Goal: Entertainment & Leisure: Browse casually

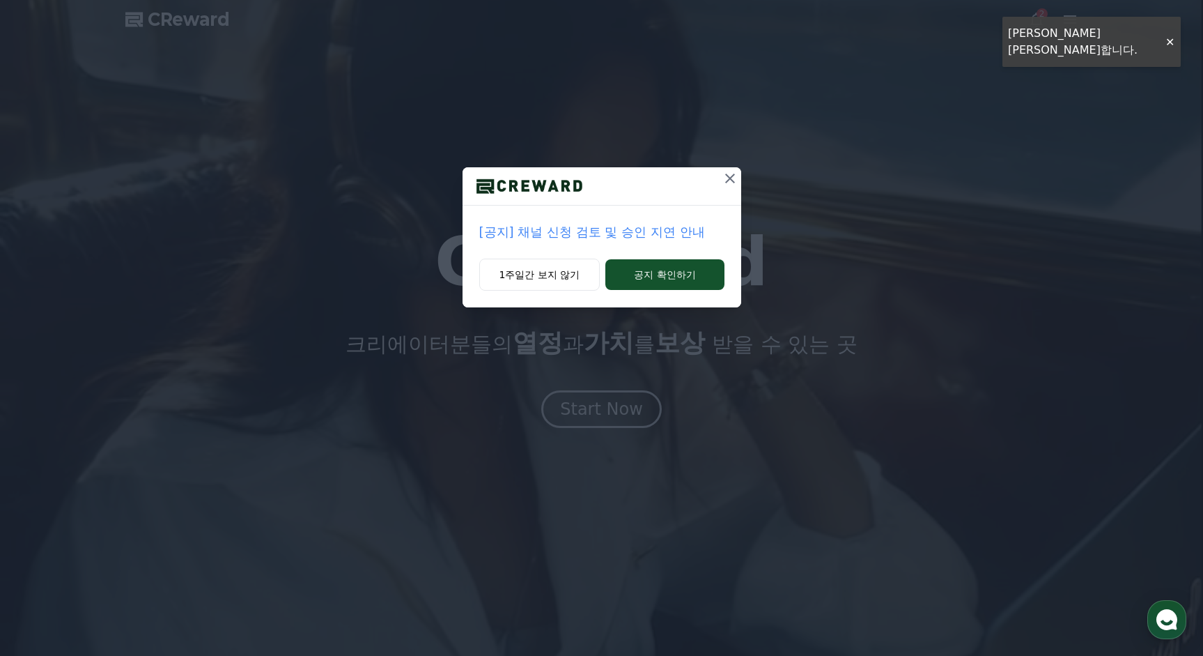
click at [648, 235] on p "[공지] 채널 신청 검토 및 승인 지연 안내" at bounding box center [601, 232] width 245 height 20
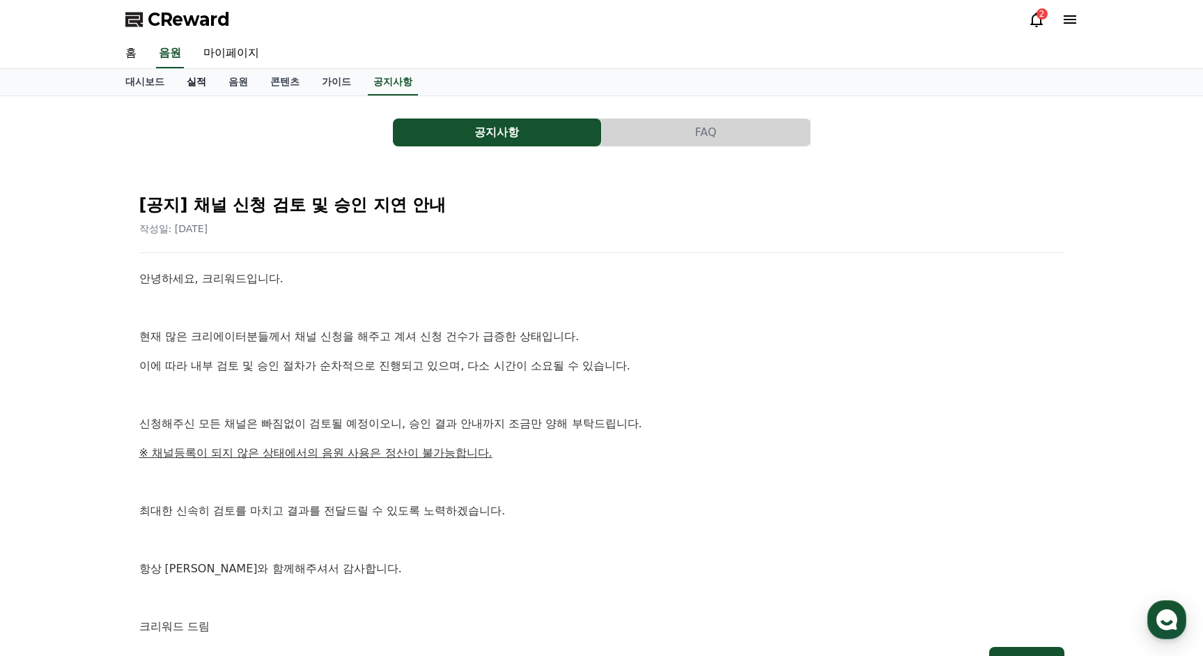
click at [208, 84] on link "실적" at bounding box center [197, 82] width 42 height 26
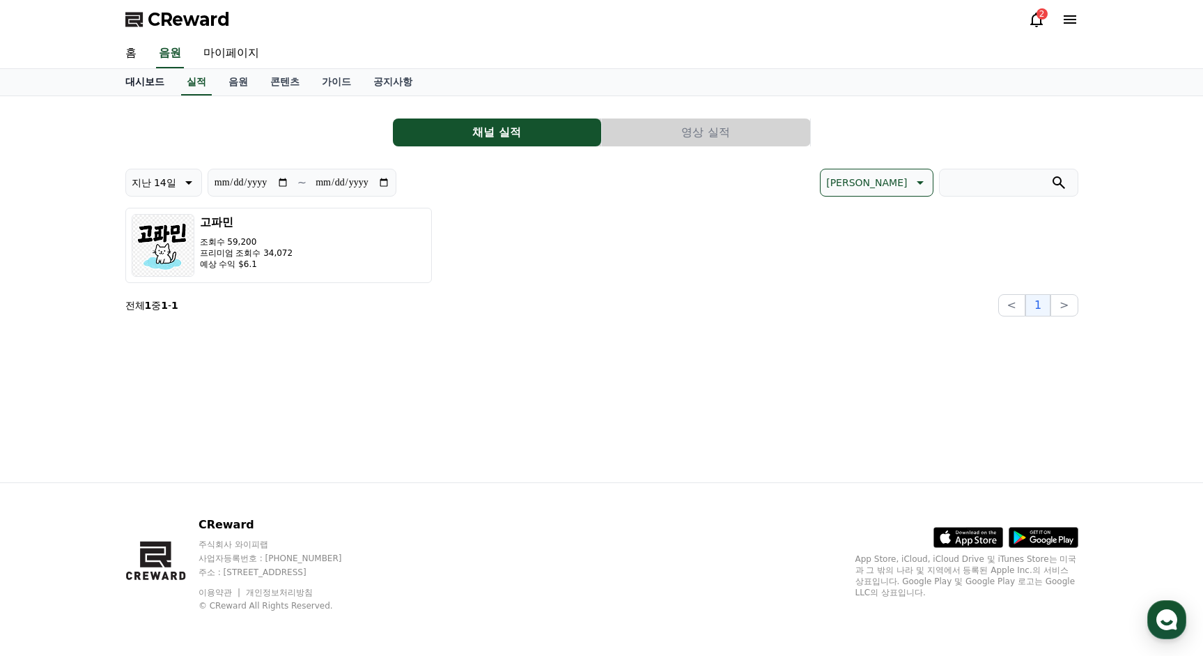
click at [134, 80] on link "대시보드" at bounding box center [144, 82] width 61 height 26
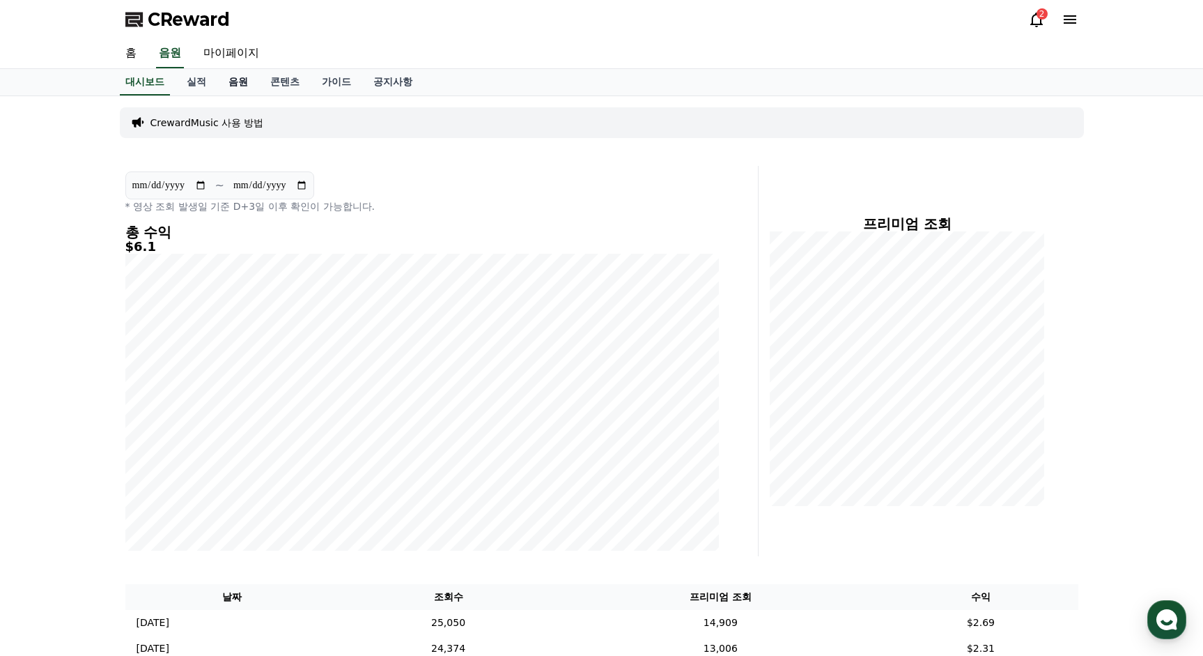
click at [249, 80] on link "음원" at bounding box center [238, 82] width 42 height 26
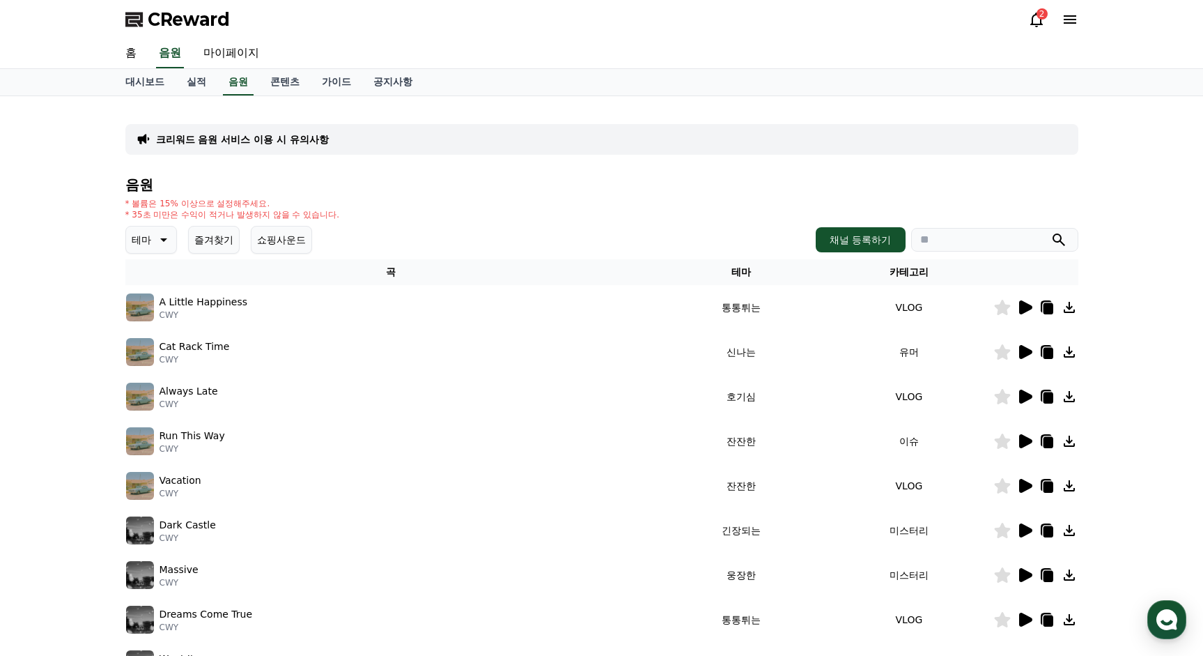
click at [223, 237] on button "즐겨찾기" at bounding box center [214, 240] width 52 height 28
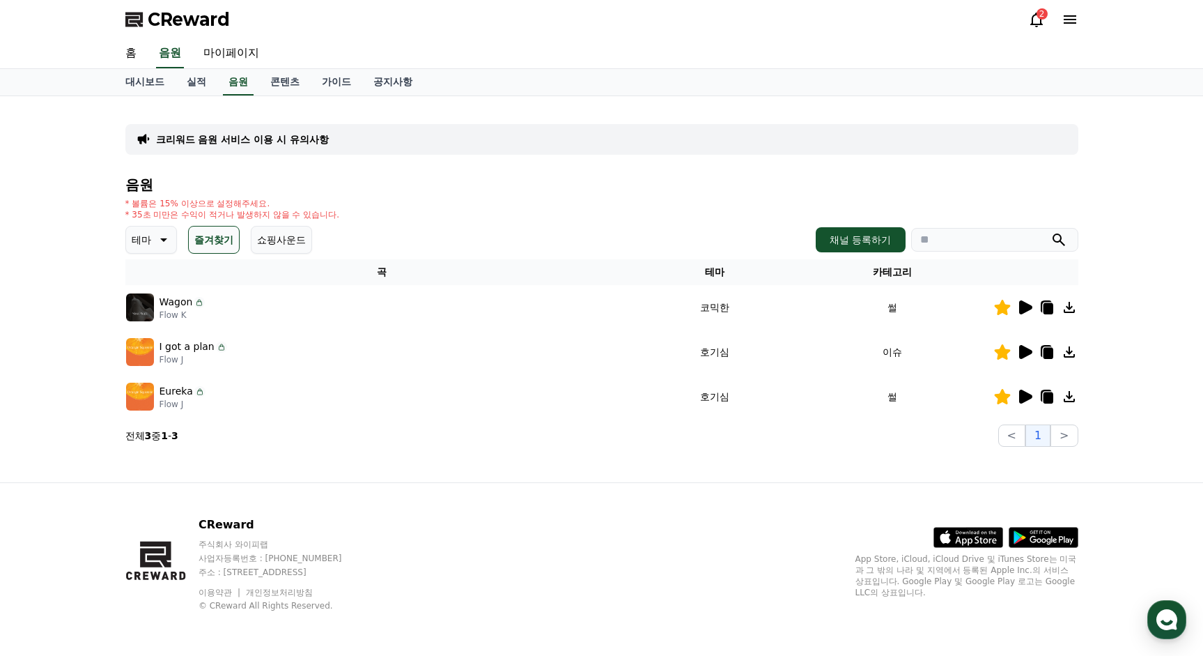
click at [144, 237] on p "테마" at bounding box center [142, 240] width 20 height 20
click at [239, 234] on button "즐겨찾기" at bounding box center [214, 240] width 52 height 28
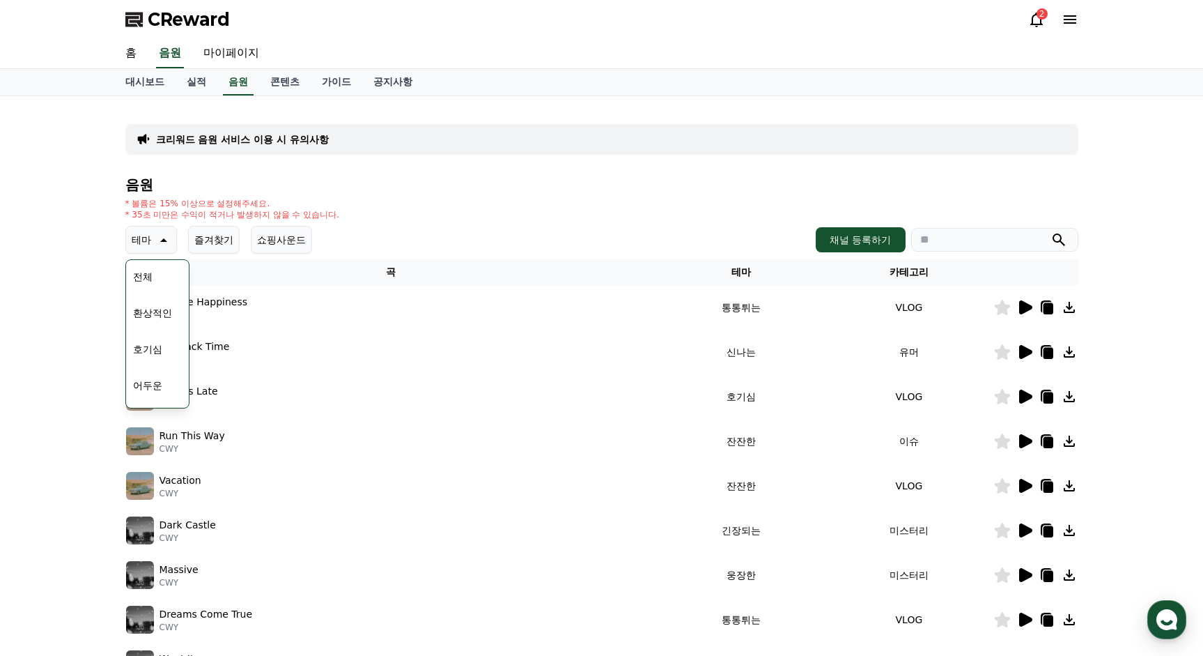
click at [202, 226] on button "즐겨찾기" at bounding box center [214, 240] width 52 height 28
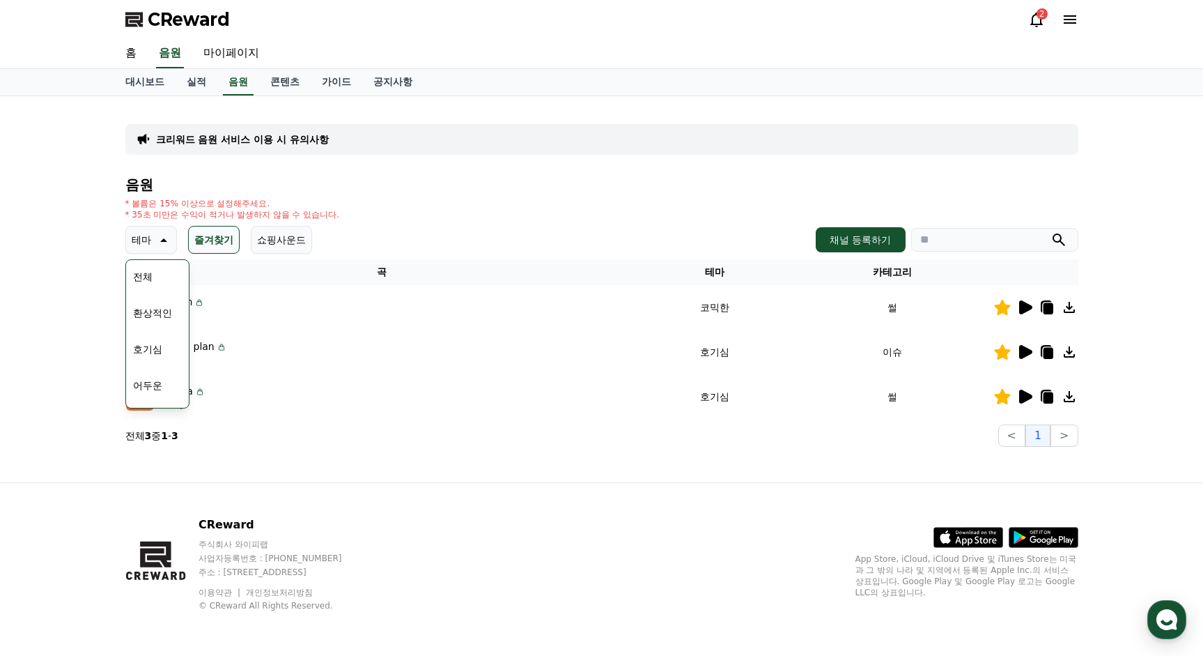
drag, startPoint x: 204, startPoint y: 242, endPoint x: 274, endPoint y: 346, distance: 125.0
click at [205, 242] on button "즐겨찾기" at bounding box center [214, 240] width 52 height 28
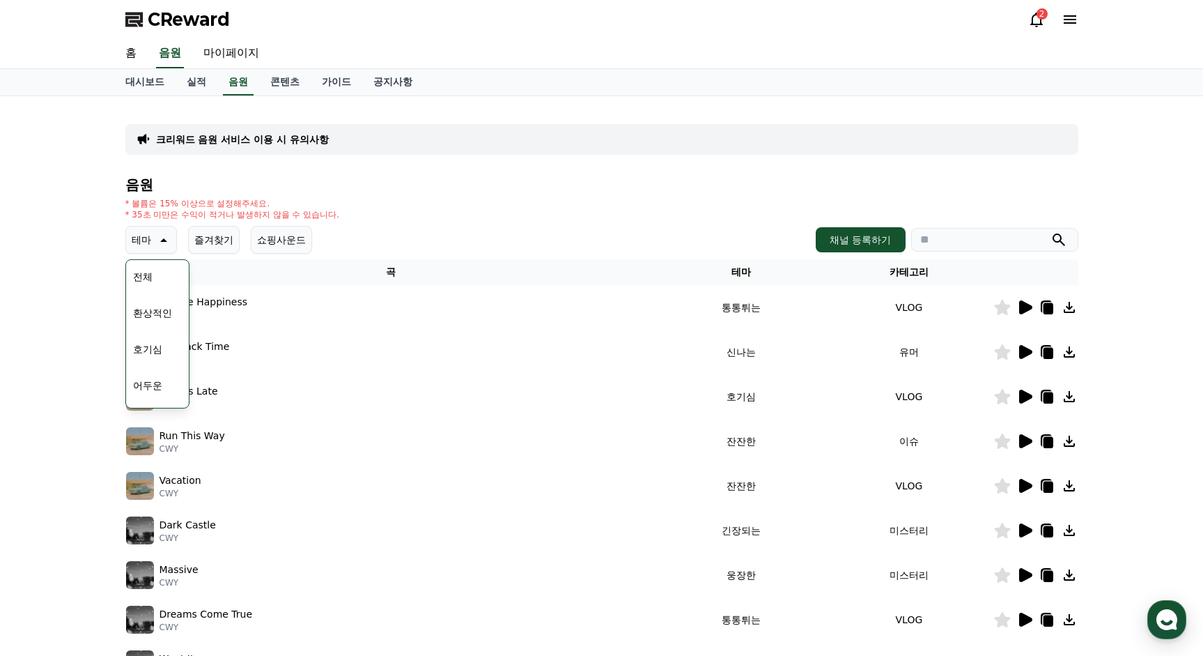
click at [86, 321] on div "크리워드 음원 서비스 이용 시 유의사항 음원 * 볼륨은 15% 이상으로 설정해주세요. * 35초 미만은 수익이 적거나 발생하지 않을 수 있습니…" at bounding box center [601, 433] width 1203 height 674
click at [63, 318] on div "크리워드 음원 서비스 이용 시 유의사항 음원 * 볼륨은 15% 이상으로 설정해주세요. * 35초 미만은 수익이 적거나 발생하지 않을 수 있습니…" at bounding box center [601, 433] width 1203 height 674
click at [59, 293] on div "크리워드 음원 서비스 이용 시 유의사항 음원 * 볼륨은 15% 이상으로 설정해주세요. * 35초 미만은 수익이 적거나 발생하지 않을 수 있습니…" at bounding box center [601, 433] width 1203 height 674
click at [224, 233] on button "즐겨찾기" at bounding box center [214, 240] width 52 height 28
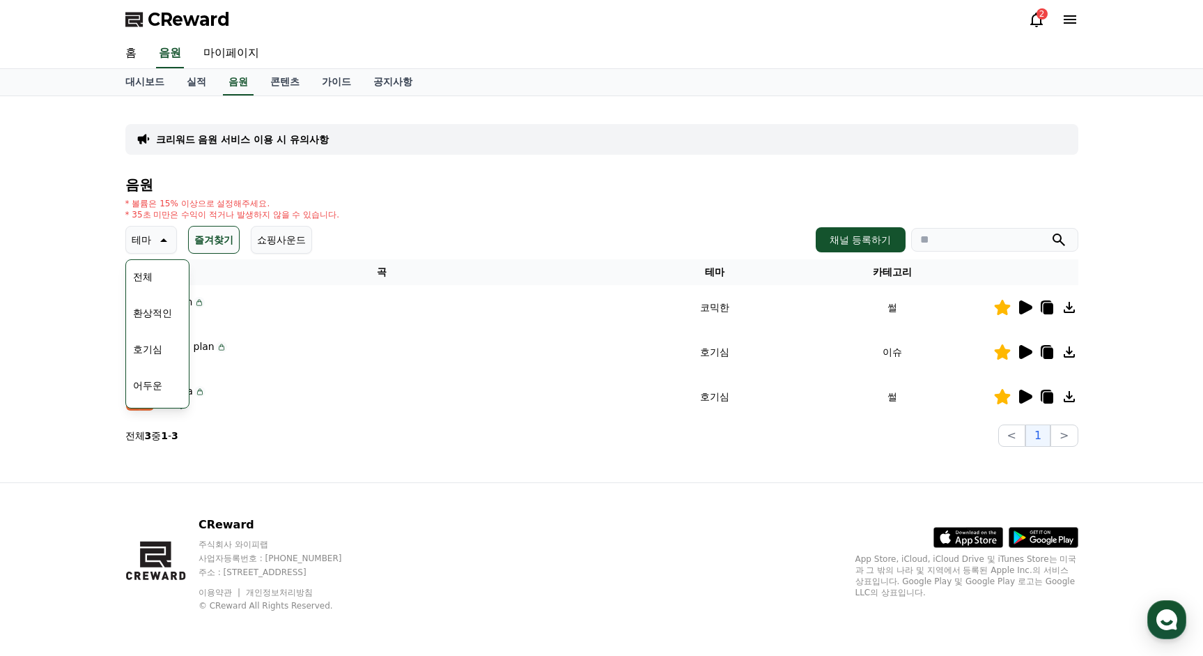
click at [403, 164] on div "크리워드 음원 서비스 이용 시 유의사항 음원 * 볼륨은 15% 이상으로 설정해주세요. * 35초 미만은 수익이 적거나 발생하지 않을 수 있습니…" at bounding box center [601, 276] width 953 height 339
click at [161, 247] on icon at bounding box center [162, 239] width 17 height 17
click at [426, 181] on h4 "음원" at bounding box center [601, 184] width 953 height 15
click at [1023, 350] on icon at bounding box center [1025, 352] width 13 height 14
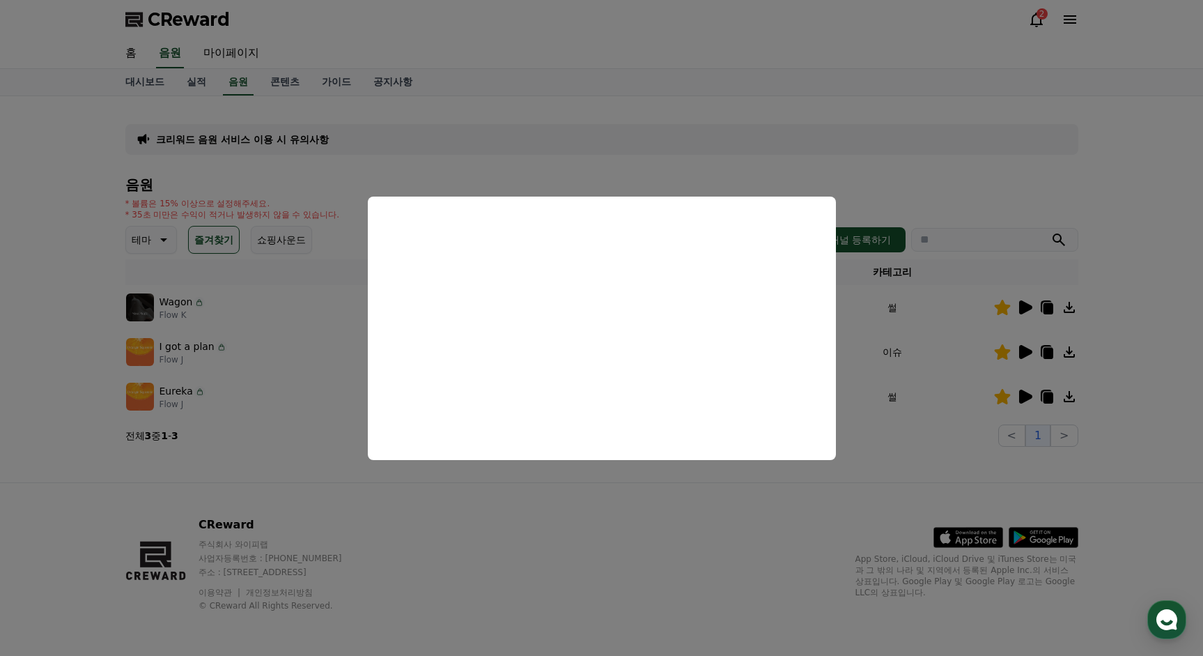
click at [697, 152] on button "close modal" at bounding box center [601, 328] width 1203 height 656
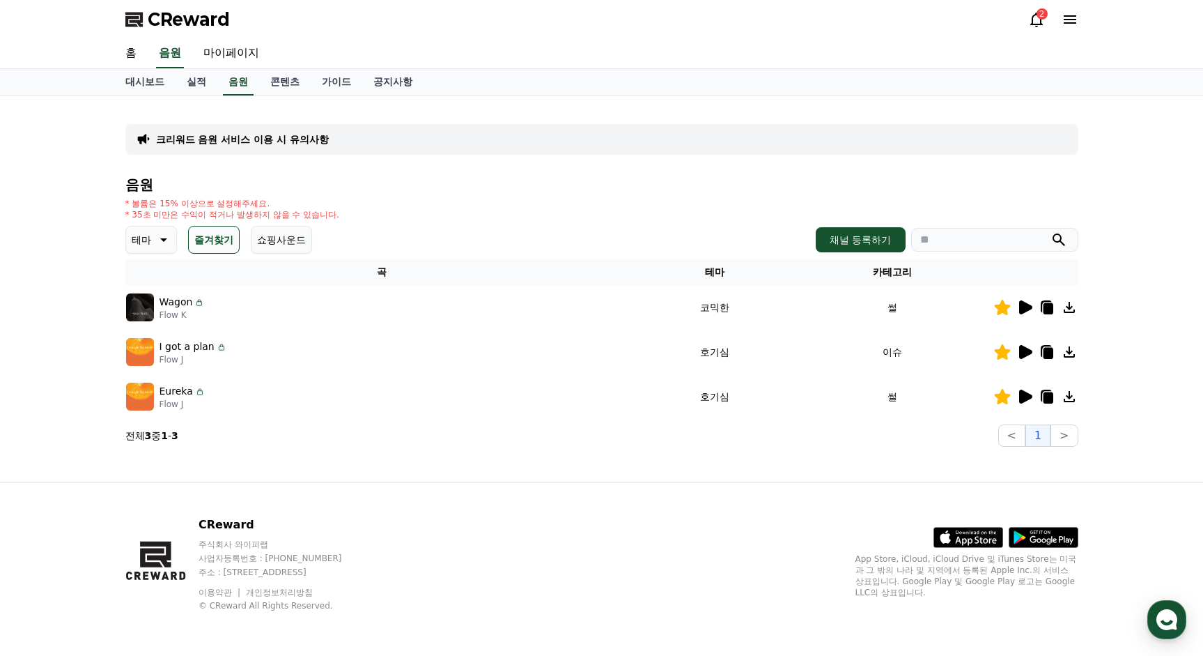
click at [1065, 352] on icon at bounding box center [1069, 352] width 17 height 17
drag, startPoint x: 701, startPoint y: 193, endPoint x: 741, endPoint y: 216, distance: 45.9
click at [701, 193] on div "음원 * 볼륨은 15% 이상으로 설정해주세요. * 35초 미만은 수익이 적거나 발생하지 않을 수 있습니다. 테마 즐겨찾기 쇼핑사운드 채널 등록…" at bounding box center [601, 312] width 953 height 270
click at [1049, 357] on icon at bounding box center [1048, 353] width 10 height 11
click at [229, 80] on link "음원" at bounding box center [238, 82] width 31 height 26
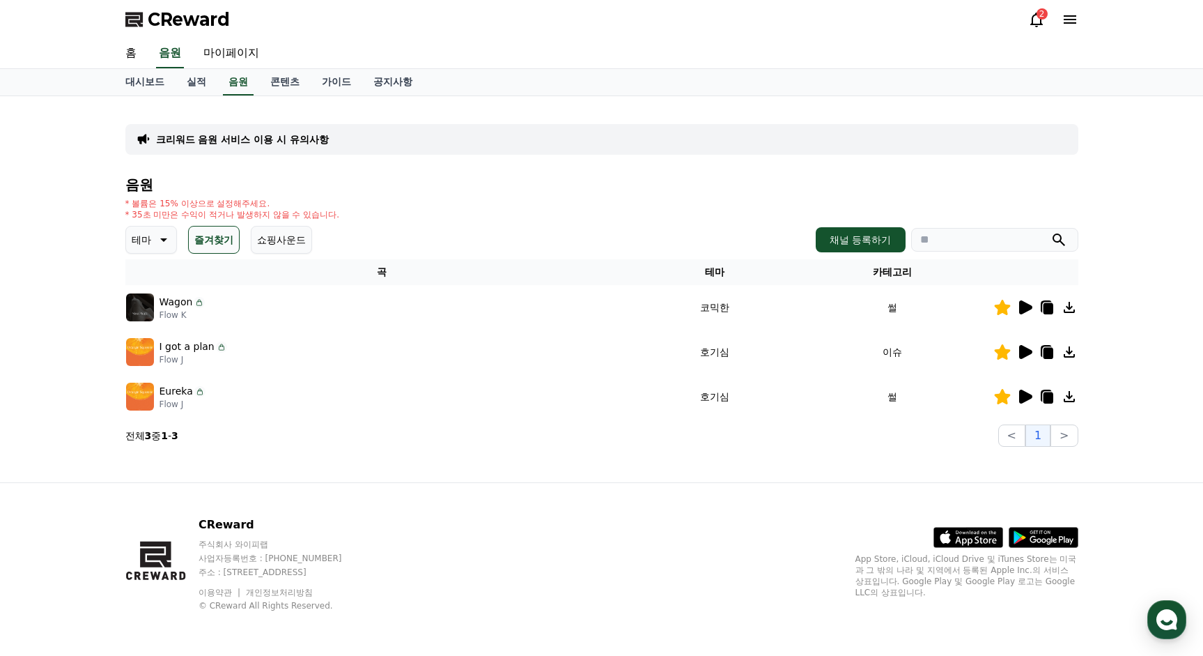
click at [148, 250] on button "테마" at bounding box center [151, 240] width 52 height 28
click at [149, 284] on button "전체" at bounding box center [143, 276] width 31 height 31
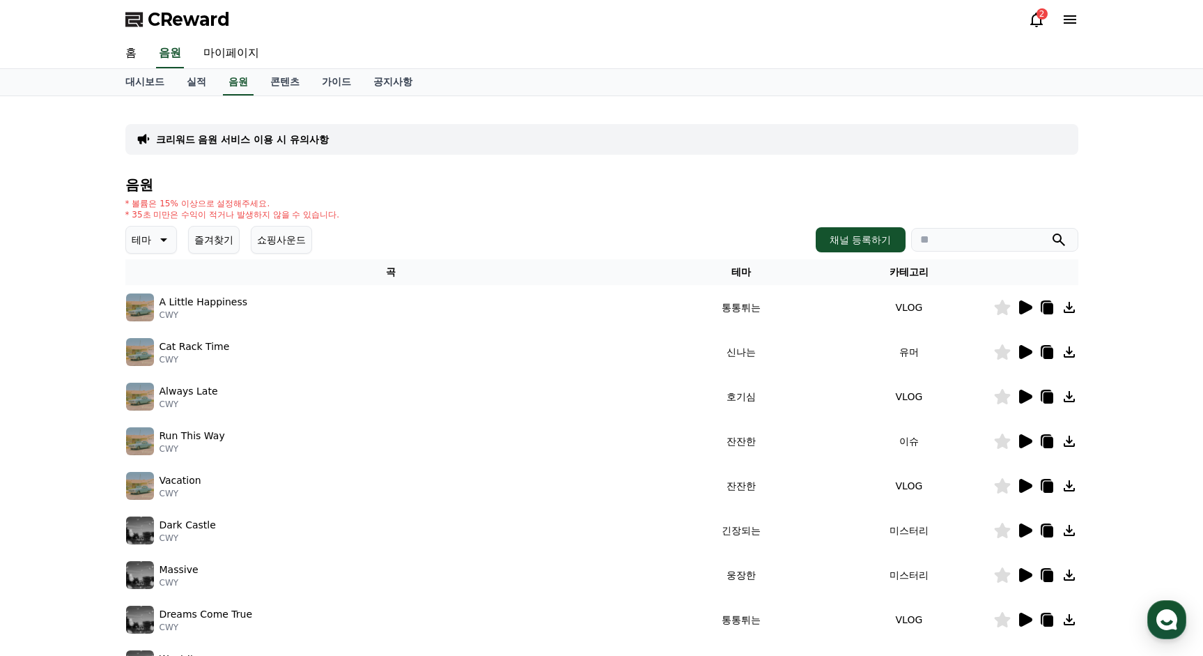
click at [1030, 309] on icon at bounding box center [1025, 307] width 13 height 14
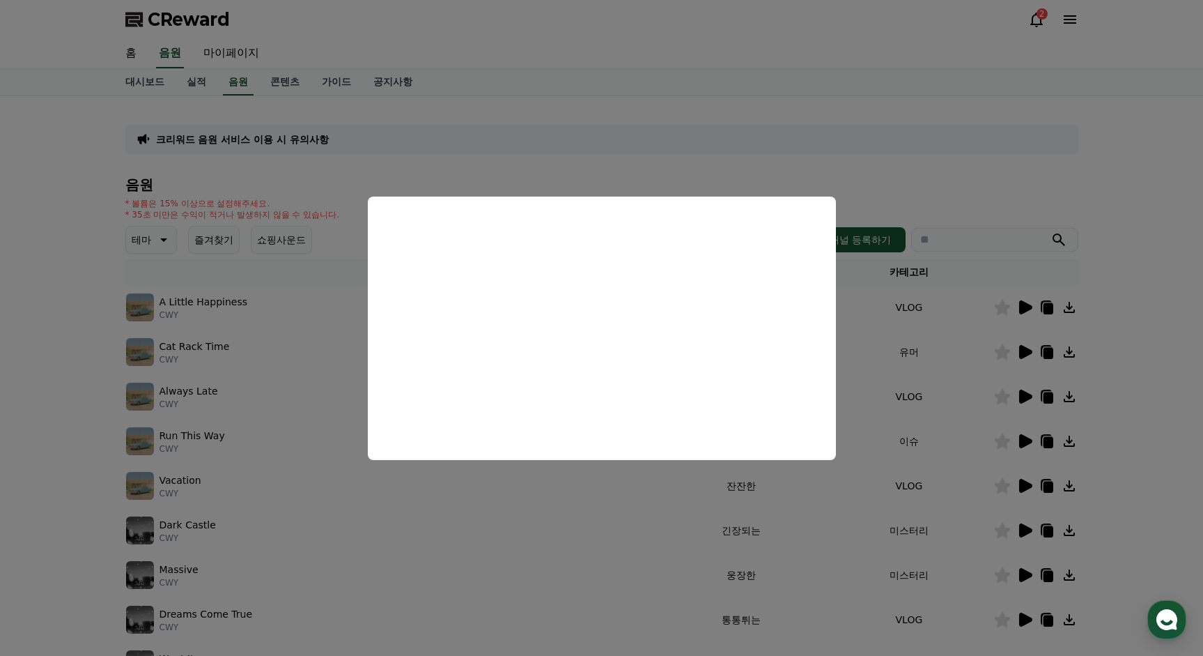
click at [1014, 229] on button "close modal" at bounding box center [601, 328] width 1203 height 656
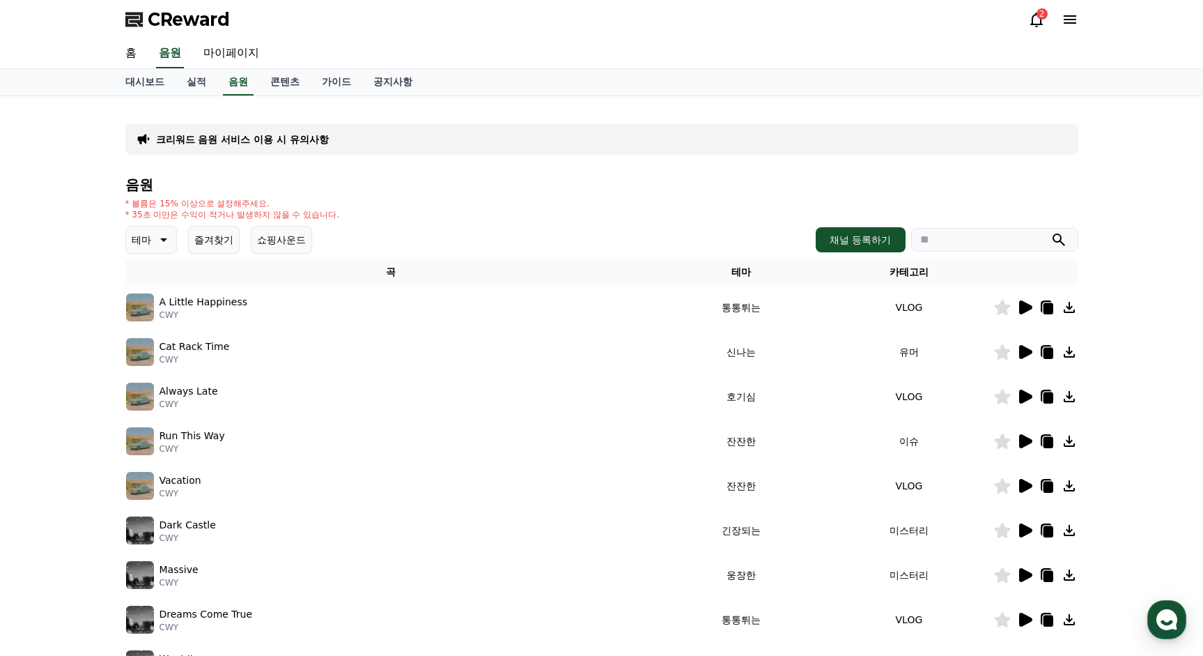
click at [1026, 441] on icon at bounding box center [1025, 441] width 13 height 14
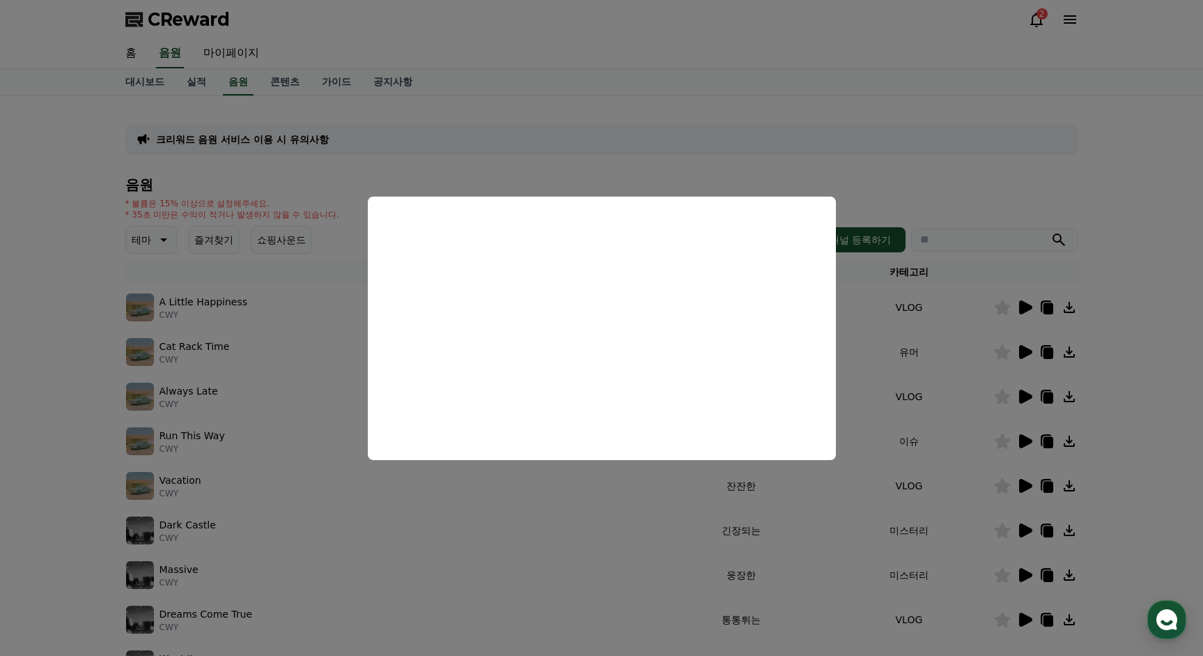
click at [1049, 512] on button "close modal" at bounding box center [601, 328] width 1203 height 656
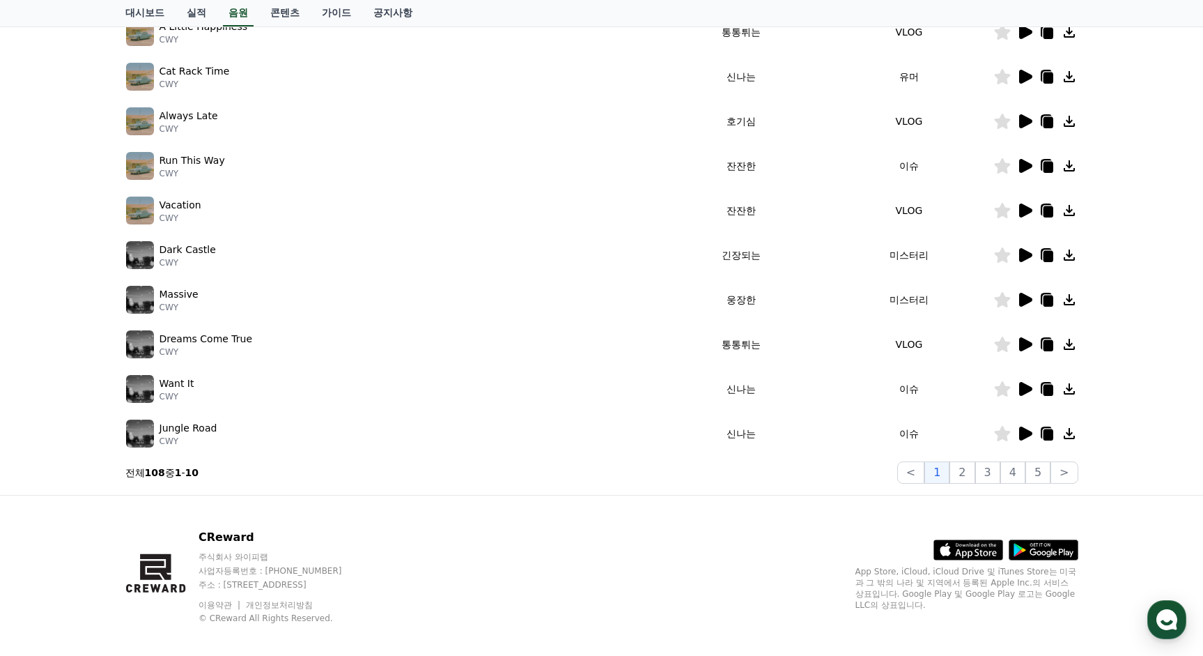
scroll to position [279, 0]
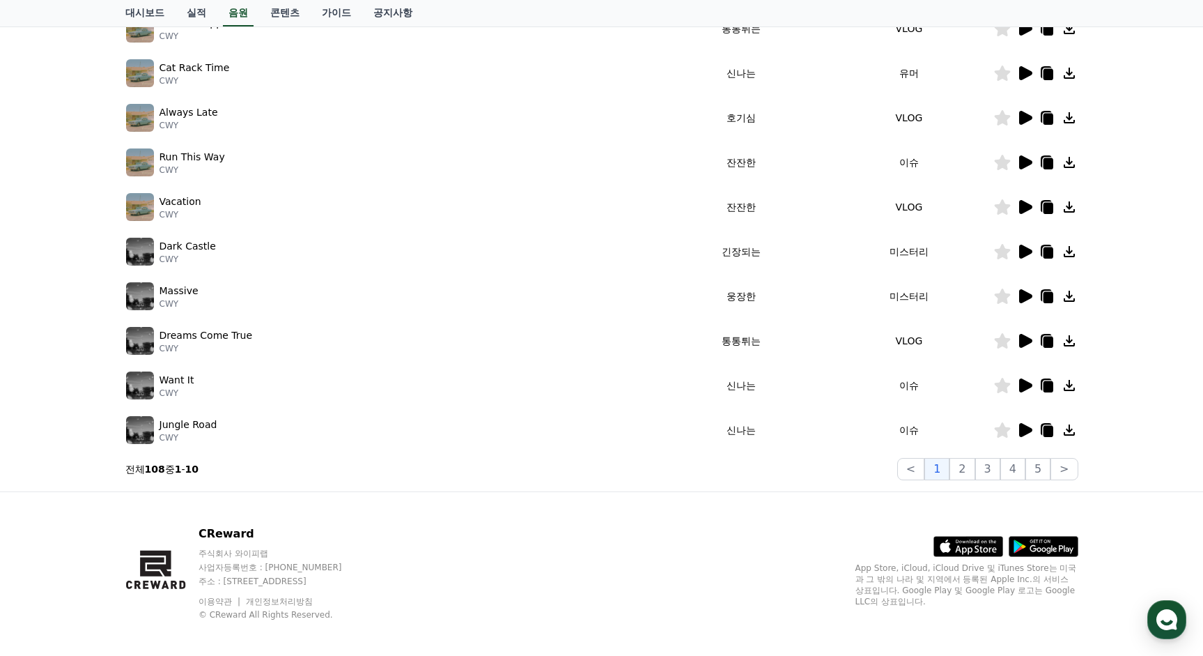
click at [1024, 391] on icon at bounding box center [1025, 385] width 13 height 14
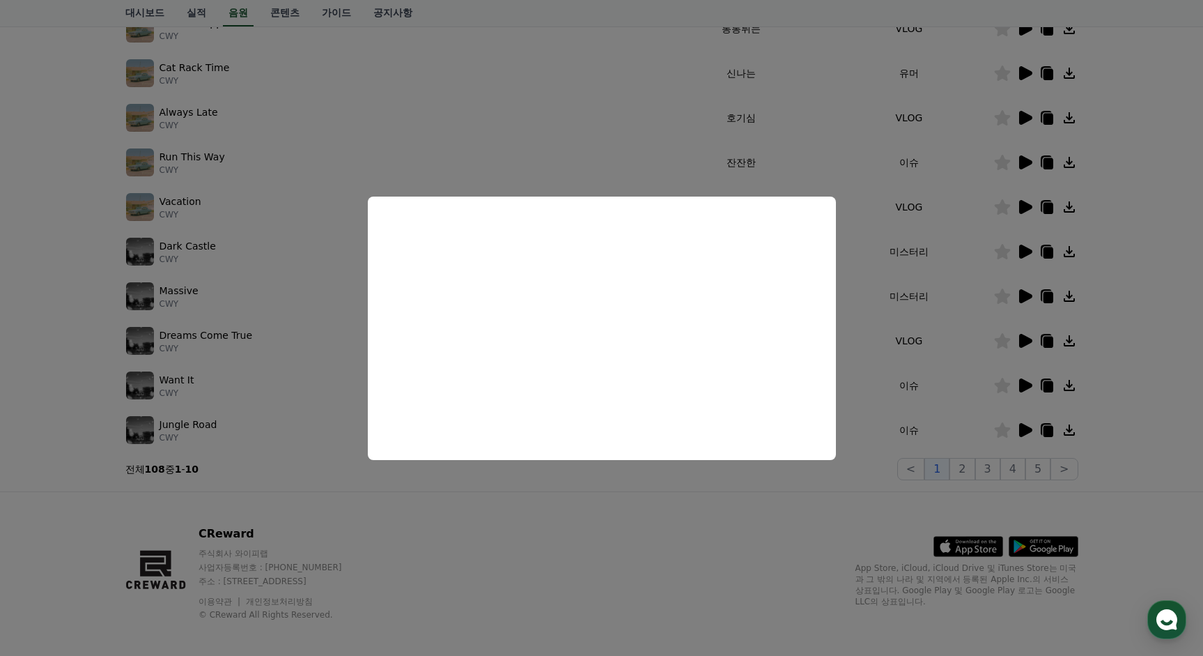
click at [1044, 437] on button "close modal" at bounding box center [601, 328] width 1203 height 656
click at [1014, 433] on div at bounding box center [1036, 430] width 84 height 17
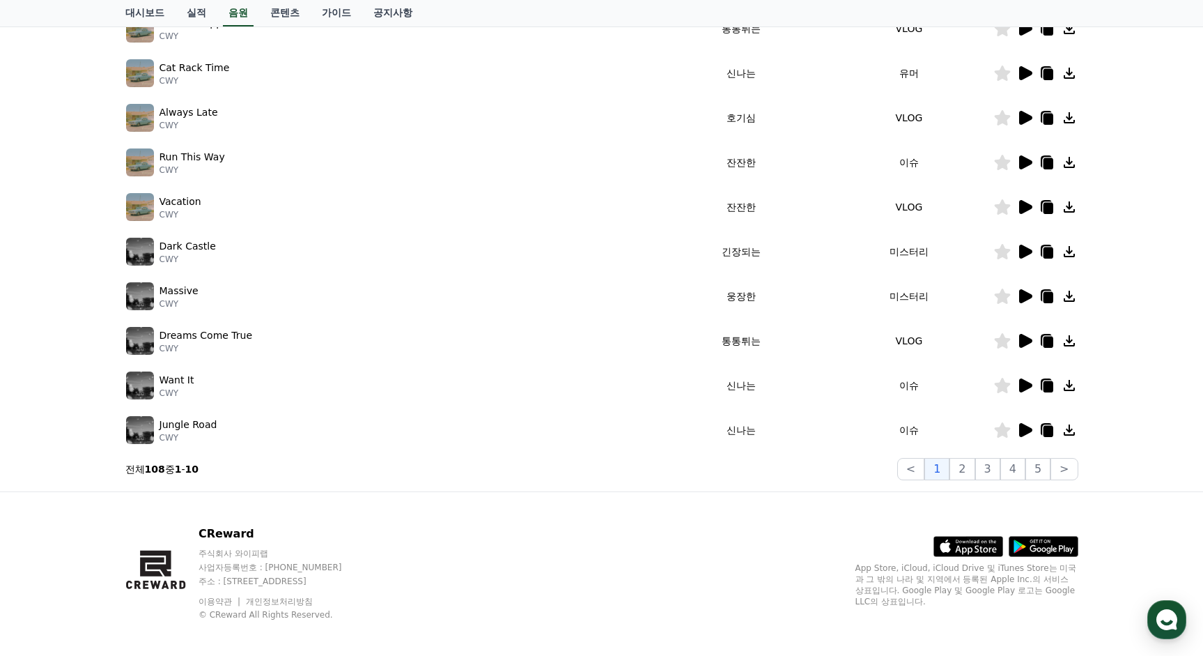
click at [1021, 428] on icon at bounding box center [1025, 430] width 13 height 14
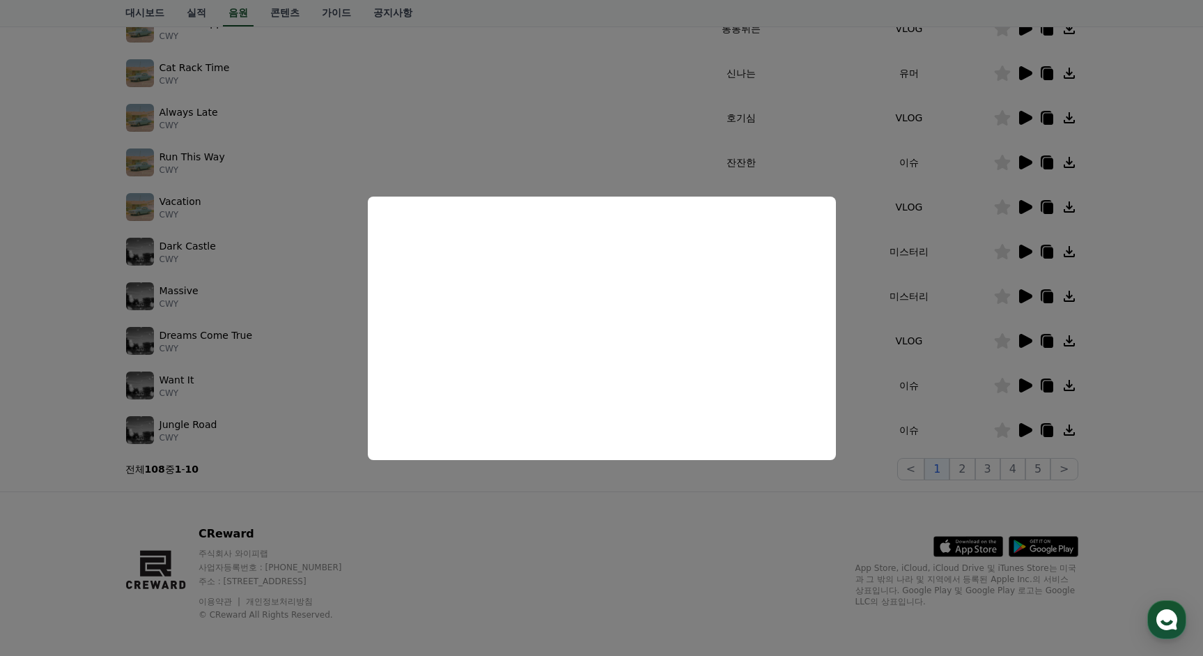
click at [978, 493] on button "close modal" at bounding box center [601, 328] width 1203 height 656
click at [962, 473] on button "2" at bounding box center [962, 469] width 25 height 22
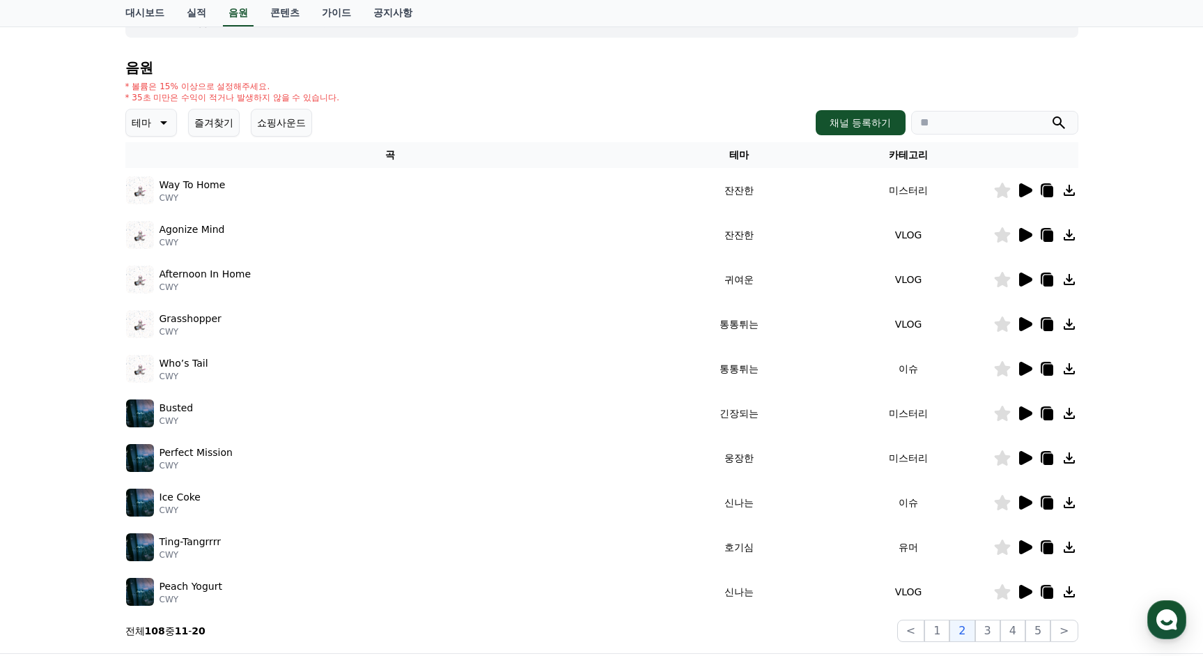
scroll to position [209, 0]
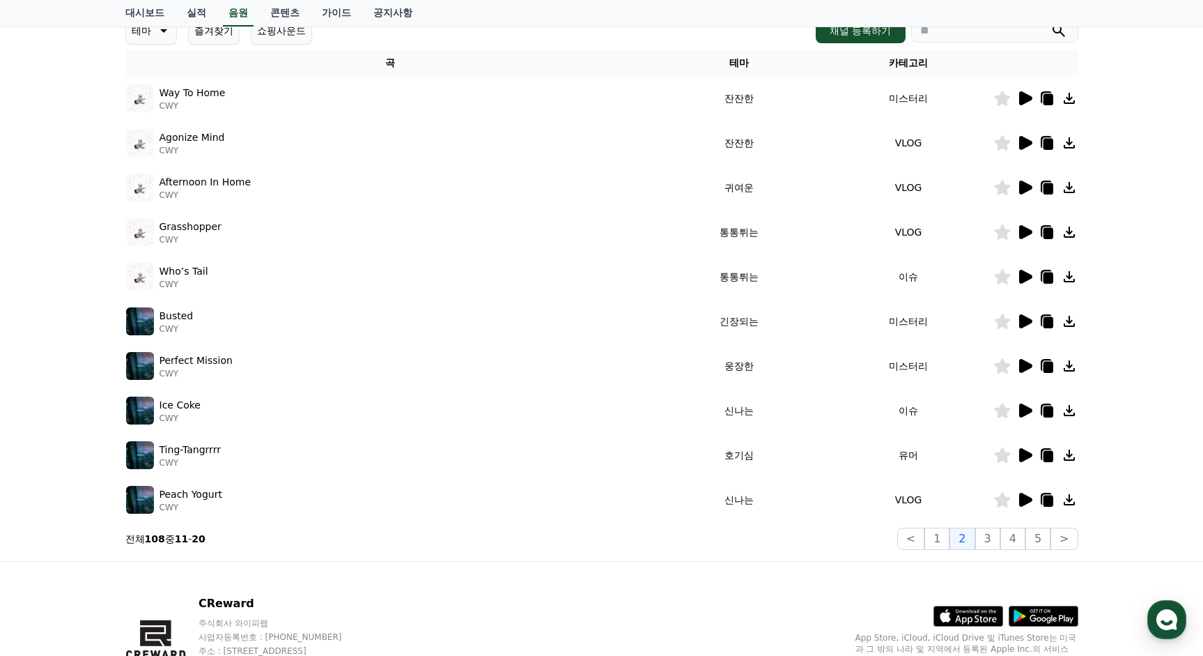
click at [1022, 283] on icon at bounding box center [1025, 277] width 13 height 14
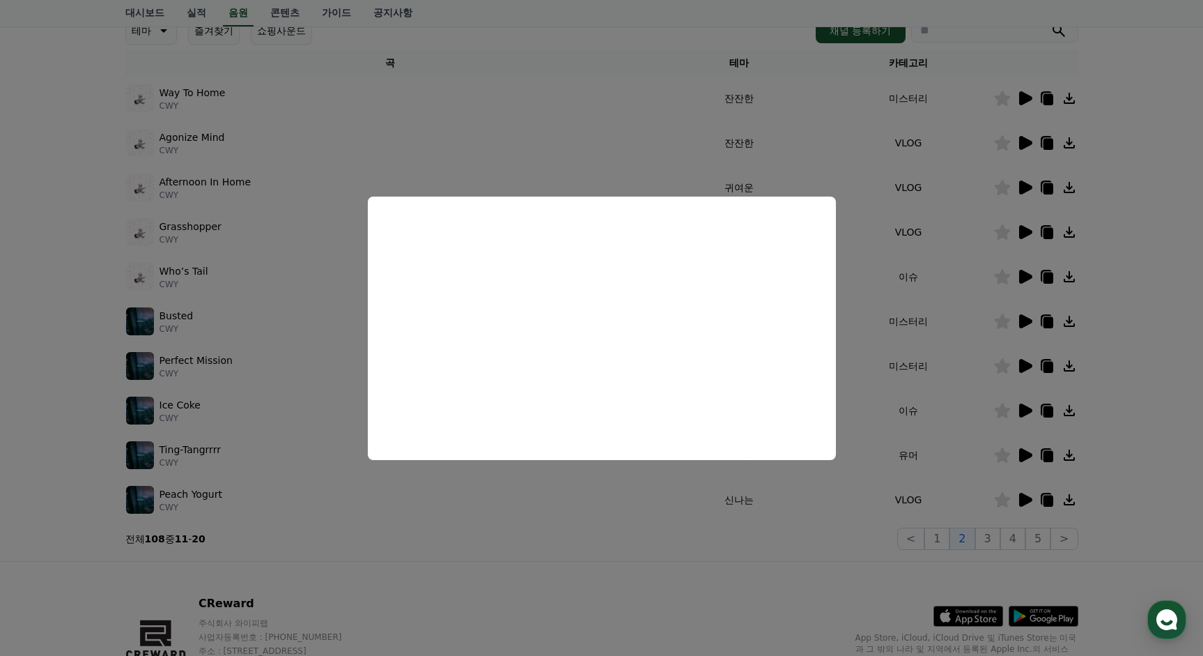
click at [1025, 417] on button "close modal" at bounding box center [601, 328] width 1203 height 656
click at [1026, 415] on icon at bounding box center [1025, 410] width 17 height 17
click at [1026, 456] on button "close modal" at bounding box center [601, 328] width 1203 height 656
click at [1029, 454] on icon at bounding box center [1025, 455] width 13 height 14
click at [995, 544] on button "close modal" at bounding box center [601, 328] width 1203 height 656
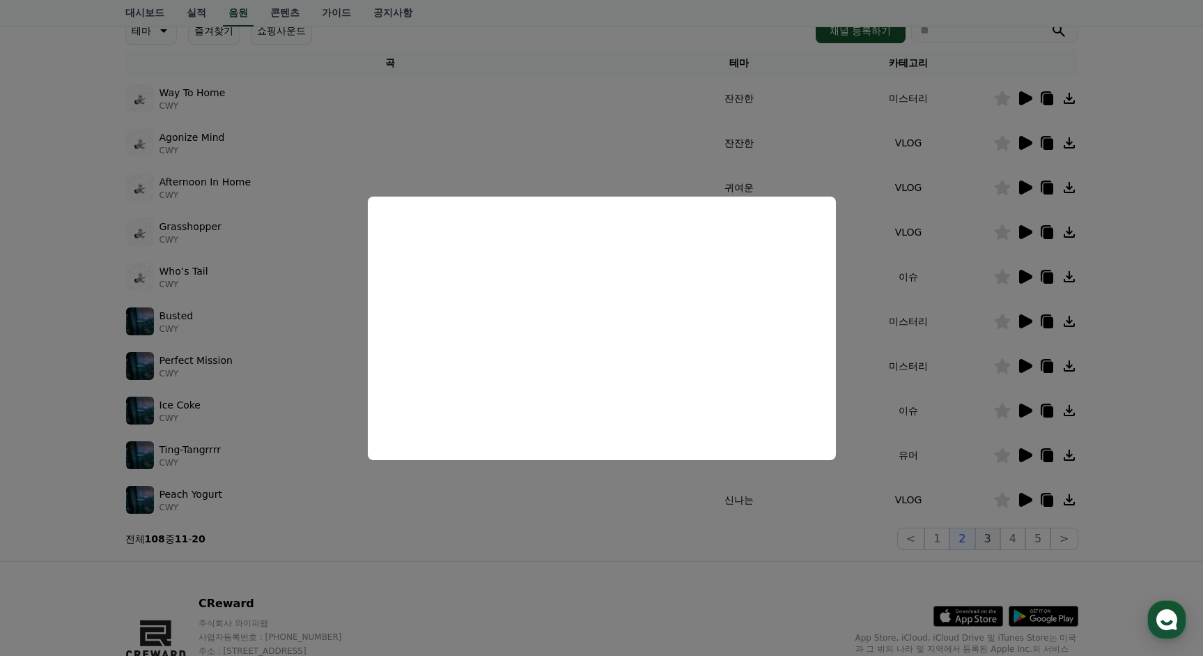
click at [997, 534] on button "3" at bounding box center [987, 538] width 25 height 22
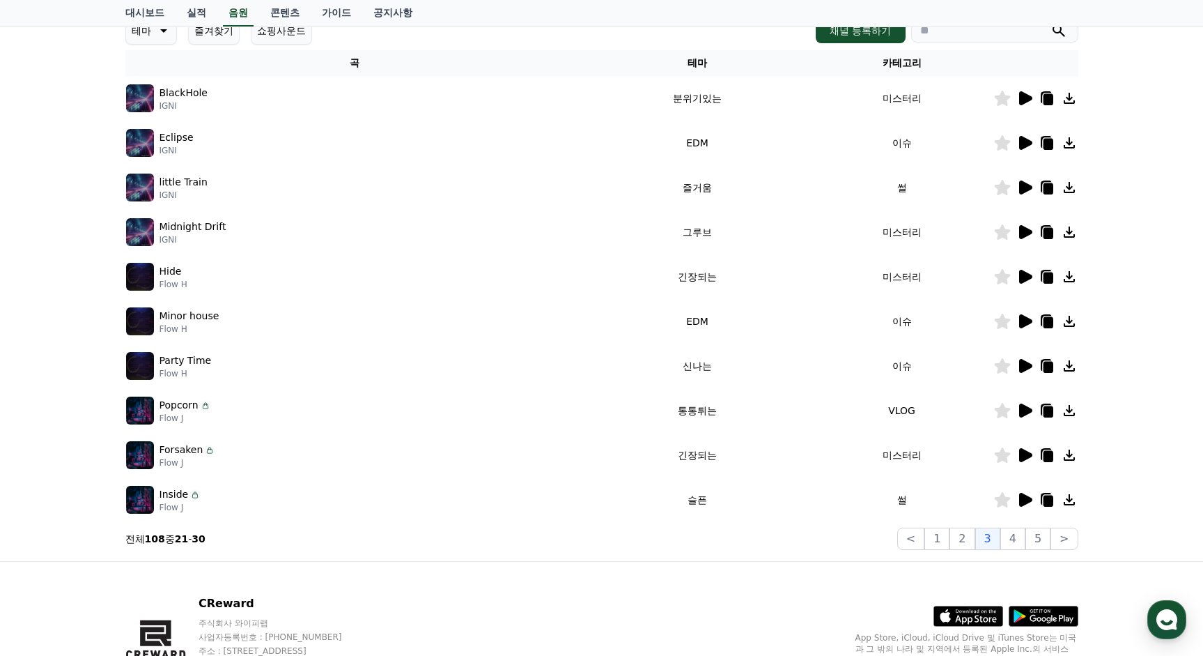
click at [1026, 148] on icon at bounding box center [1025, 142] width 17 height 17
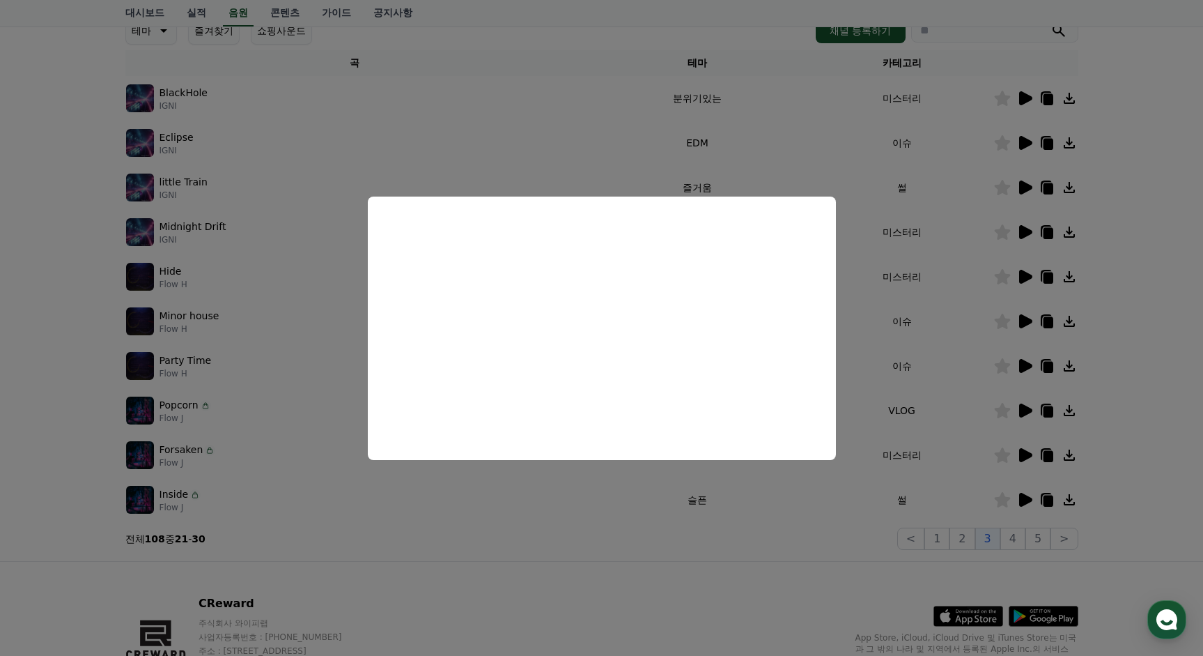
click at [1039, 196] on button "close modal" at bounding box center [601, 328] width 1203 height 656
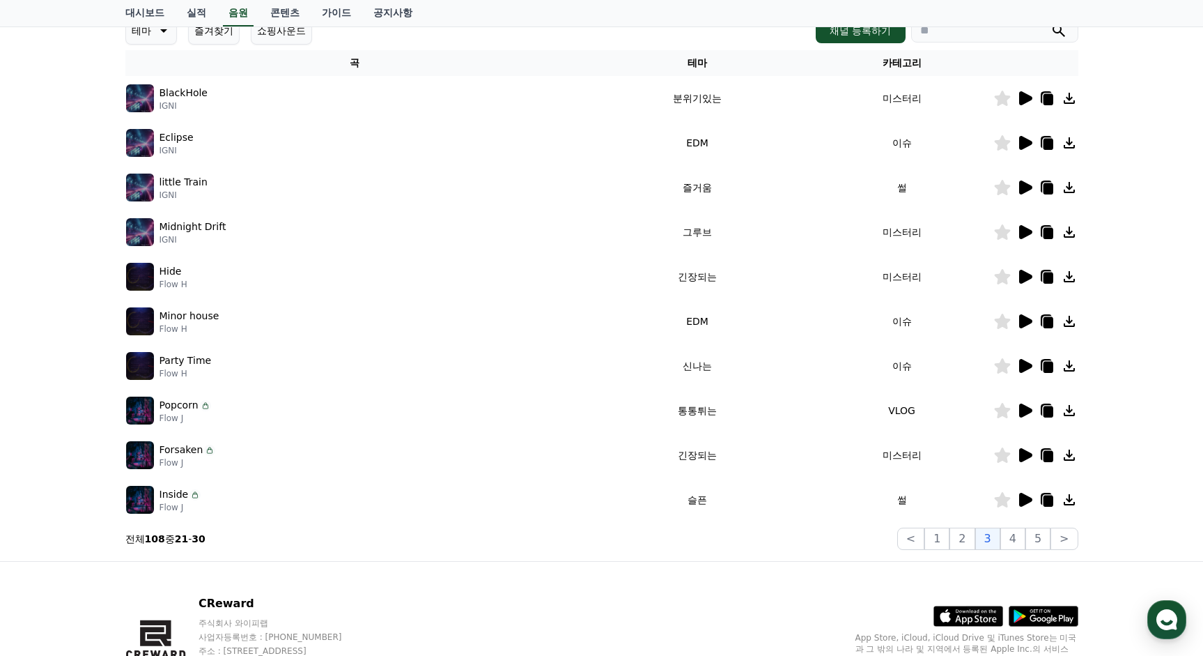
click at [1013, 183] on div at bounding box center [1036, 187] width 84 height 17
click at [1022, 185] on icon at bounding box center [1025, 187] width 13 height 14
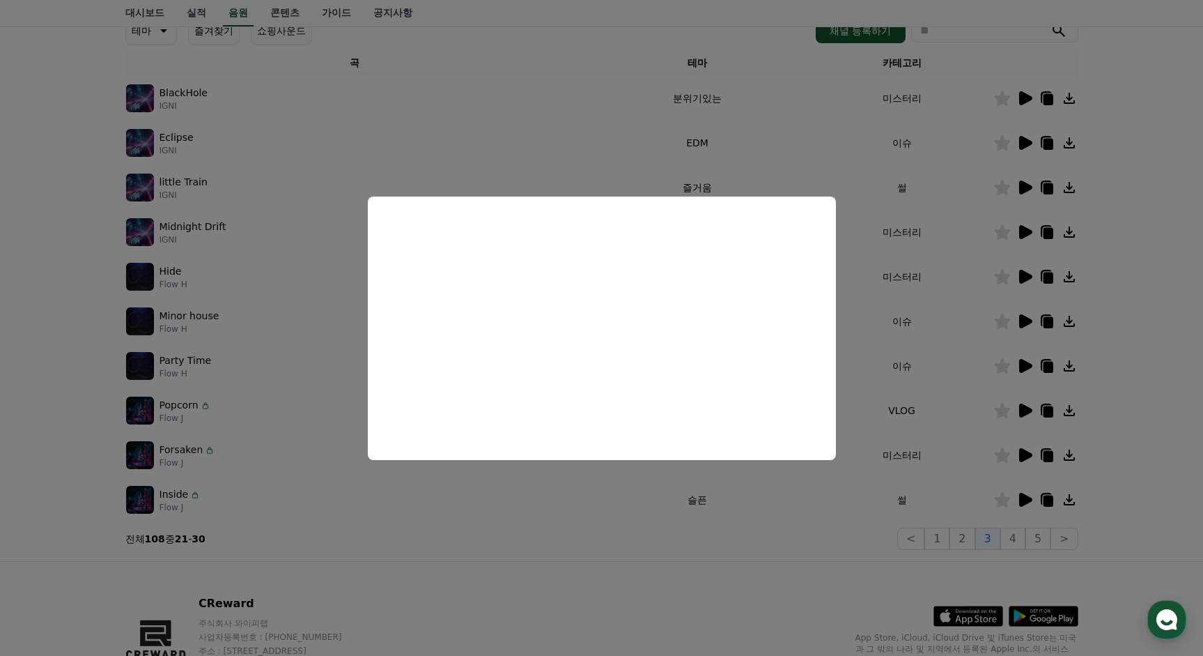
click at [1012, 332] on button "close modal" at bounding box center [601, 328] width 1203 height 656
click at [1025, 316] on icon at bounding box center [1025, 321] width 17 height 17
click at [1022, 370] on button "close modal" at bounding box center [601, 328] width 1203 height 656
click at [1024, 368] on icon at bounding box center [1025, 366] width 13 height 14
click at [1019, 477] on button "close modal" at bounding box center [601, 328] width 1203 height 656
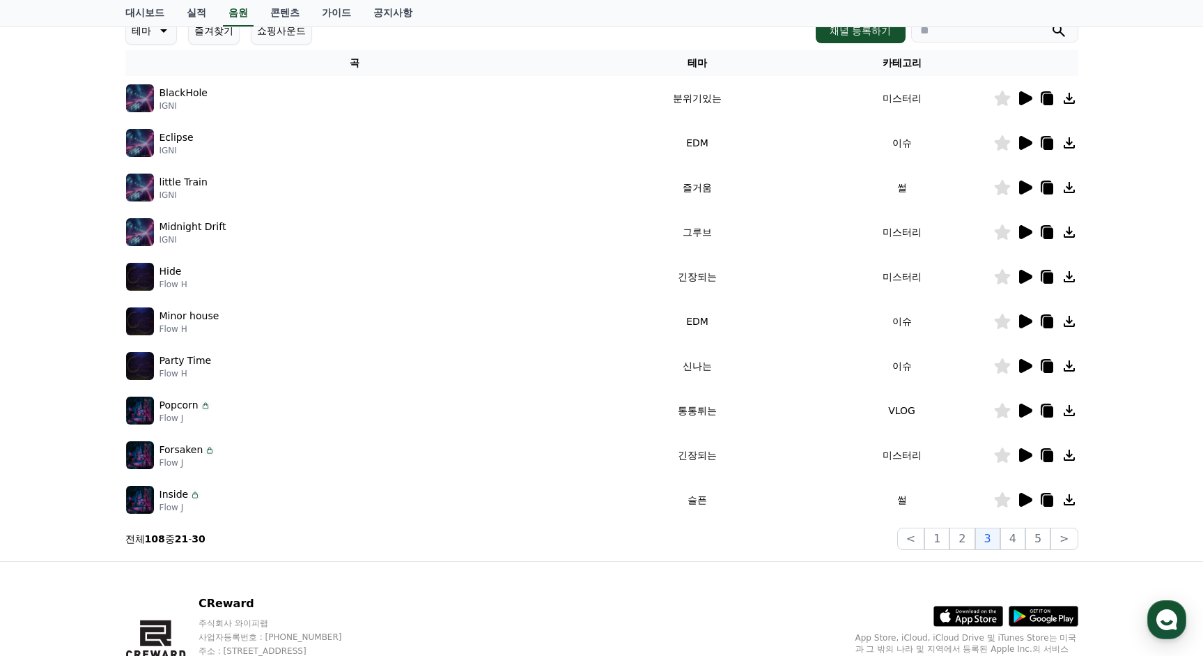
click at [1024, 501] on icon at bounding box center [1025, 500] width 13 height 14
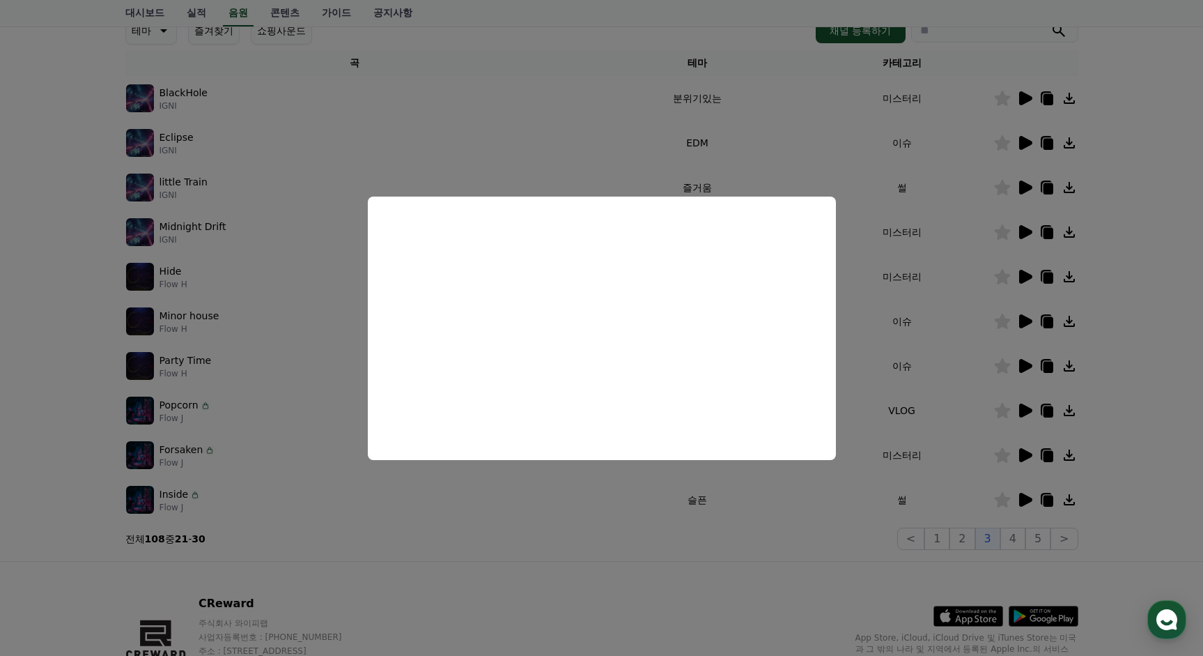
click at [980, 414] on button "close modal" at bounding box center [601, 328] width 1203 height 656
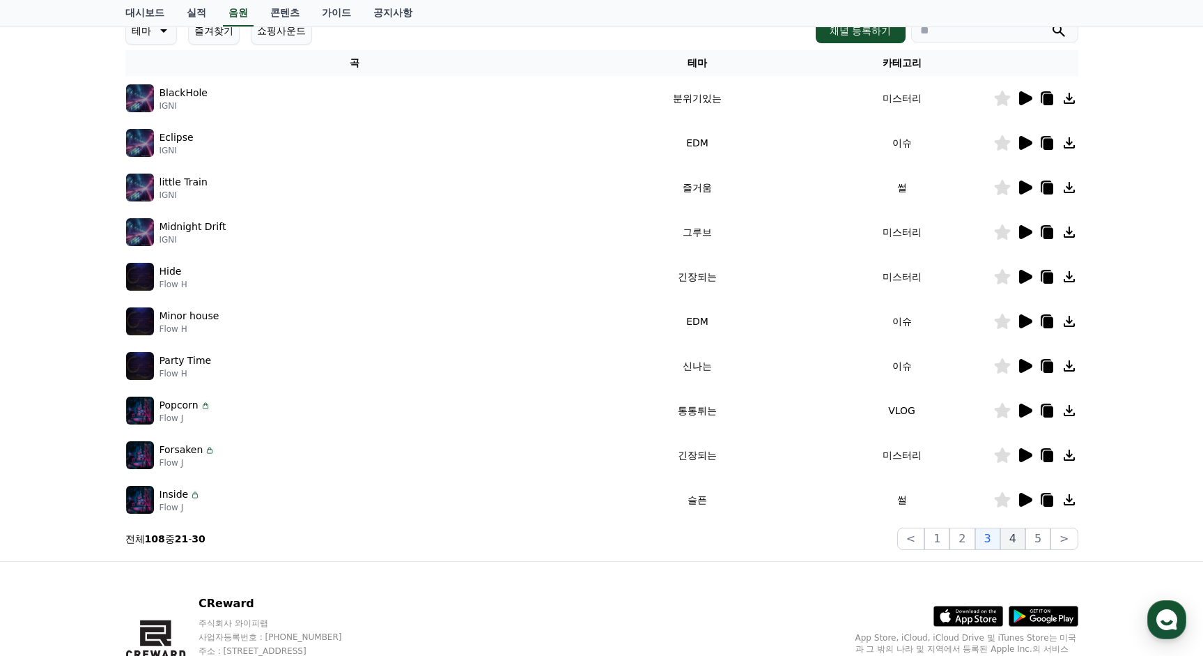
click at [1019, 543] on button "4" at bounding box center [1013, 538] width 25 height 22
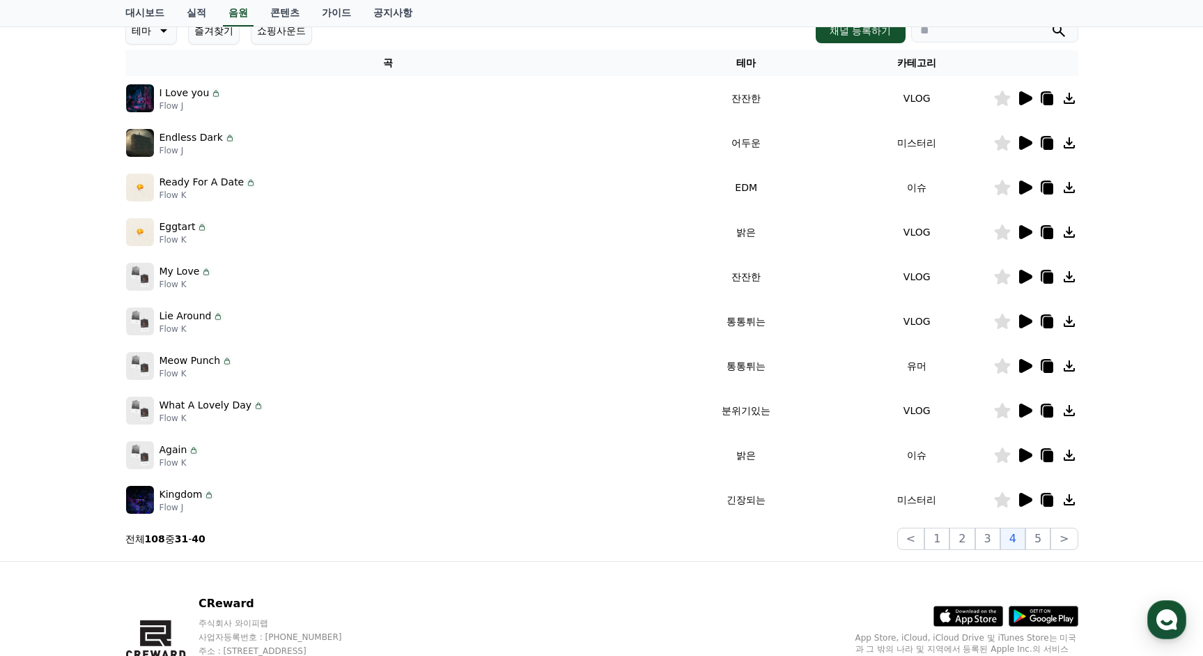
click at [1010, 180] on icon at bounding box center [1002, 187] width 17 height 15
click at [1024, 187] on icon at bounding box center [1025, 187] width 13 height 14
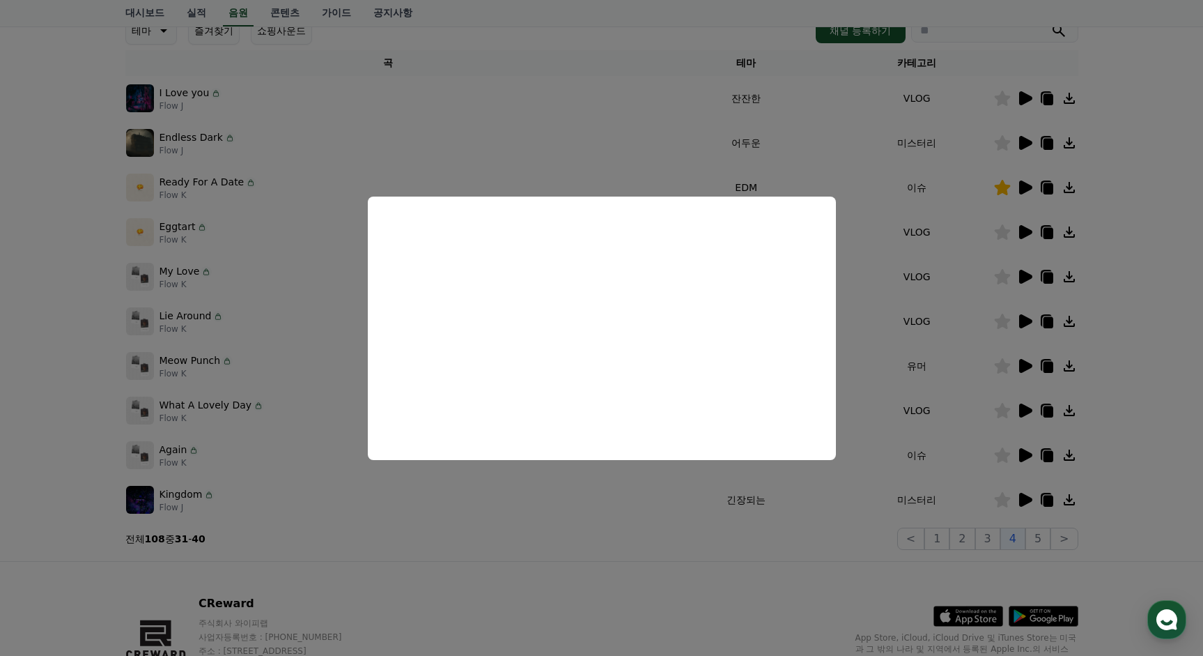
click at [1008, 190] on button "close modal" at bounding box center [601, 328] width 1203 height 656
click at [1003, 190] on icon at bounding box center [1002, 187] width 16 height 15
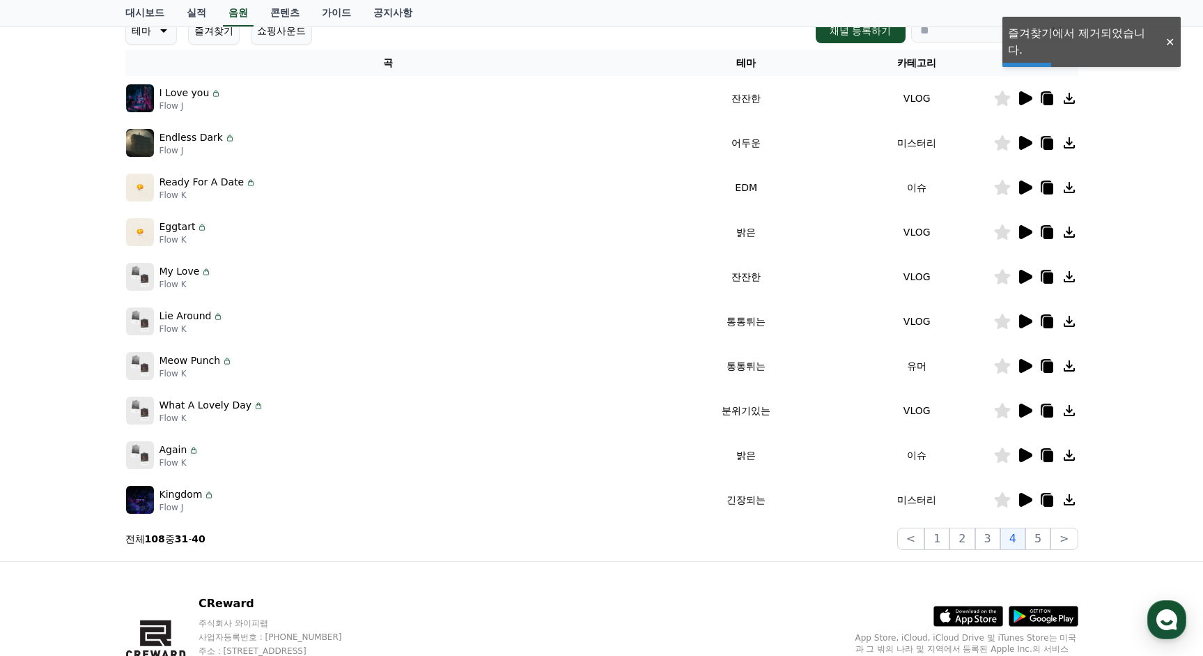
click at [1022, 458] on icon at bounding box center [1025, 455] width 13 height 14
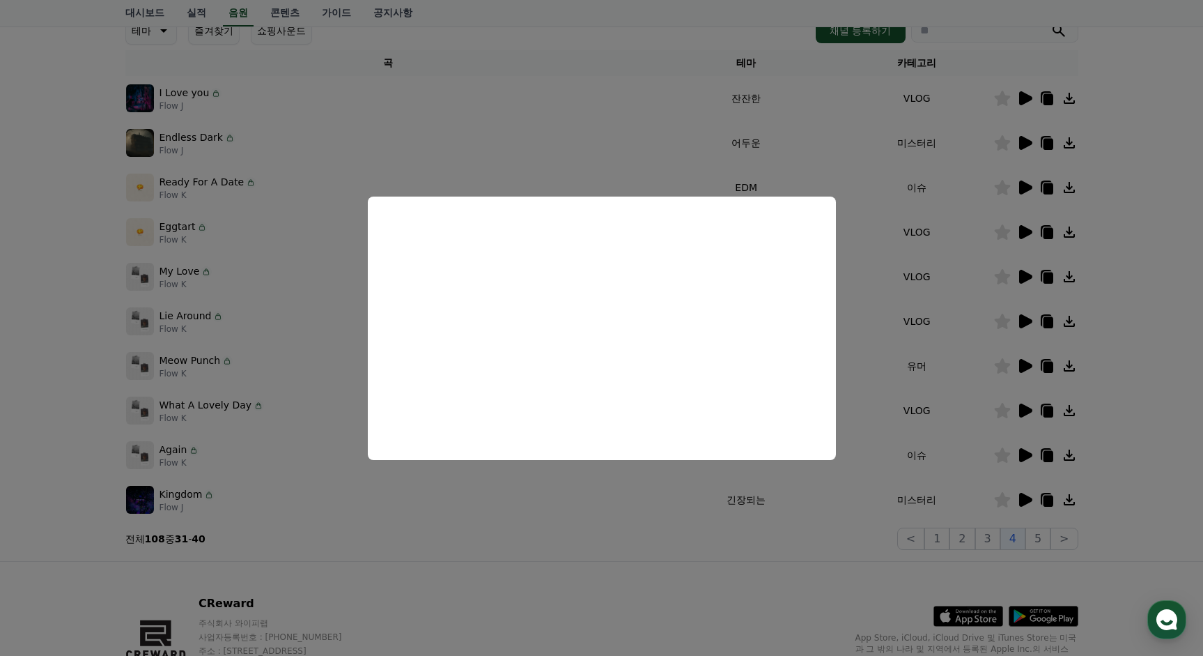
click at [1044, 559] on button "close modal" at bounding box center [601, 328] width 1203 height 656
click at [1039, 525] on div "음원 * 볼륨은 15% 이상으로 설정해주세요. * 35초 미만은 수익이 적거나 발생하지 않을 수 있습니다. 테마 즐겨찾기 쇼핑사운드 채널 등록…" at bounding box center [601, 259] width 953 height 582
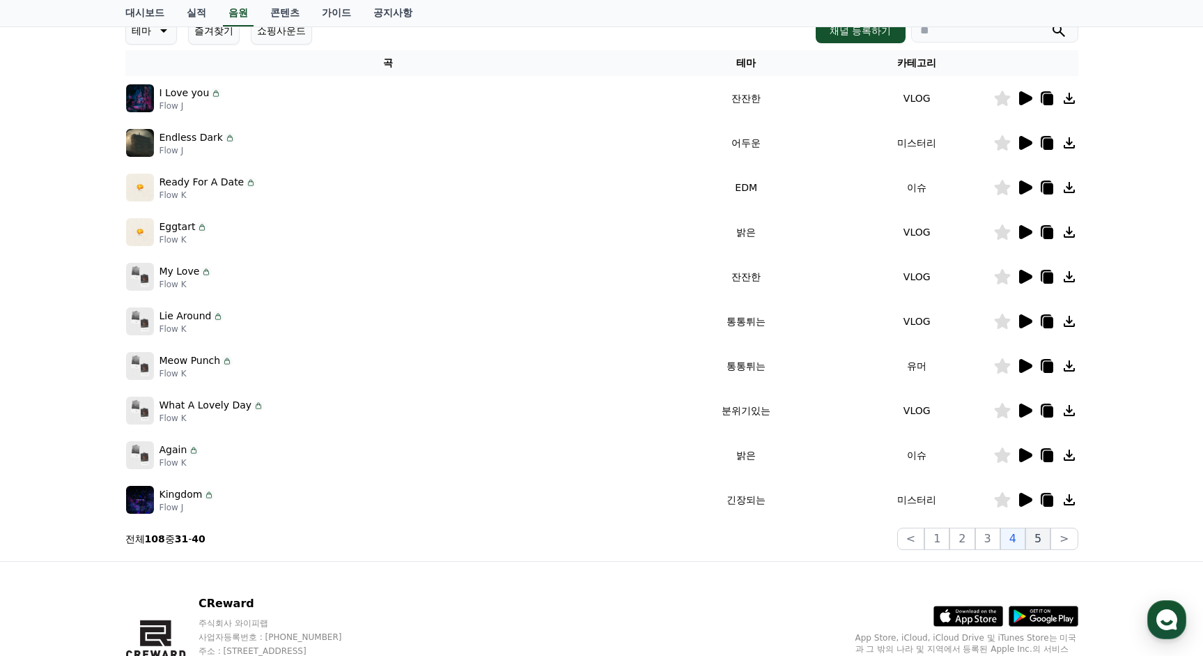
click at [1041, 541] on button "5" at bounding box center [1038, 538] width 25 height 22
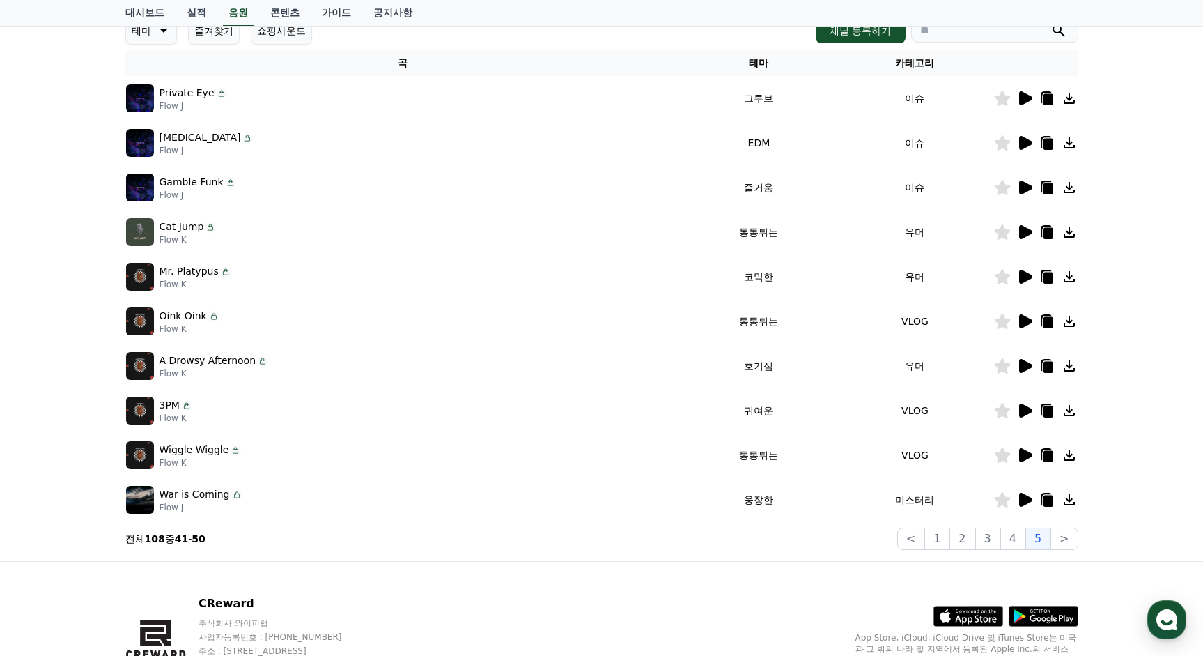
click at [1024, 105] on icon at bounding box center [1025, 98] width 17 height 17
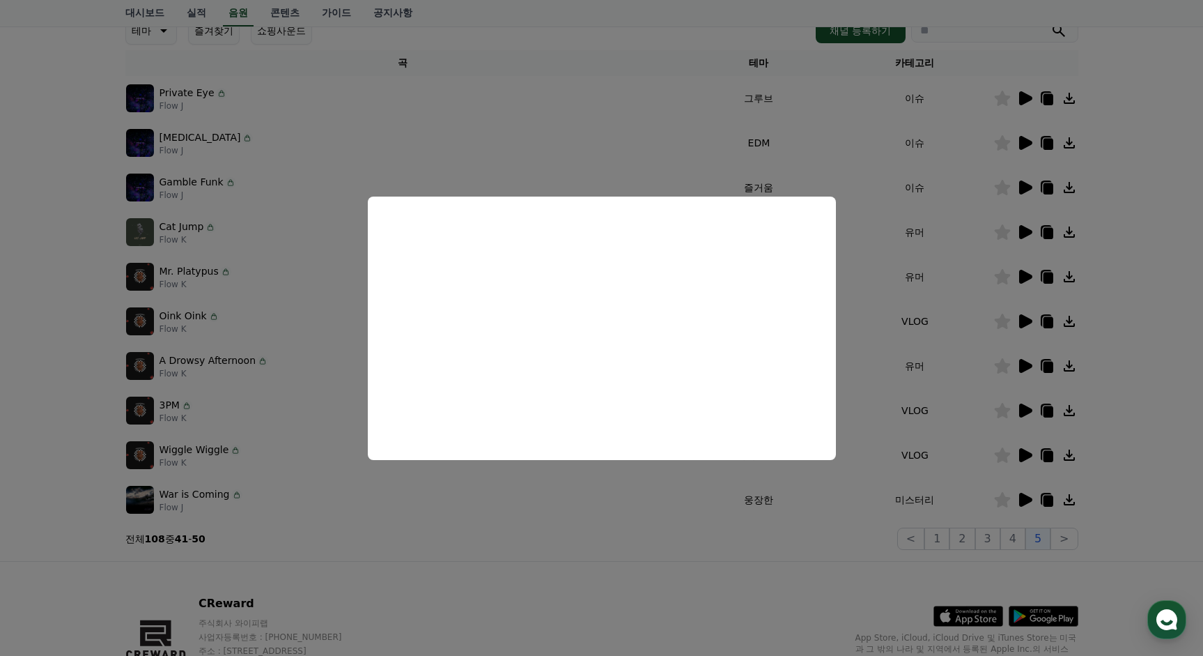
click at [1021, 147] on button "close modal" at bounding box center [601, 328] width 1203 height 656
click at [1022, 139] on icon at bounding box center [1025, 143] width 13 height 14
click at [1027, 188] on button "close modal" at bounding box center [601, 328] width 1203 height 656
click at [1028, 188] on icon at bounding box center [1025, 187] width 13 height 14
click at [1014, 254] on button "close modal" at bounding box center [601, 328] width 1203 height 656
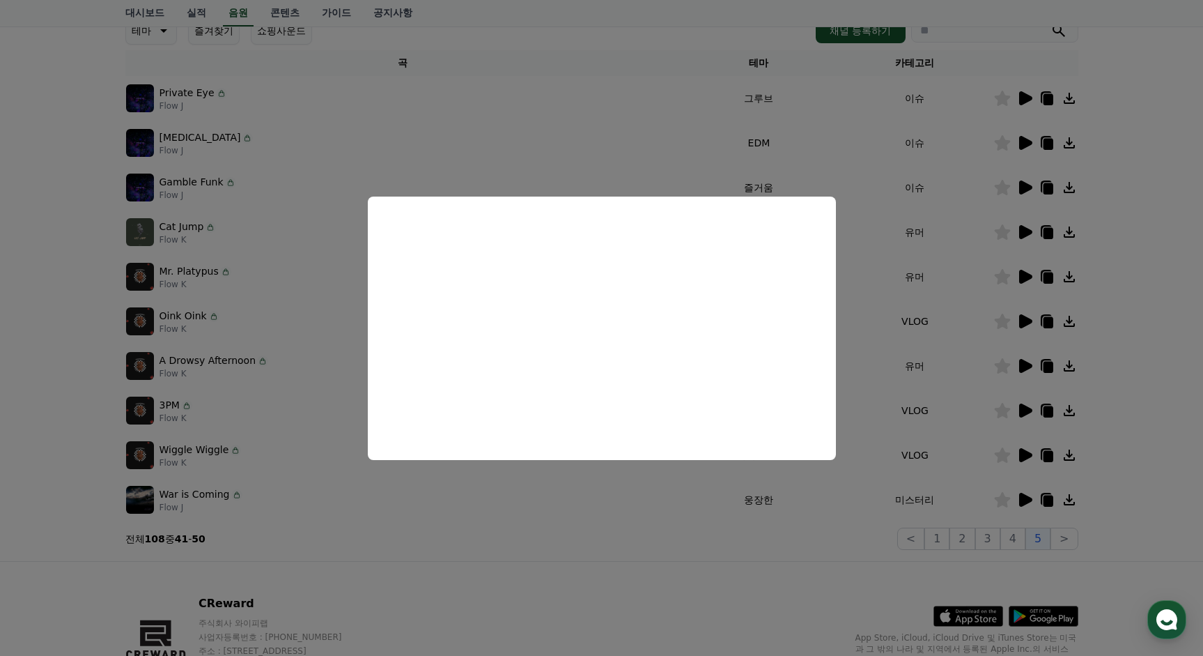
click at [1017, 230] on icon at bounding box center [1025, 232] width 17 height 17
click at [1020, 304] on button "close modal" at bounding box center [601, 328] width 1203 height 656
click at [1026, 274] on icon at bounding box center [1025, 277] width 13 height 14
click at [1026, 350] on button "close modal" at bounding box center [601, 328] width 1203 height 656
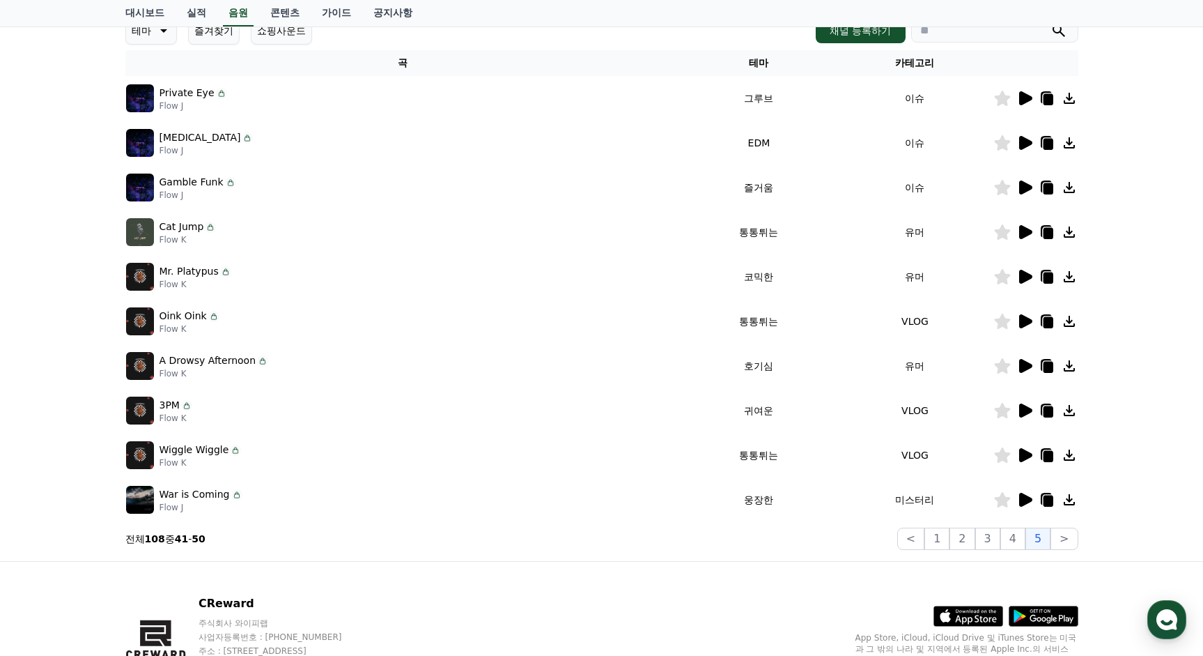
click at [1024, 281] on icon at bounding box center [1025, 277] width 13 height 14
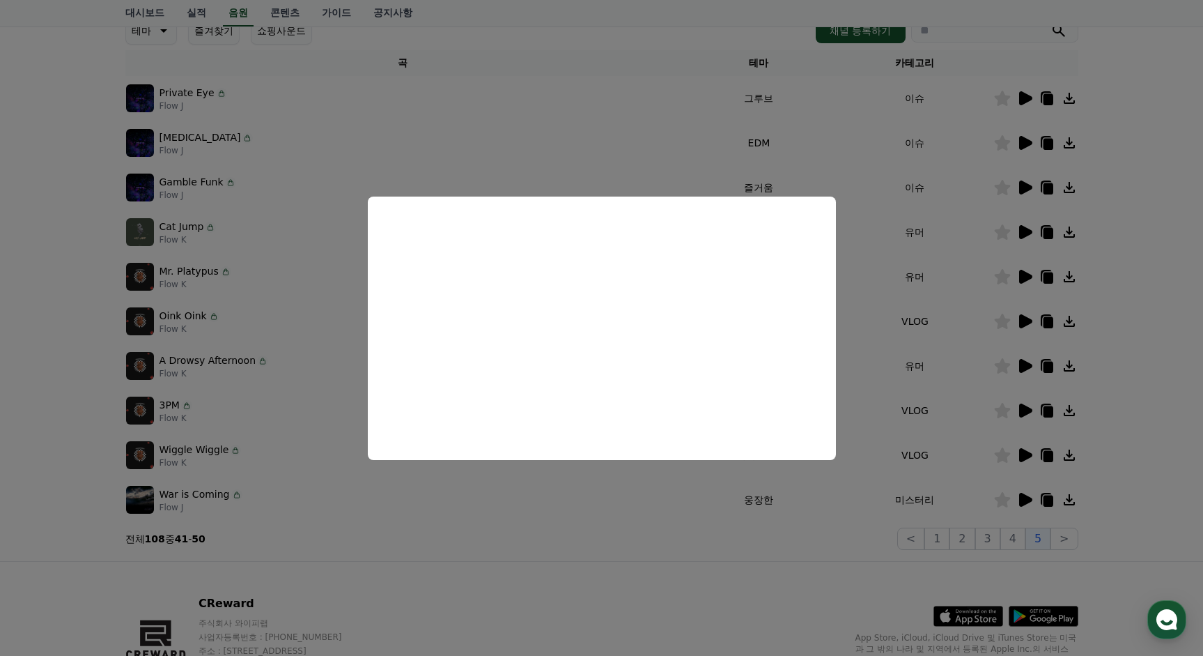
click at [1021, 300] on button "close modal" at bounding box center [601, 328] width 1203 height 656
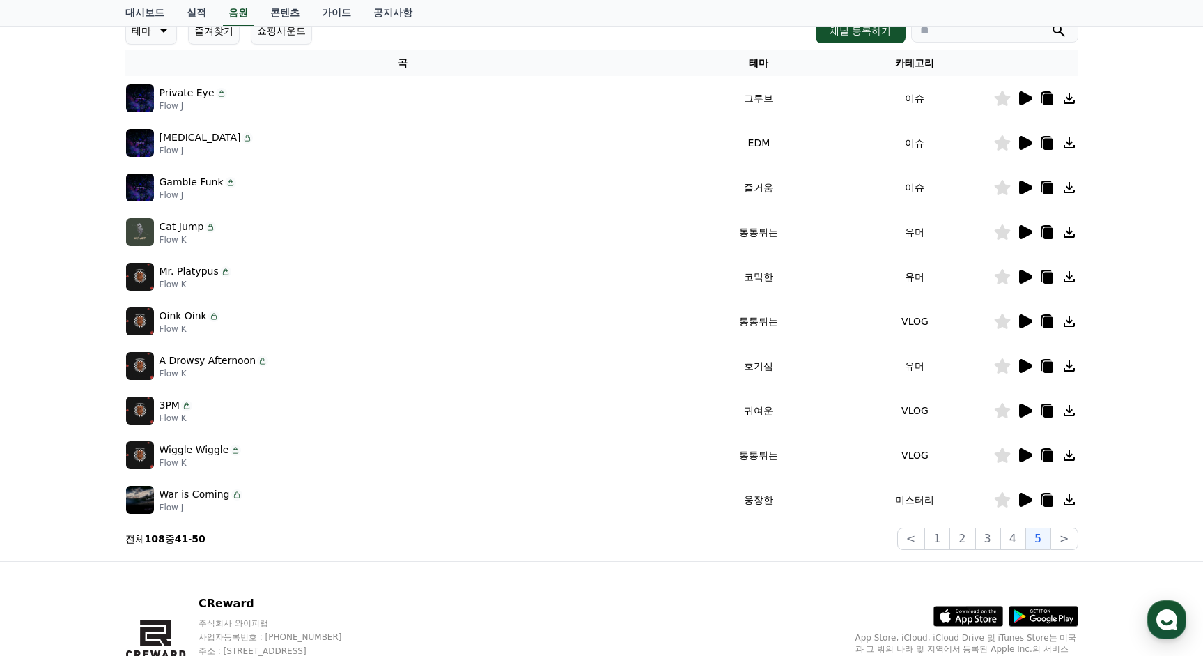
click at [1045, 275] on icon at bounding box center [1048, 277] width 10 height 11
click at [1002, 277] on icon at bounding box center [1002, 276] width 16 height 15
click at [1022, 365] on icon at bounding box center [1025, 366] width 13 height 14
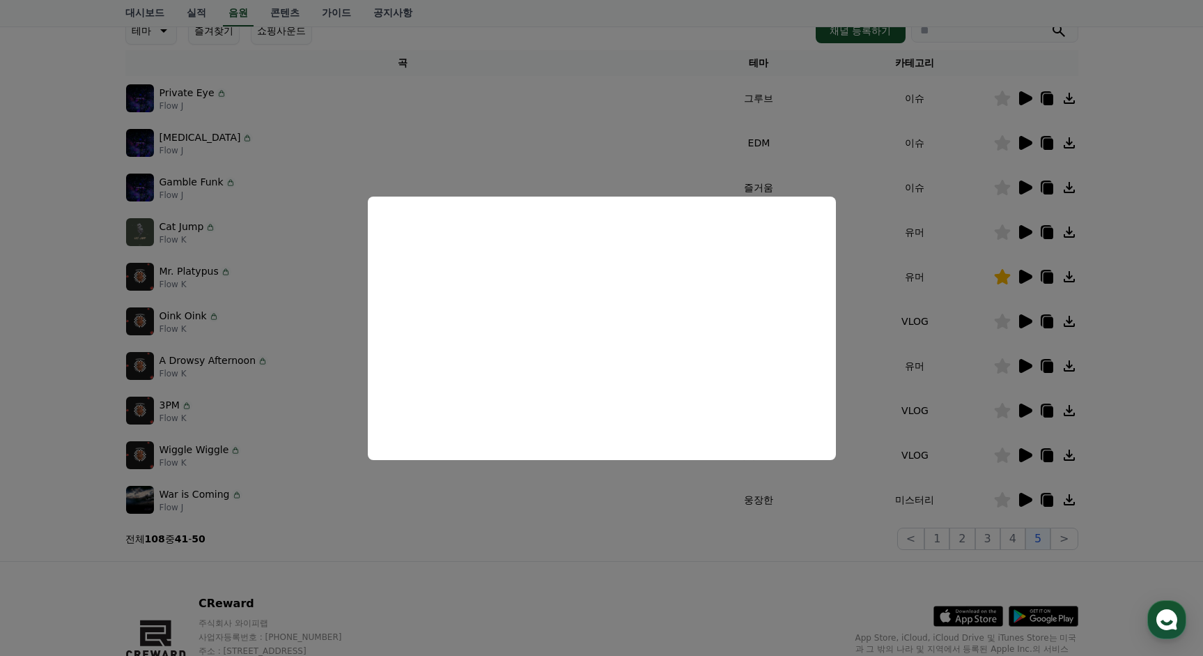
click at [1019, 400] on button "close modal" at bounding box center [601, 328] width 1203 height 656
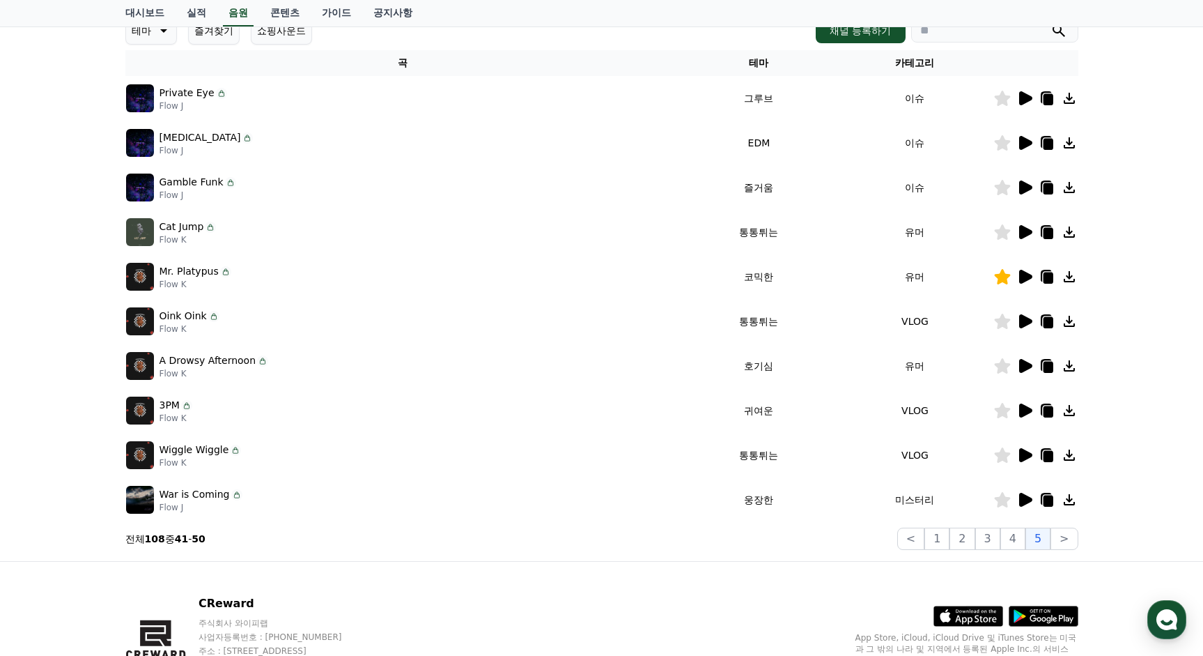
click at [1026, 273] on icon at bounding box center [1025, 277] width 13 height 14
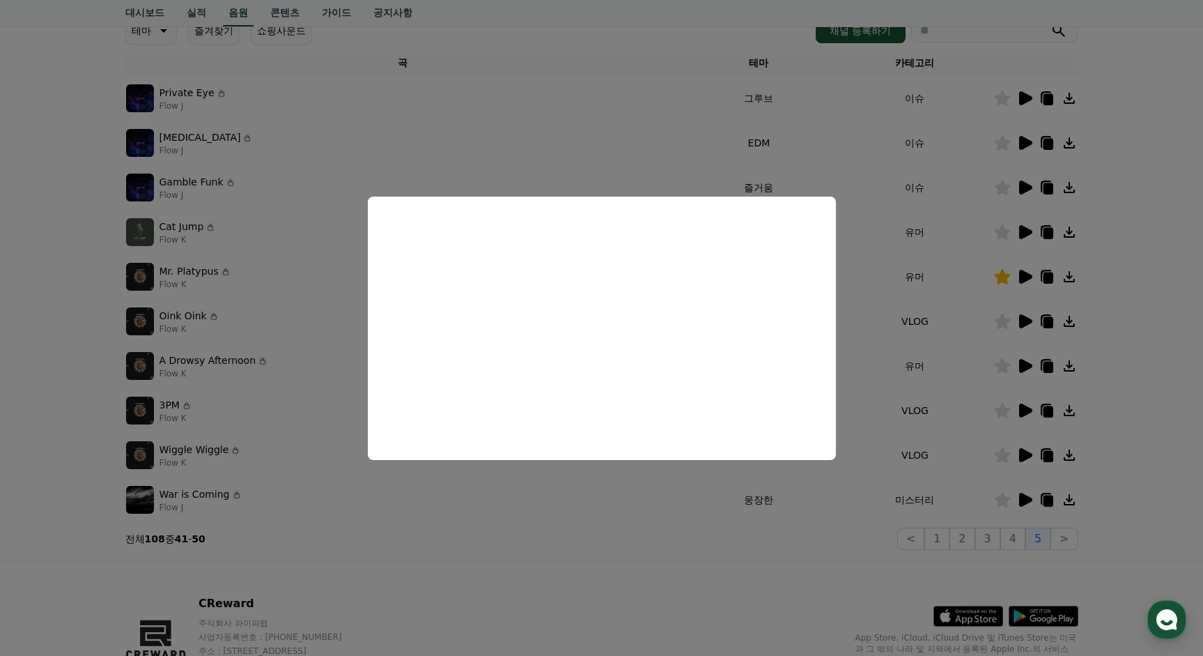
click at [998, 468] on button "close modal" at bounding box center [601, 328] width 1203 height 656
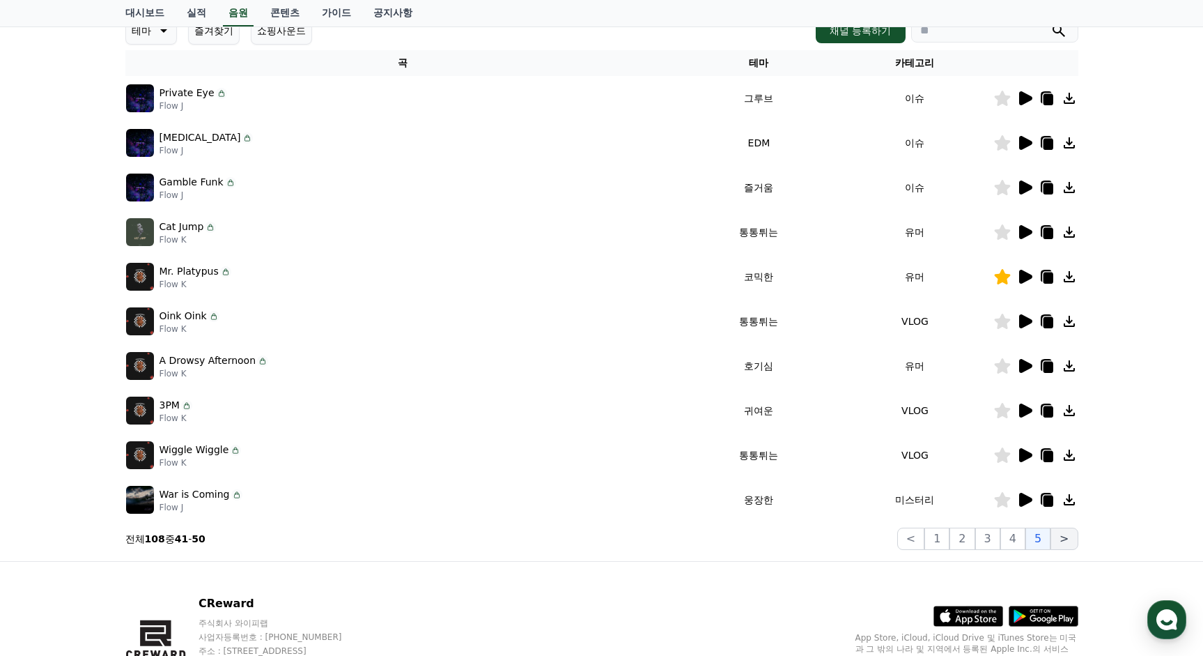
click at [1067, 541] on button ">" at bounding box center [1064, 538] width 27 height 22
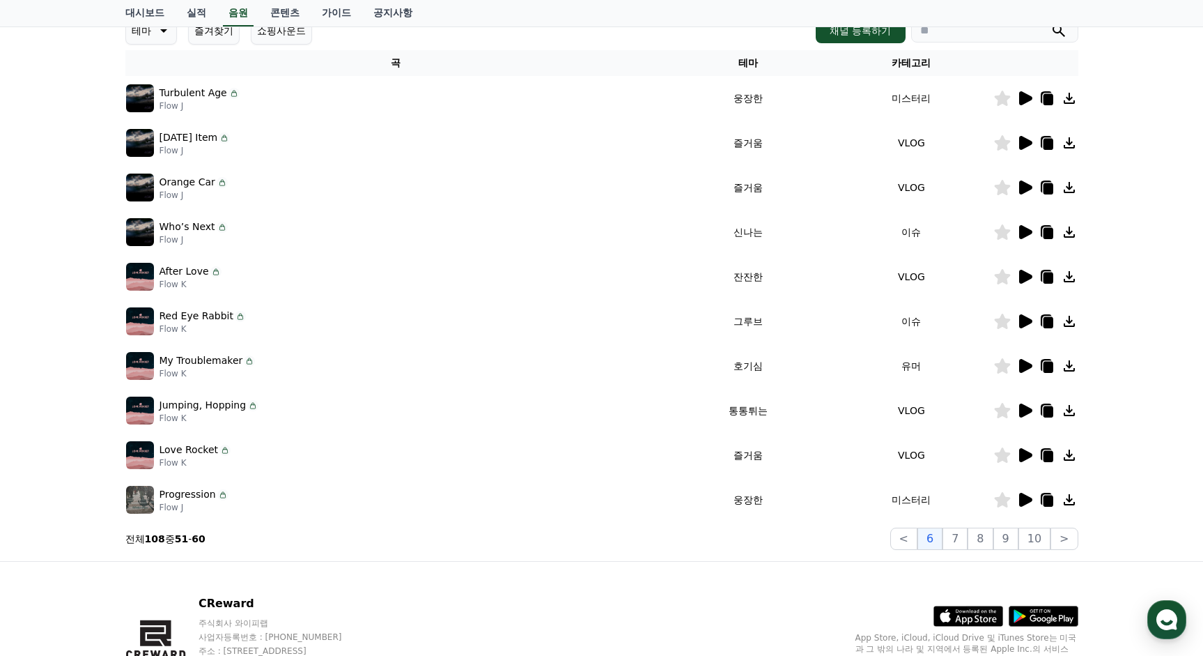
click at [1021, 237] on icon at bounding box center [1025, 232] width 13 height 14
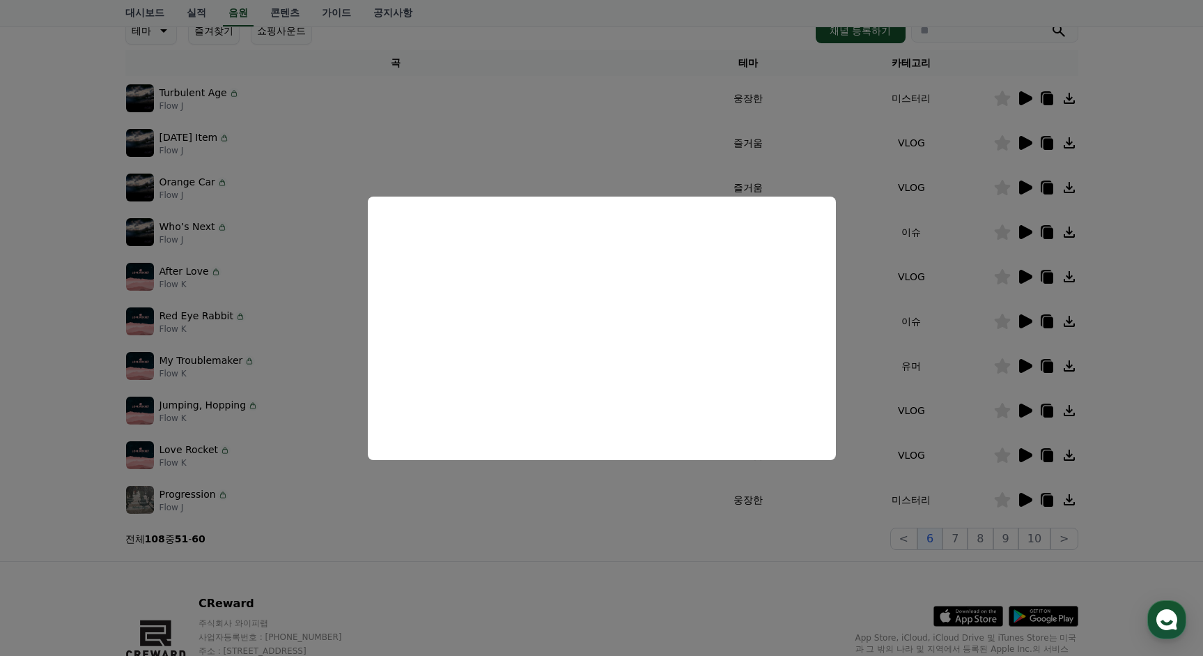
click at [1005, 334] on button "close modal" at bounding box center [601, 328] width 1203 height 656
click at [1023, 322] on icon at bounding box center [1025, 321] width 13 height 14
click at [1024, 372] on button "close modal" at bounding box center [601, 328] width 1203 height 656
click at [1025, 364] on icon at bounding box center [1025, 366] width 13 height 14
click at [1005, 369] on button "close modal" at bounding box center [601, 328] width 1203 height 656
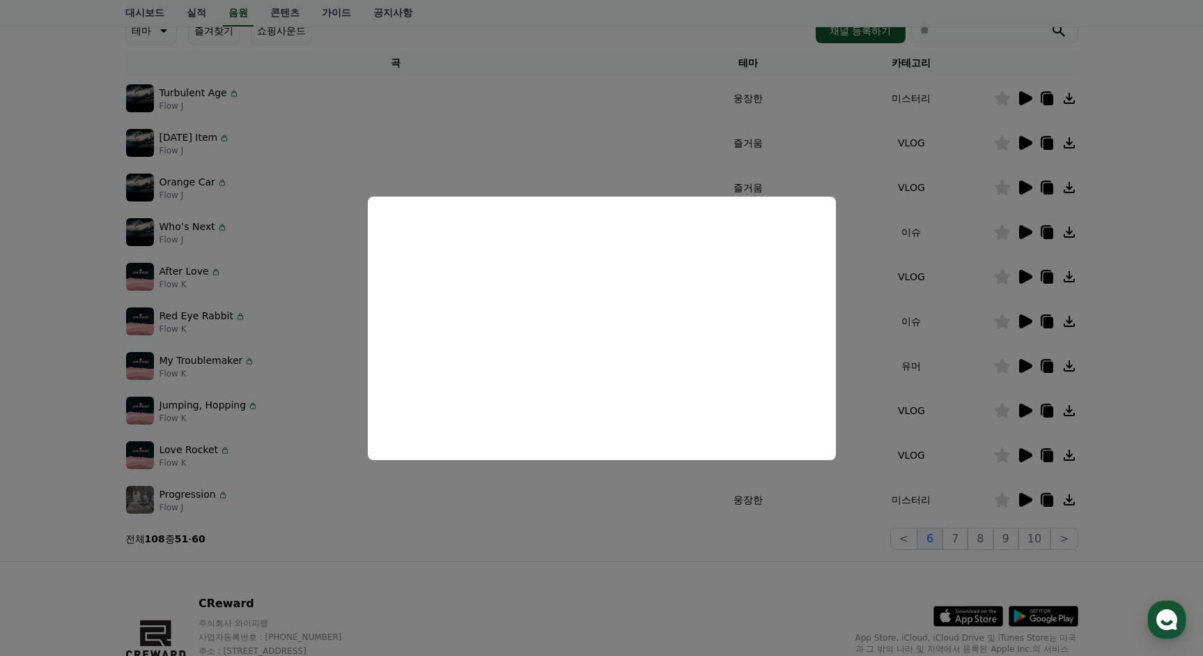
click at [1002, 365] on icon at bounding box center [1002, 365] width 16 height 15
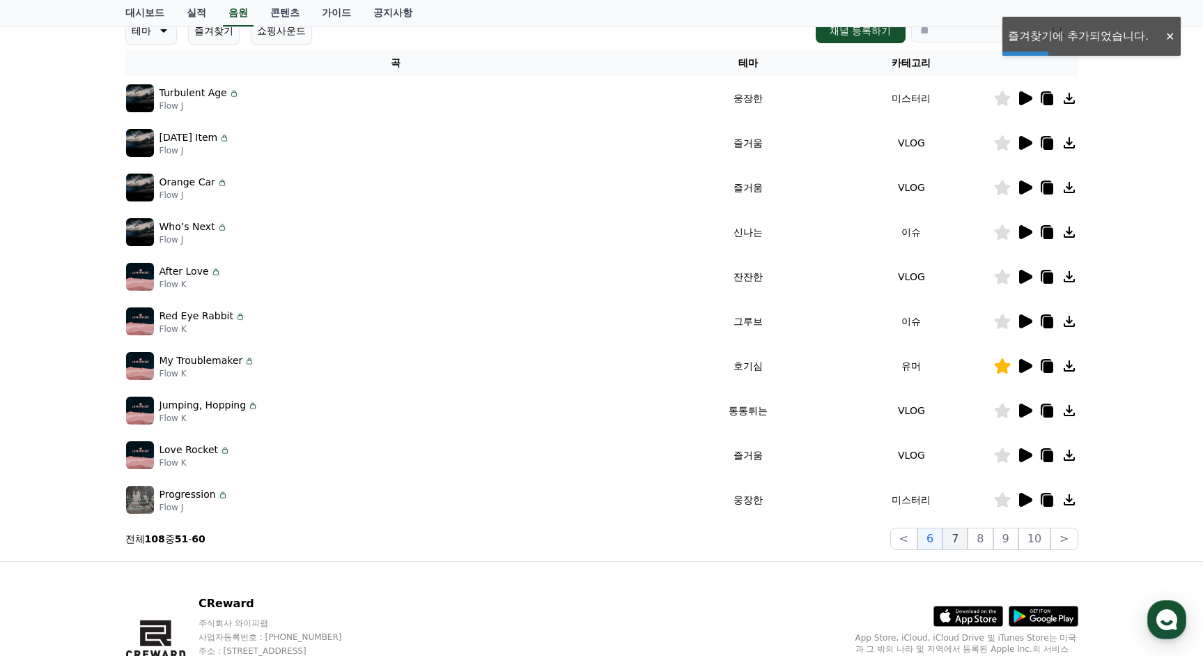
click at [957, 539] on button "7" at bounding box center [955, 538] width 25 height 22
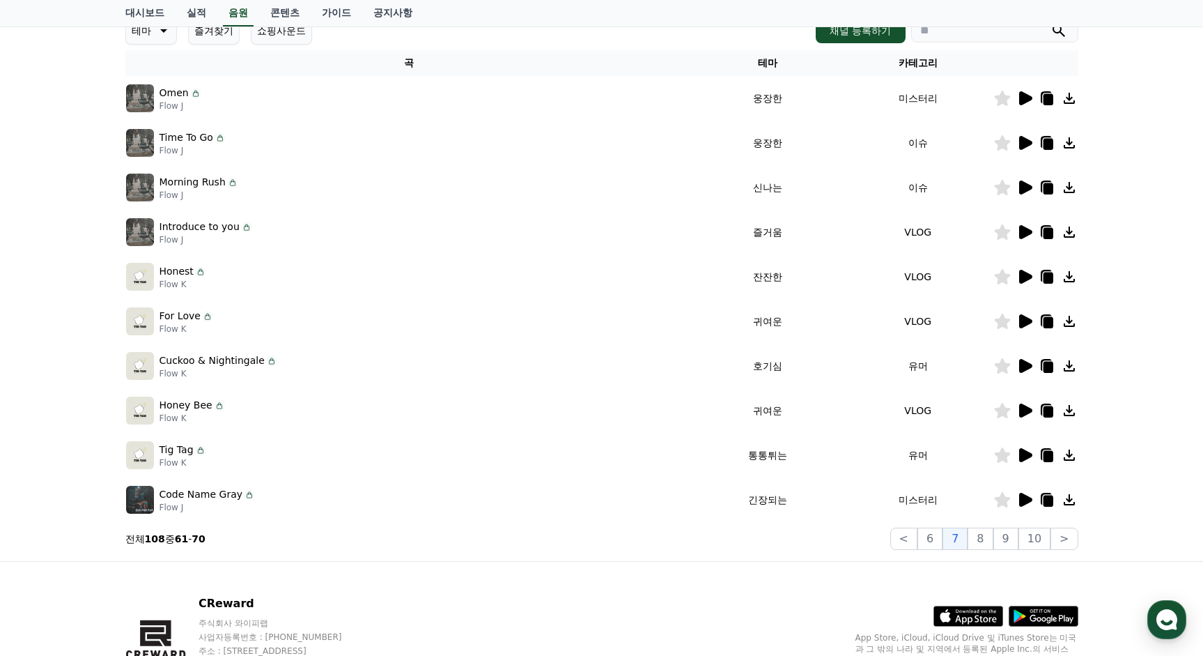
click at [1025, 143] on icon at bounding box center [1025, 143] width 13 height 14
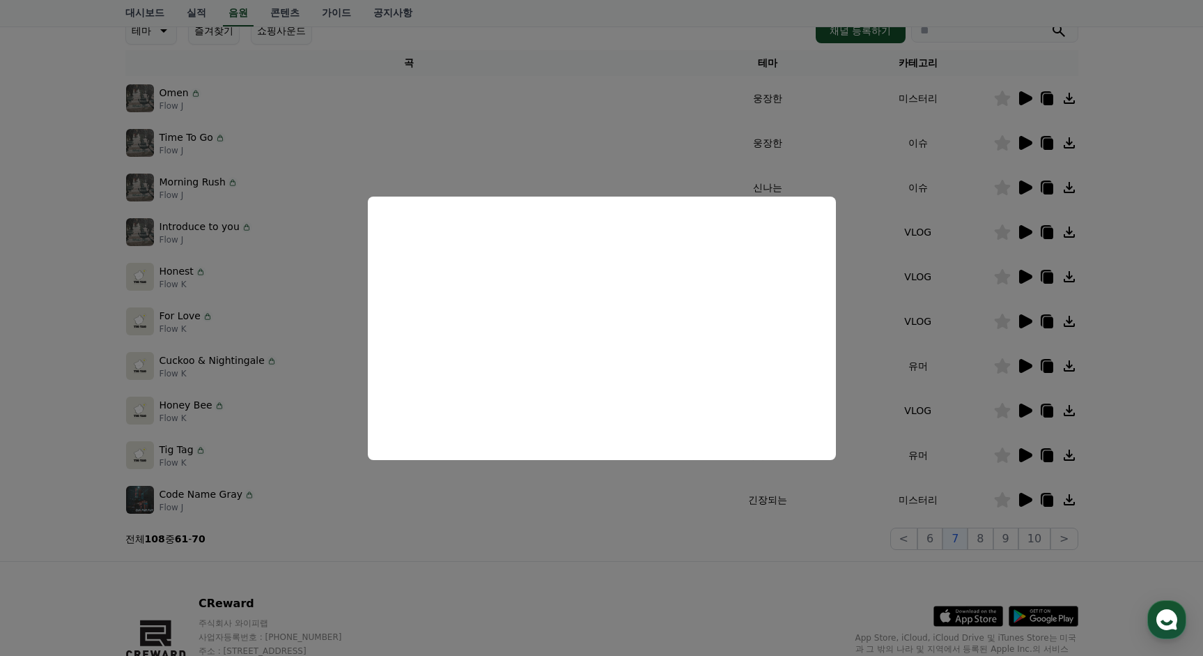
click at [1031, 190] on button "close modal" at bounding box center [601, 328] width 1203 height 656
click at [1030, 190] on icon at bounding box center [1025, 187] width 17 height 17
click at [1035, 293] on button "close modal" at bounding box center [601, 328] width 1203 height 656
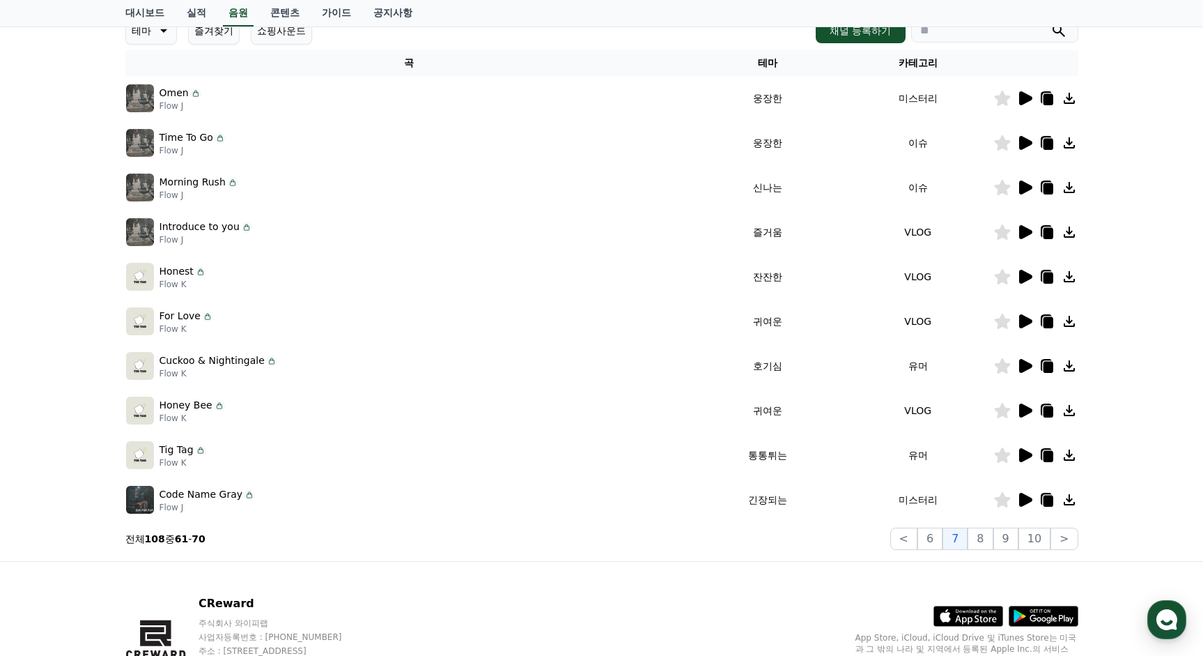
click at [1033, 363] on icon at bounding box center [1025, 365] width 17 height 17
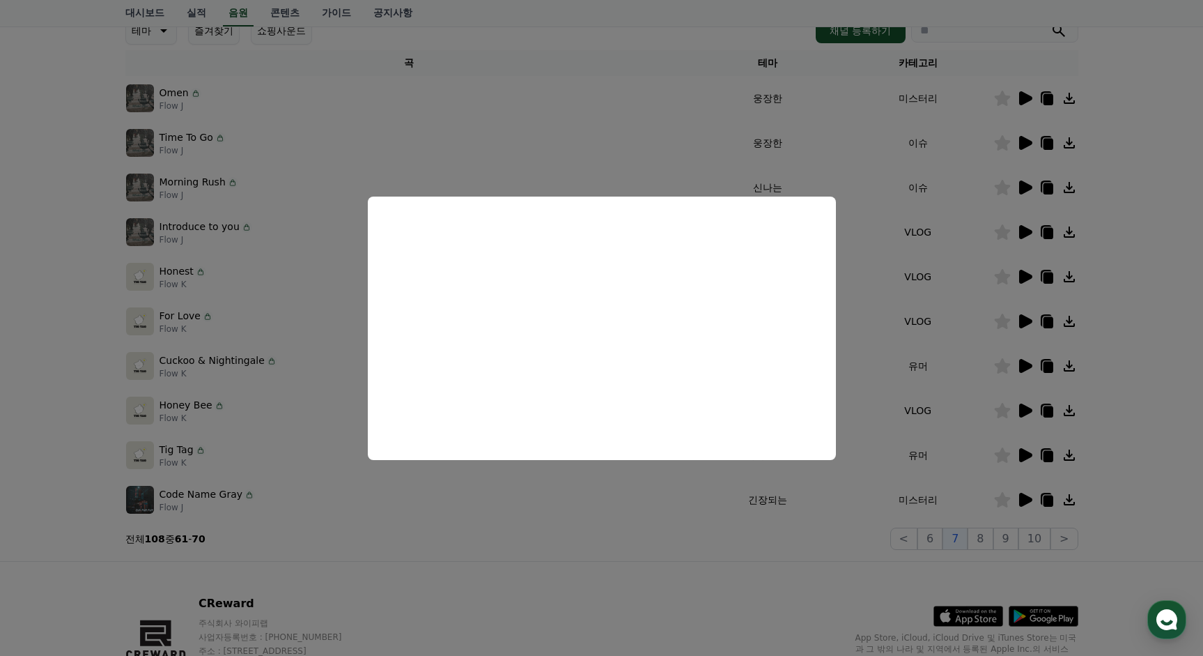
click at [1028, 452] on button "close modal" at bounding box center [601, 328] width 1203 height 656
click at [1024, 457] on icon at bounding box center [1025, 455] width 13 height 14
click at [1024, 491] on button "close modal" at bounding box center [601, 328] width 1203 height 656
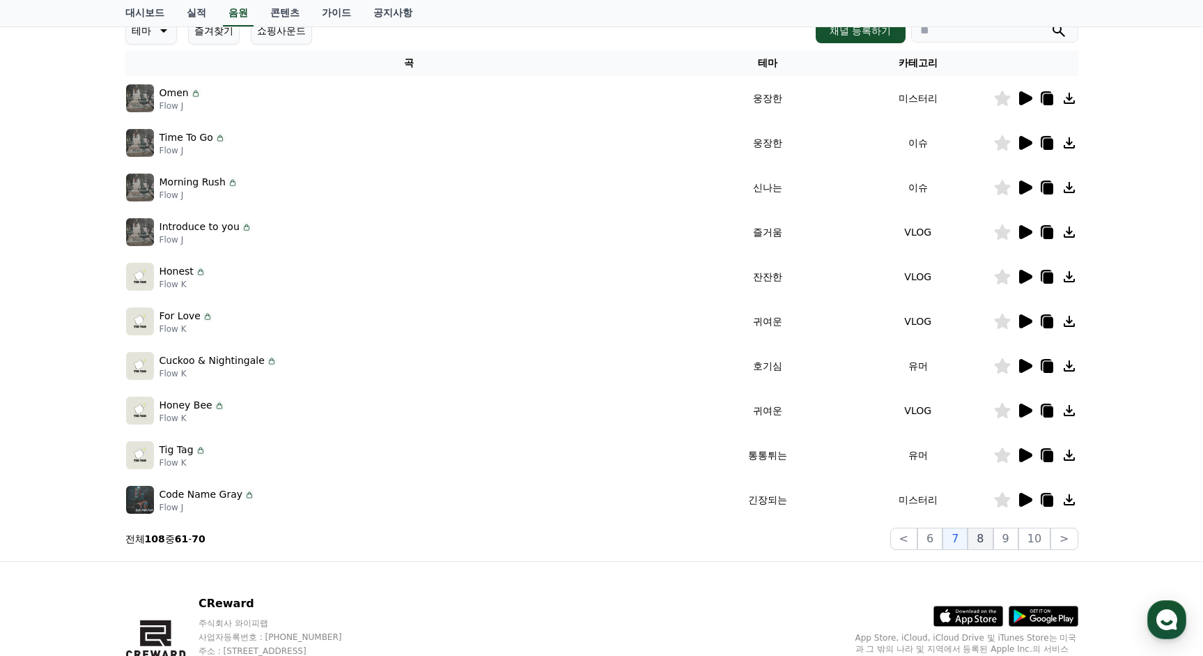
click at [993, 535] on button "8" at bounding box center [980, 538] width 25 height 22
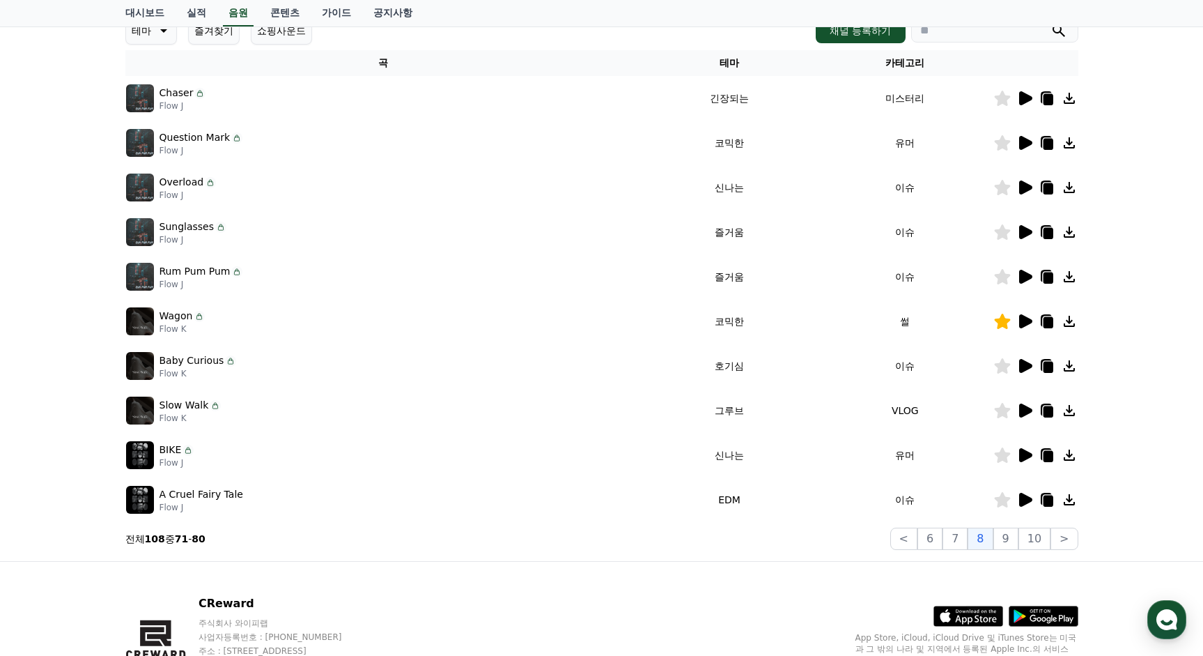
click at [1025, 139] on icon at bounding box center [1025, 143] width 13 height 14
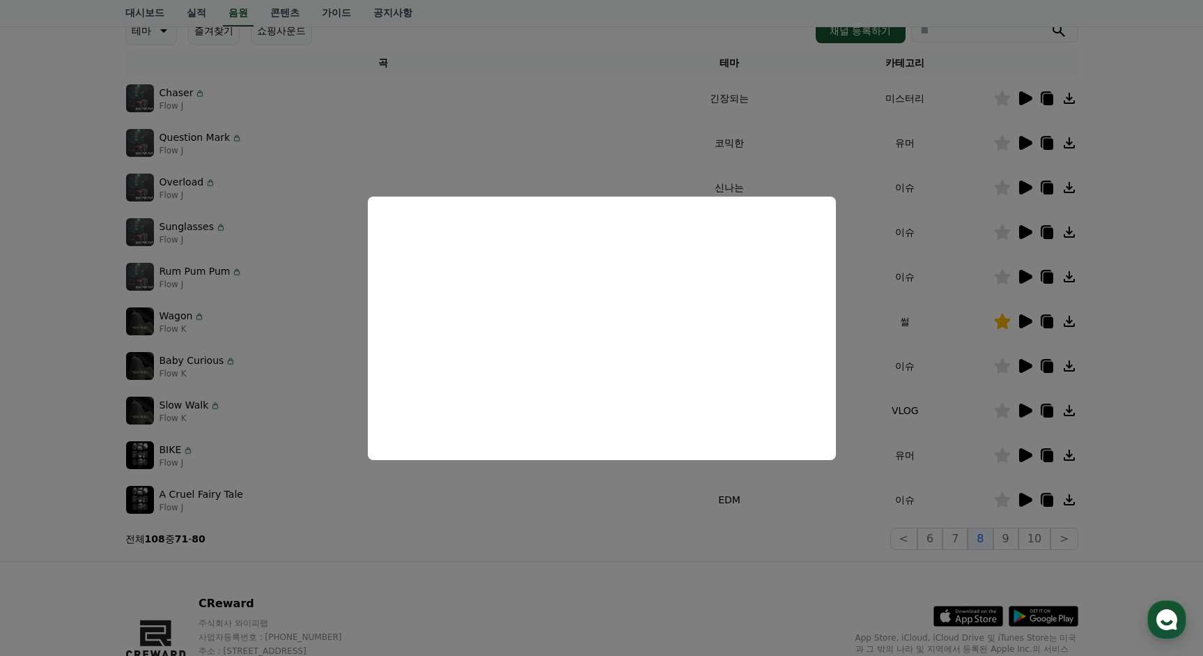
click at [1028, 190] on button "close modal" at bounding box center [601, 328] width 1203 height 656
click at [1021, 190] on icon at bounding box center [1025, 187] width 13 height 14
click at [1027, 240] on button "close modal" at bounding box center [601, 328] width 1203 height 656
click at [1028, 240] on td at bounding box center [1036, 232] width 85 height 45
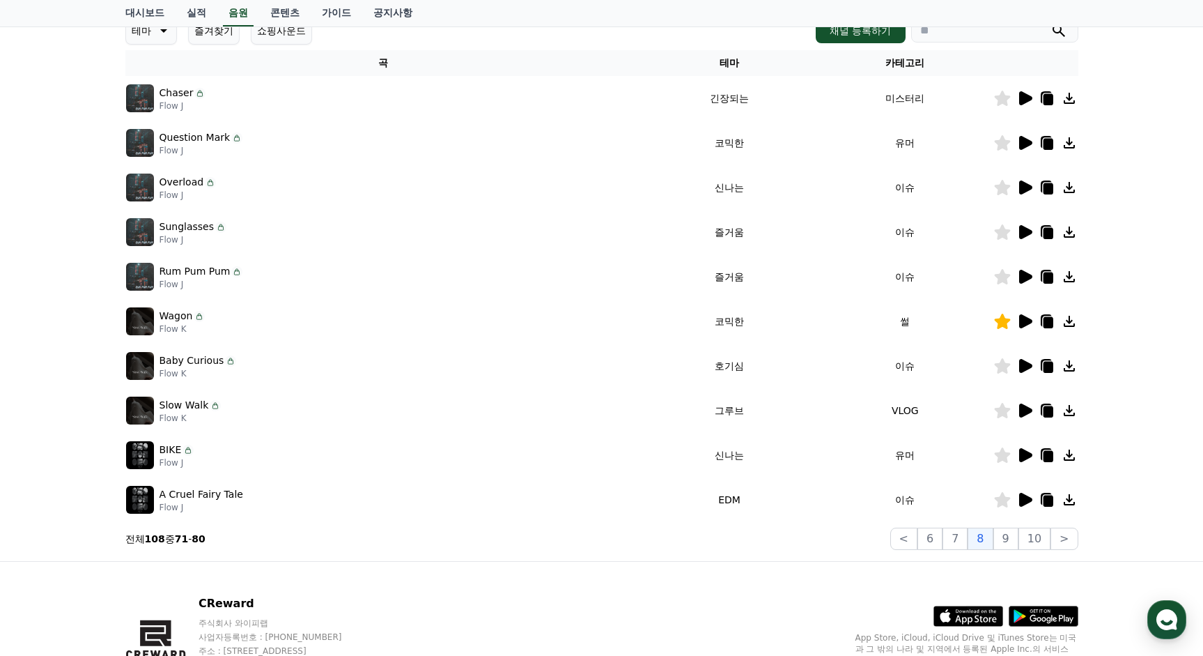
click at [1022, 233] on icon at bounding box center [1025, 232] width 13 height 14
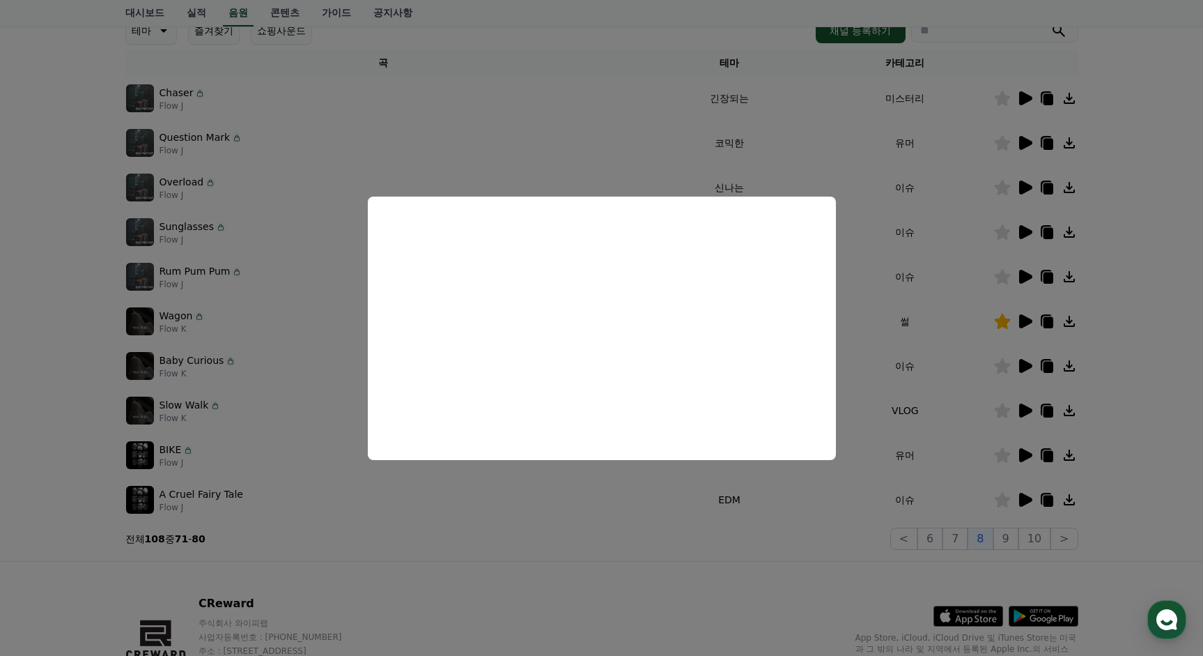
click at [1036, 284] on button "close modal" at bounding box center [601, 328] width 1203 height 656
click at [1021, 272] on icon at bounding box center [1025, 277] width 13 height 14
click at [1016, 420] on button "close modal" at bounding box center [601, 328] width 1203 height 656
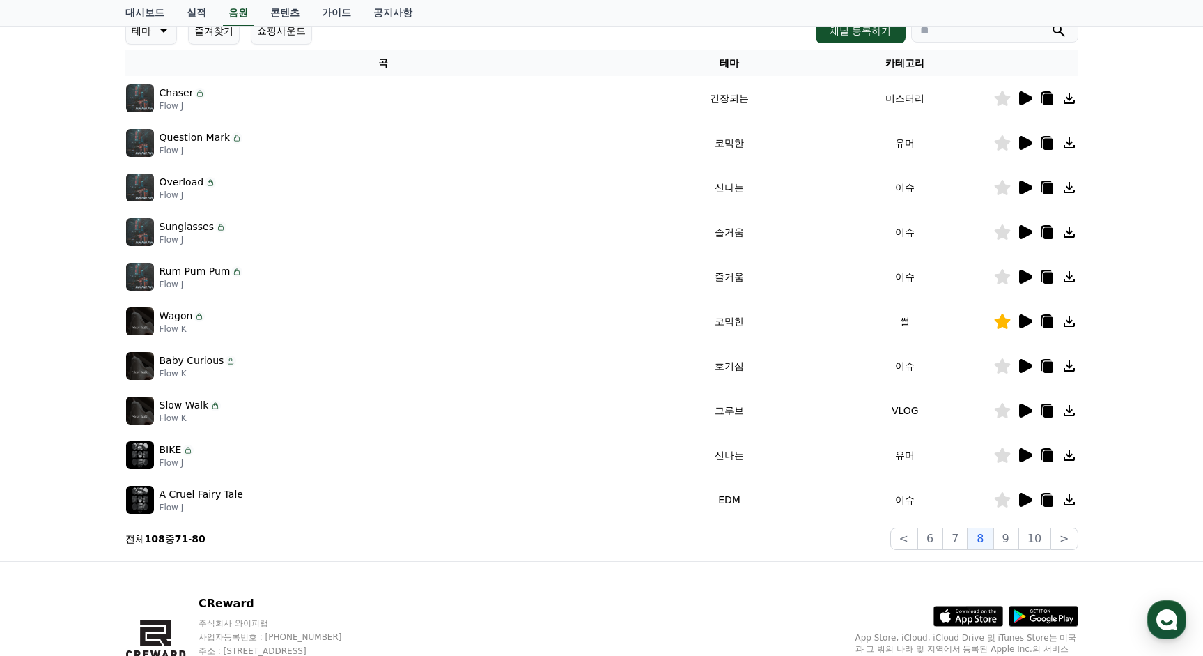
click at [1026, 359] on icon at bounding box center [1025, 365] width 17 height 17
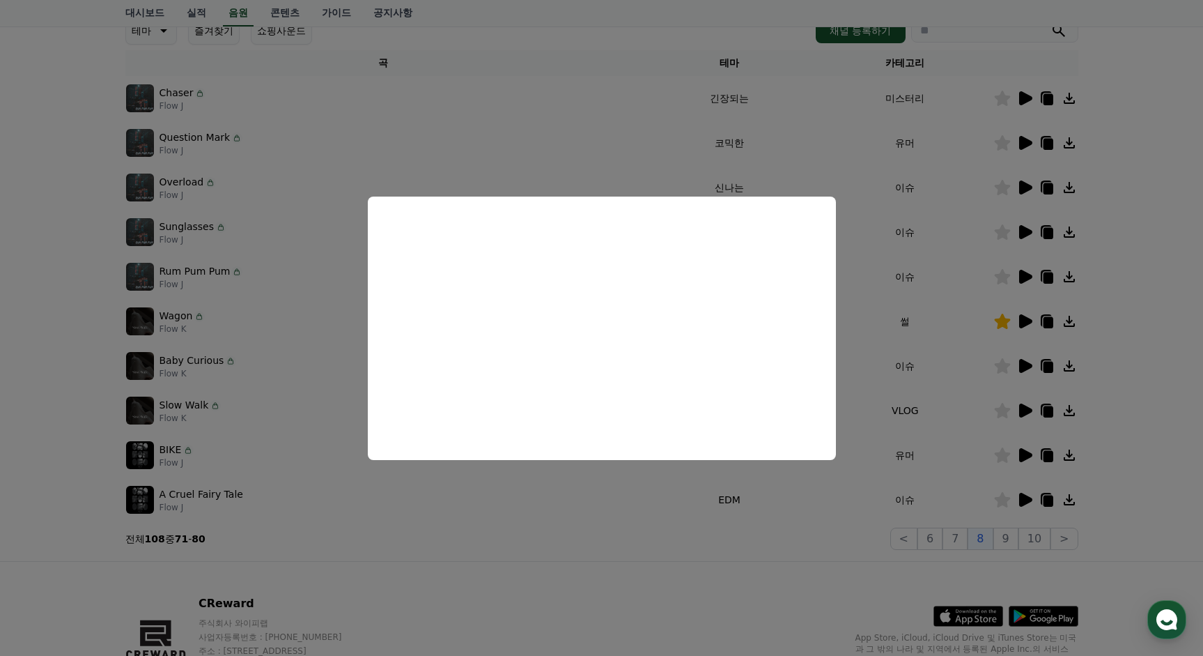
click at [1027, 466] on button "close modal" at bounding box center [601, 328] width 1203 height 656
click at [1023, 450] on icon at bounding box center [1025, 455] width 13 height 14
click at [1020, 507] on button "close modal" at bounding box center [601, 328] width 1203 height 656
click at [1024, 497] on icon at bounding box center [1025, 500] width 13 height 14
click at [1032, 507] on button "close modal" at bounding box center [601, 328] width 1203 height 656
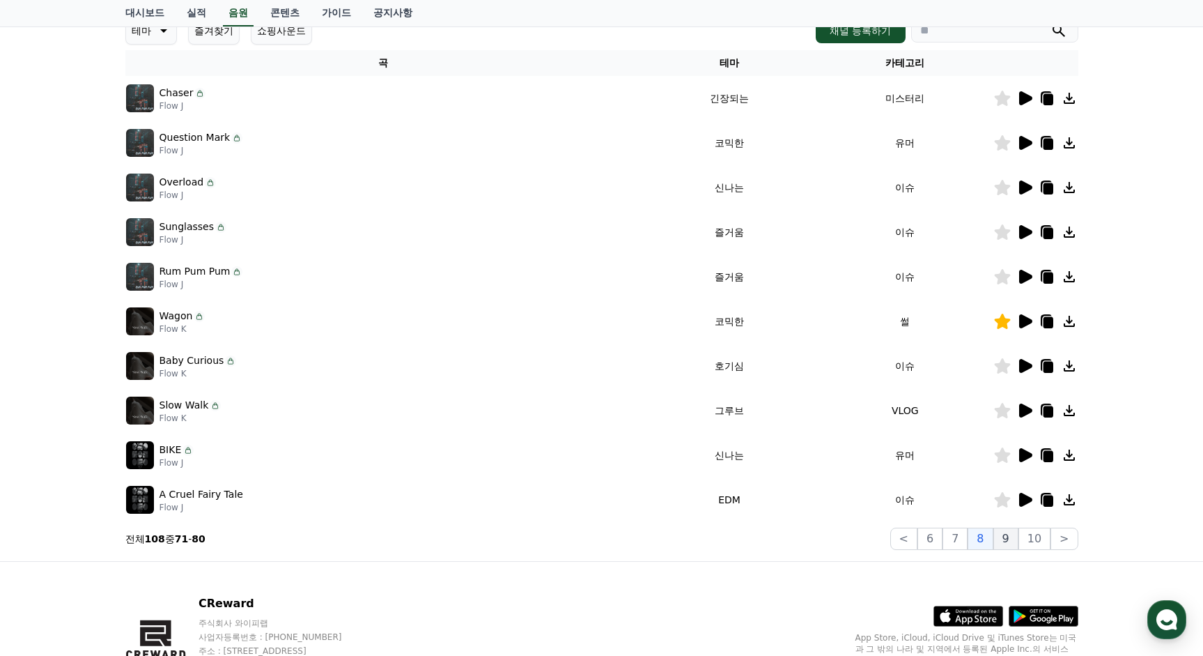
click at [1008, 541] on button "9" at bounding box center [1006, 538] width 25 height 22
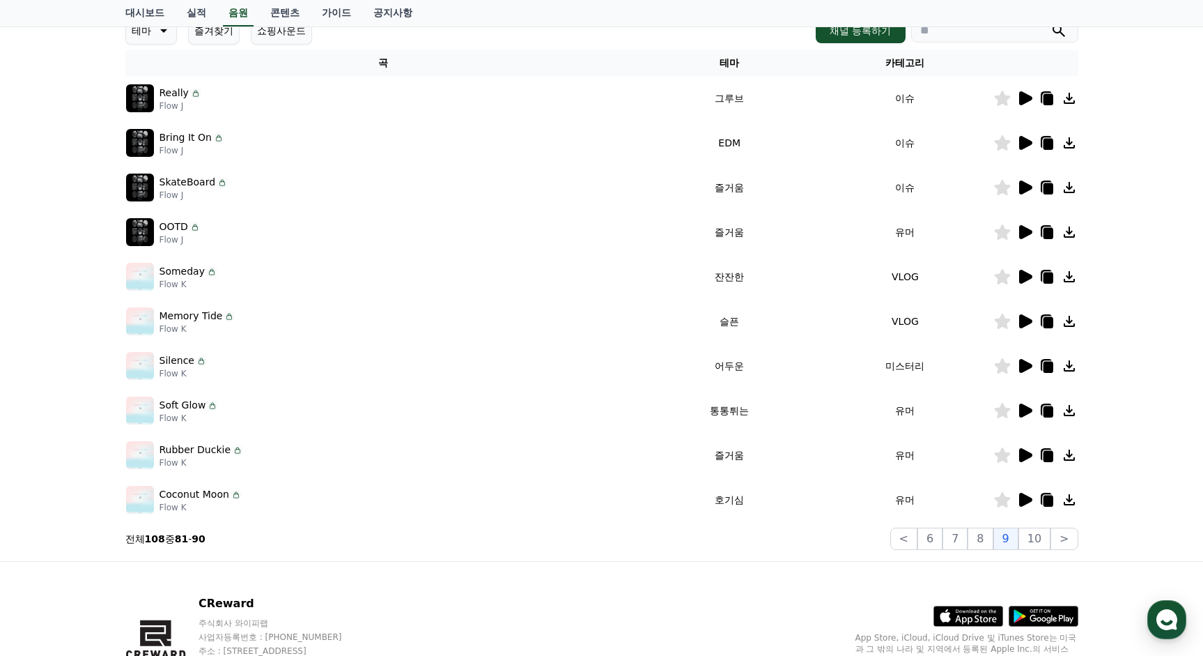
click at [1026, 106] on icon at bounding box center [1025, 98] width 17 height 17
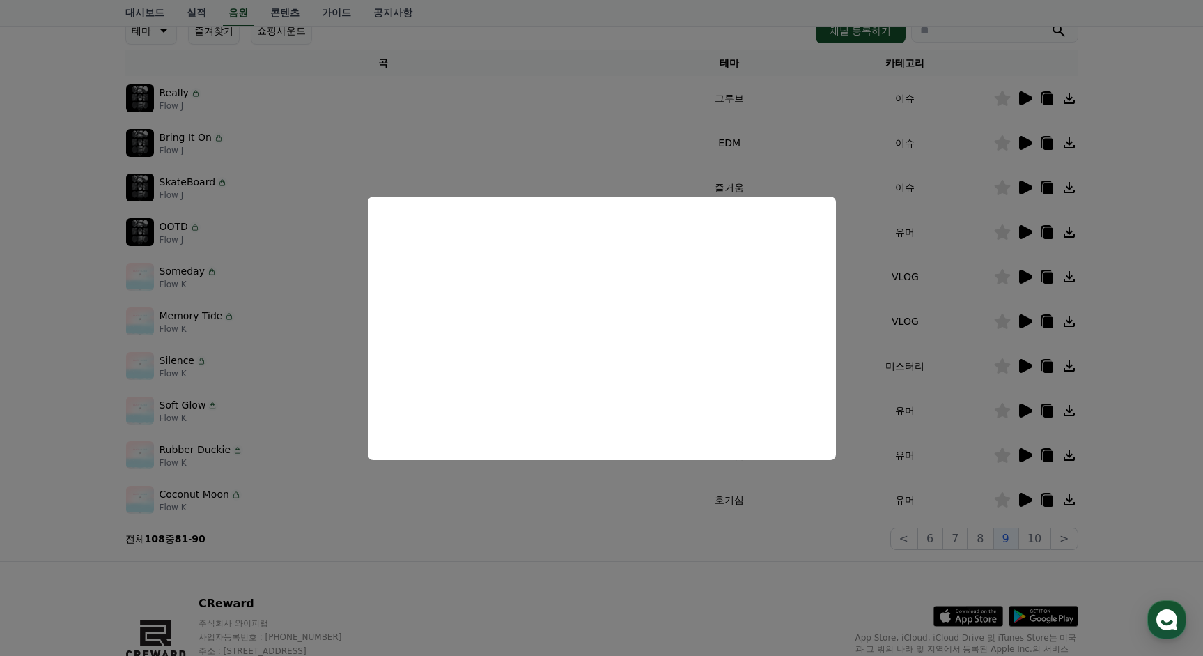
click at [1032, 146] on button "close modal" at bounding box center [601, 328] width 1203 height 656
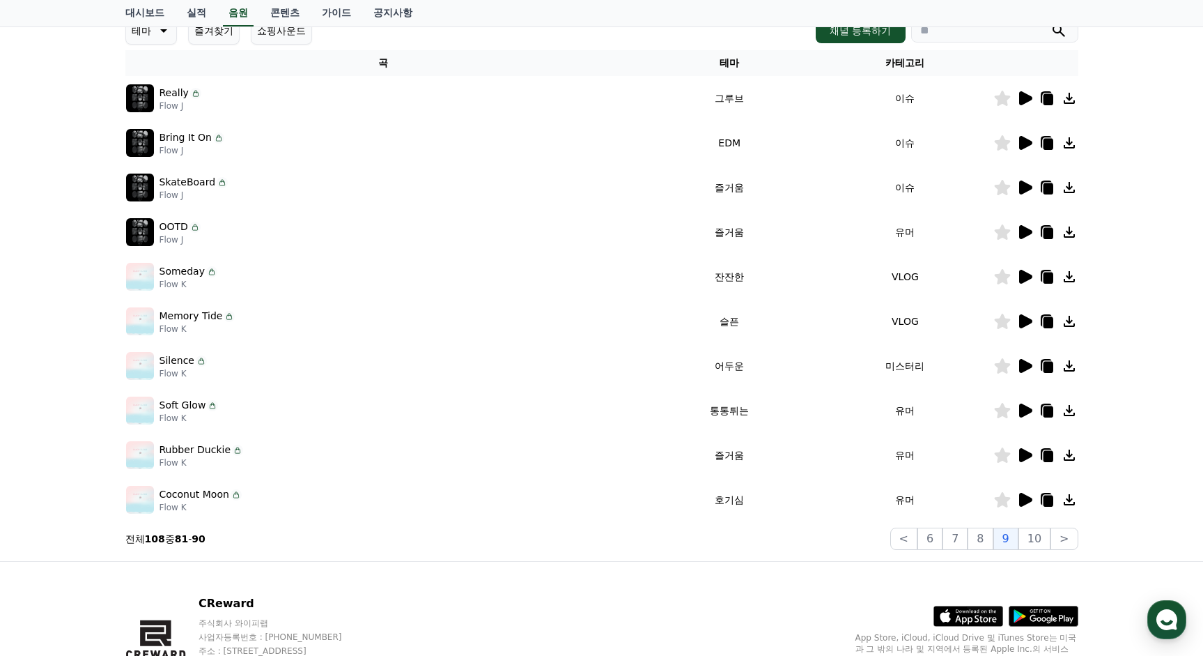
click at [1031, 145] on icon at bounding box center [1025, 143] width 13 height 14
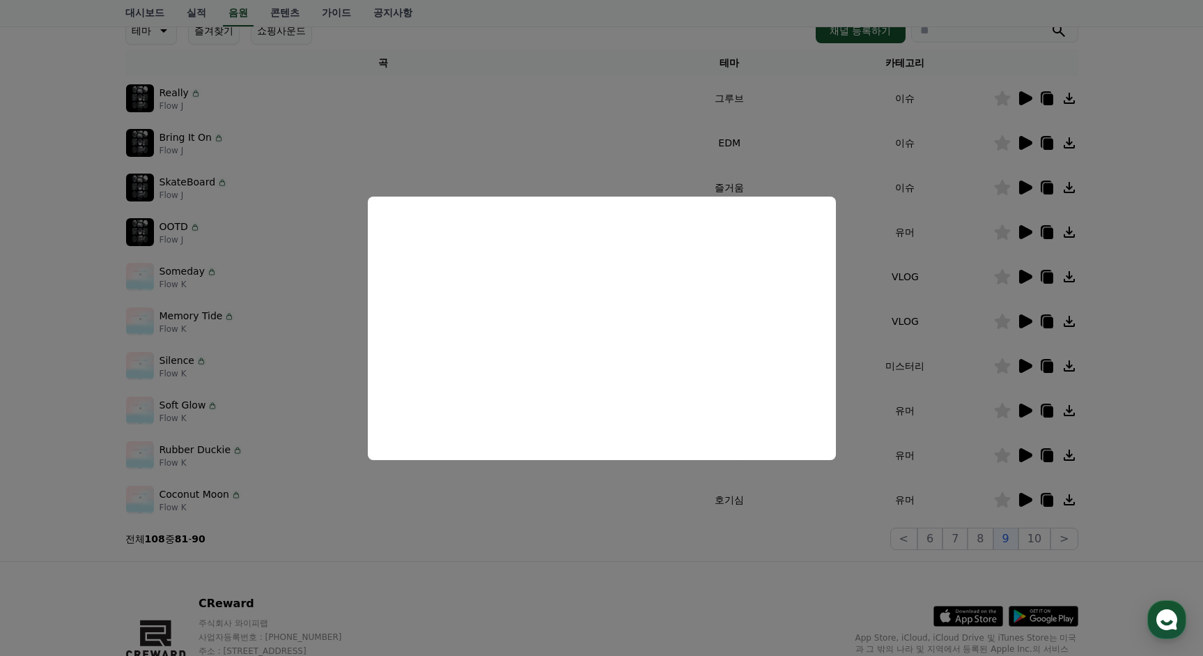
click at [1031, 190] on button "close modal" at bounding box center [601, 328] width 1203 height 656
click at [1031, 191] on icon at bounding box center [1025, 187] width 17 height 17
click at [1032, 231] on button "close modal" at bounding box center [601, 328] width 1203 height 656
click at [1032, 231] on icon at bounding box center [1025, 232] width 13 height 14
click at [1028, 417] on button "close modal" at bounding box center [601, 328] width 1203 height 656
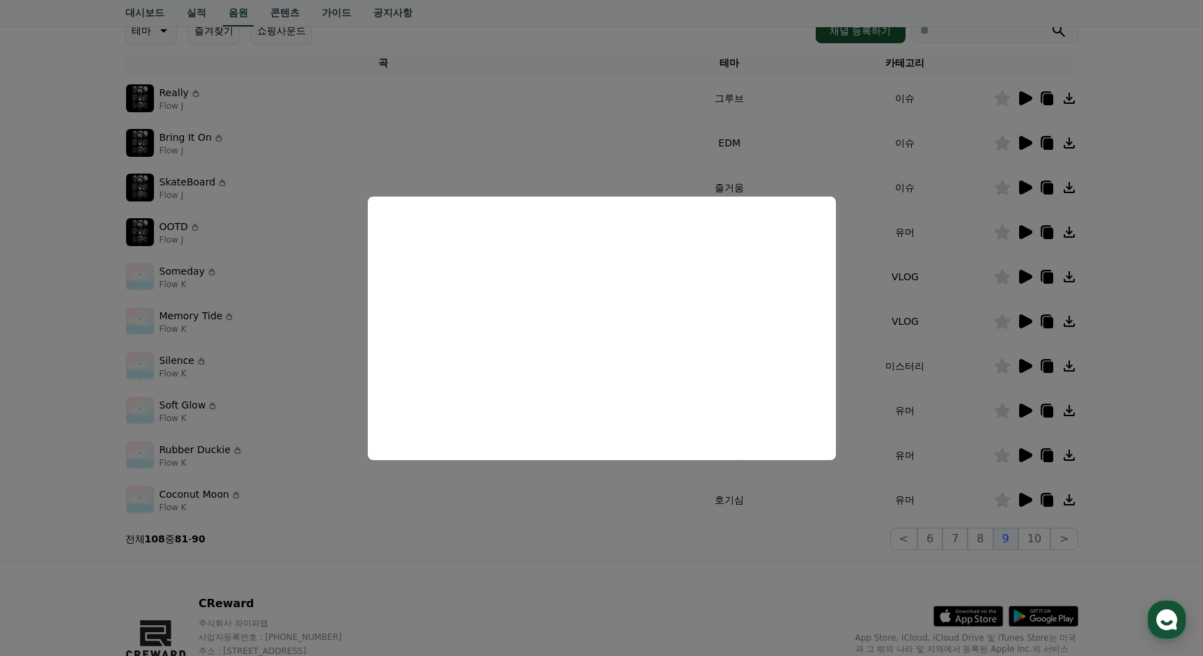
click at [1029, 407] on icon at bounding box center [1025, 410] width 17 height 17
click at [1008, 429] on button "close modal" at bounding box center [601, 328] width 1203 height 656
click at [1000, 407] on icon at bounding box center [1002, 410] width 16 height 15
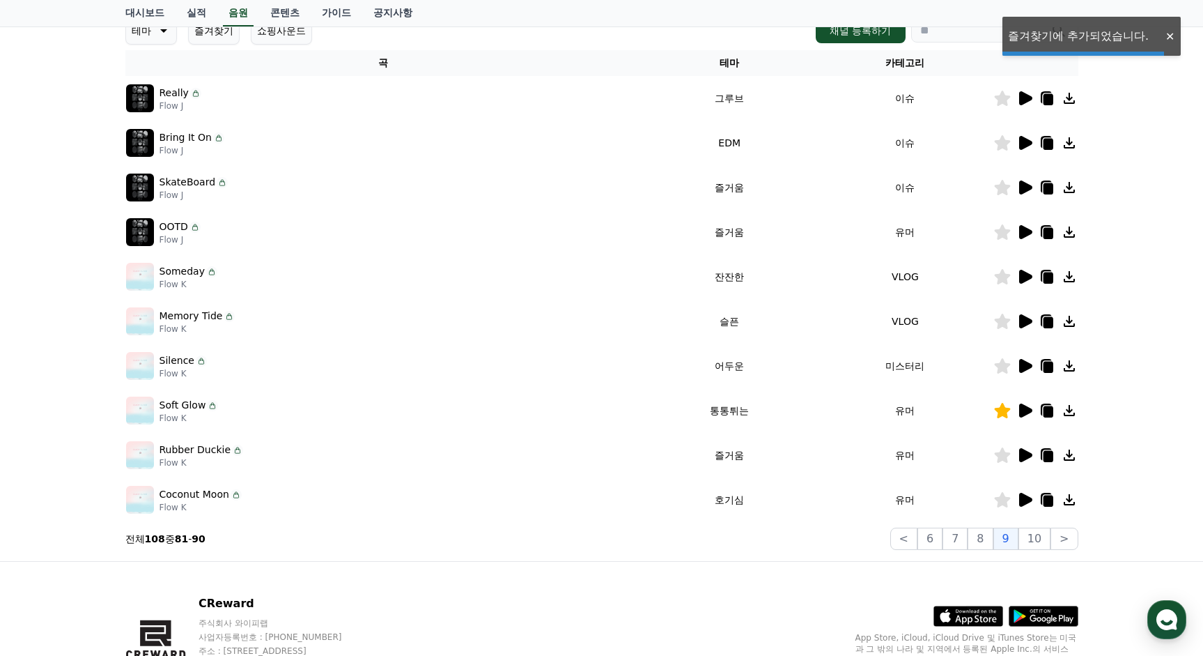
click at [1034, 460] on div at bounding box center [1036, 455] width 84 height 17
click at [1023, 445] on td at bounding box center [1036, 455] width 85 height 45
click at [1031, 457] on icon at bounding box center [1025, 455] width 17 height 17
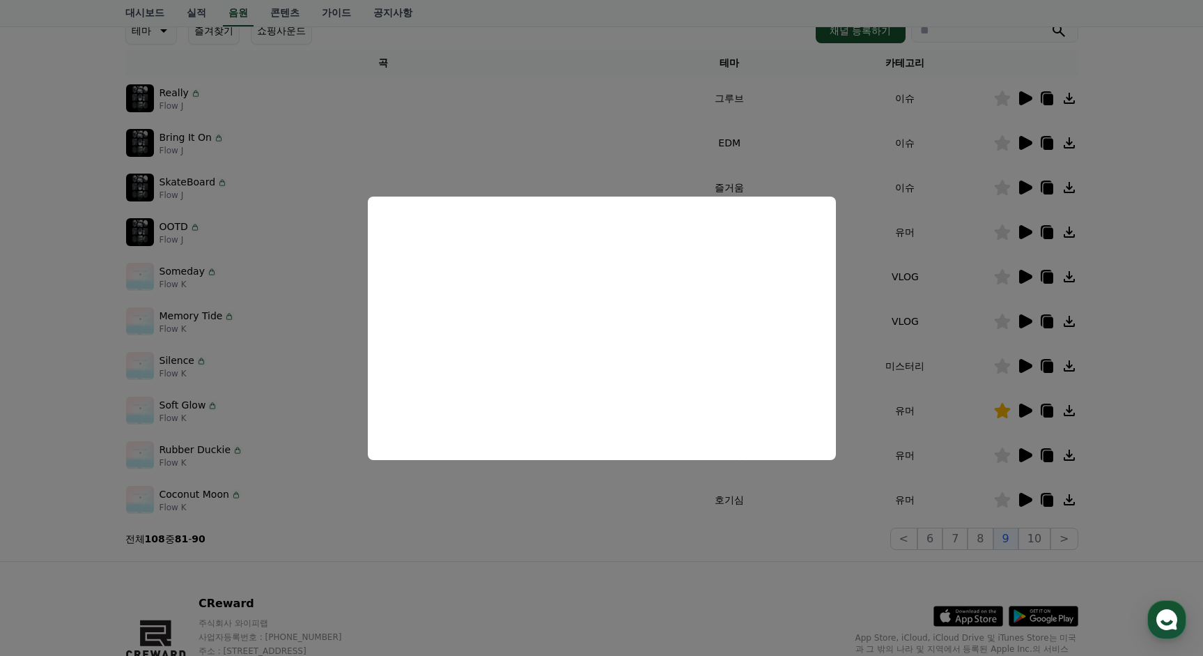
click at [1024, 500] on button "close modal" at bounding box center [601, 328] width 1203 height 656
click at [1023, 494] on icon at bounding box center [1025, 500] width 13 height 14
click at [1014, 501] on button "close modal" at bounding box center [601, 328] width 1203 height 656
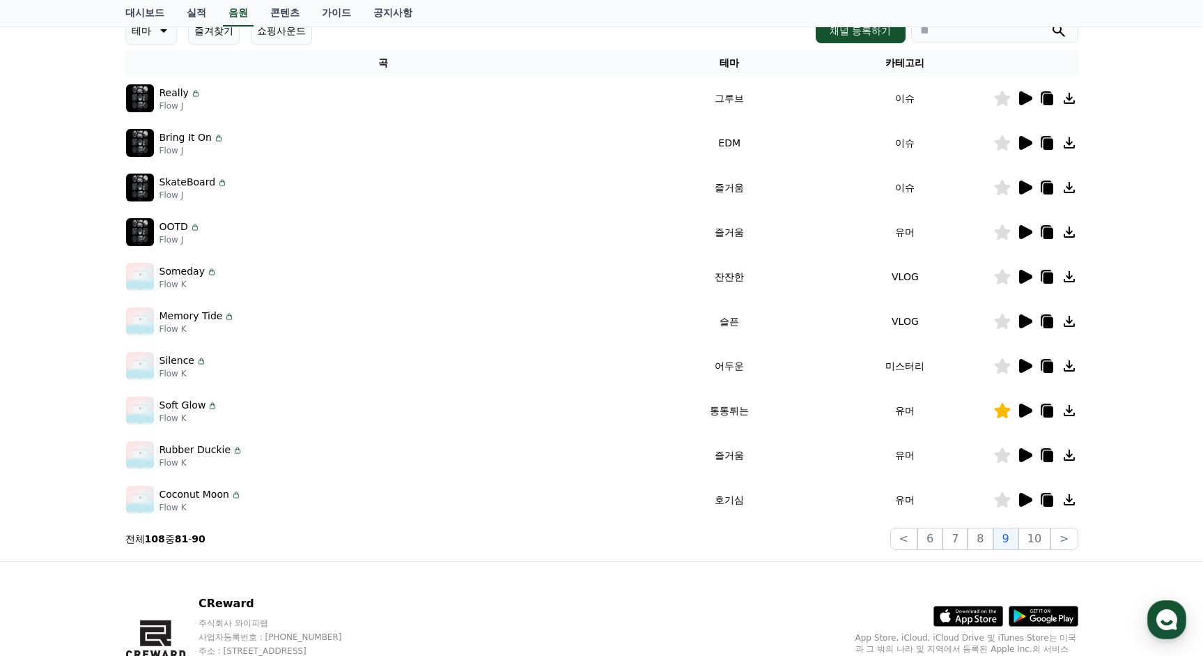
click at [1004, 498] on icon at bounding box center [1002, 499] width 16 height 15
click at [1035, 536] on button "10" at bounding box center [1035, 538] width 32 height 22
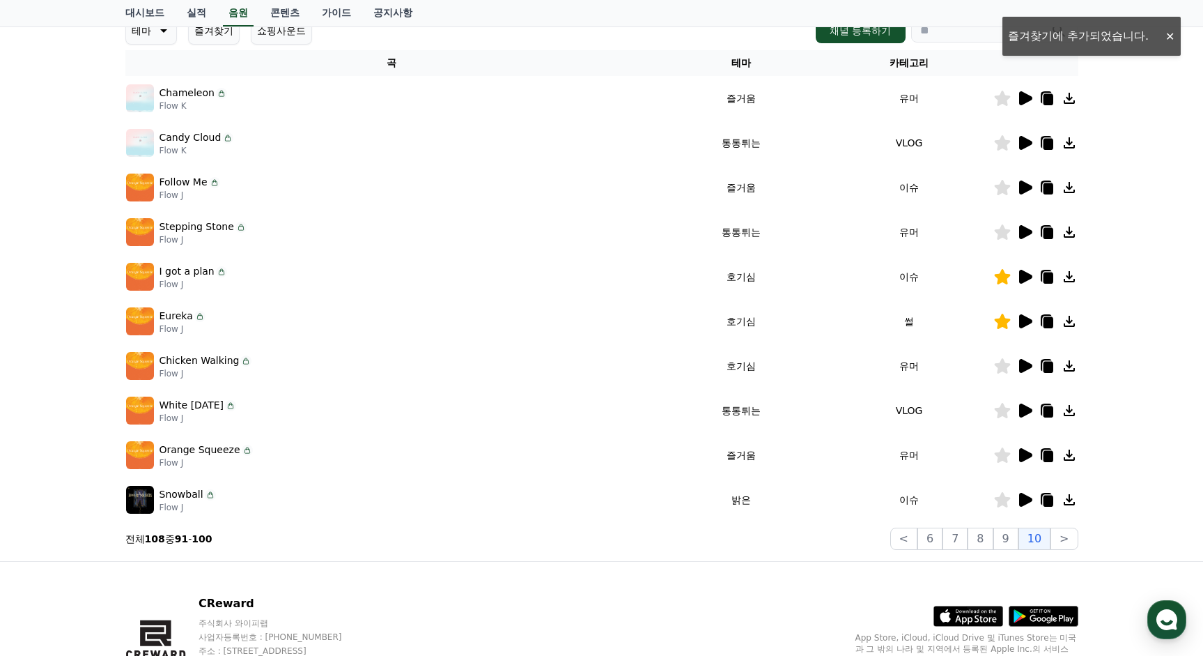
click at [1024, 100] on icon at bounding box center [1025, 98] width 13 height 14
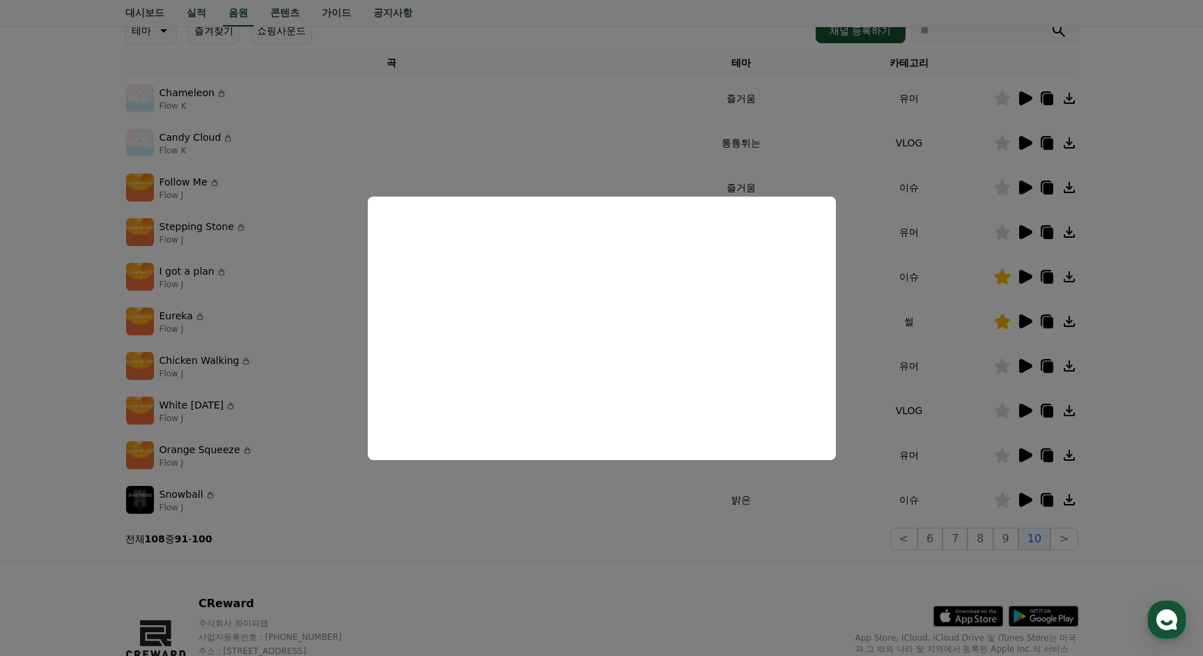
drag, startPoint x: 998, startPoint y: 144, endPoint x: 1004, endPoint y: 139, distance: 7.5
click at [999, 142] on button "close modal" at bounding box center [601, 328] width 1203 height 656
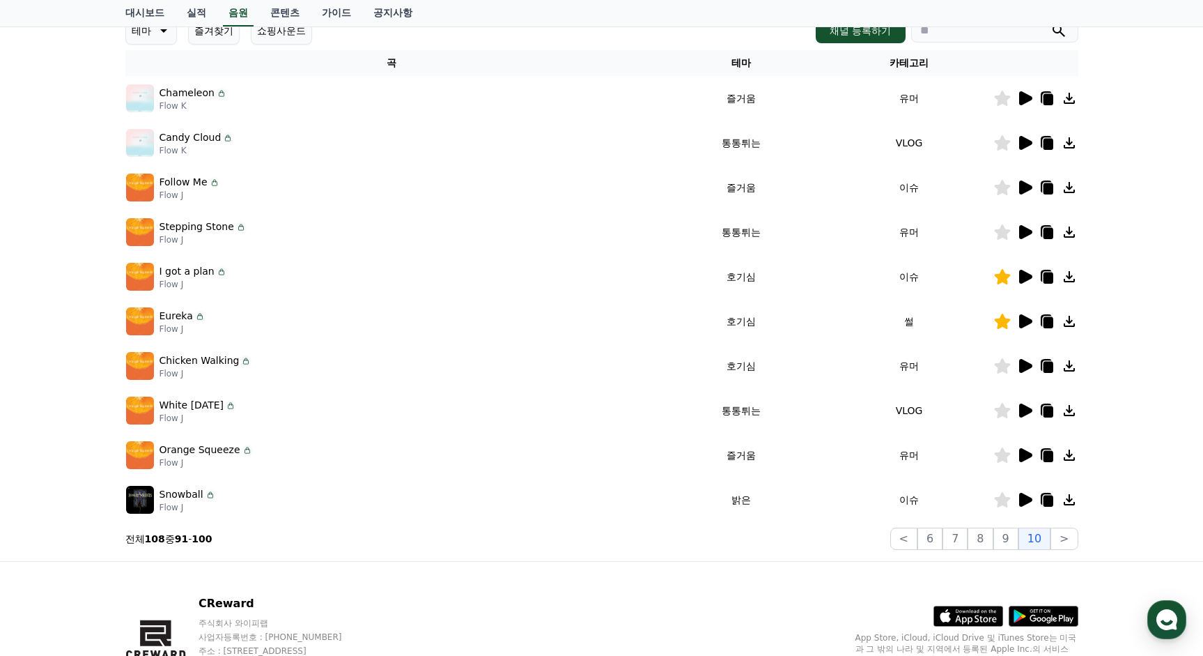
click at [1029, 188] on icon at bounding box center [1025, 187] width 13 height 14
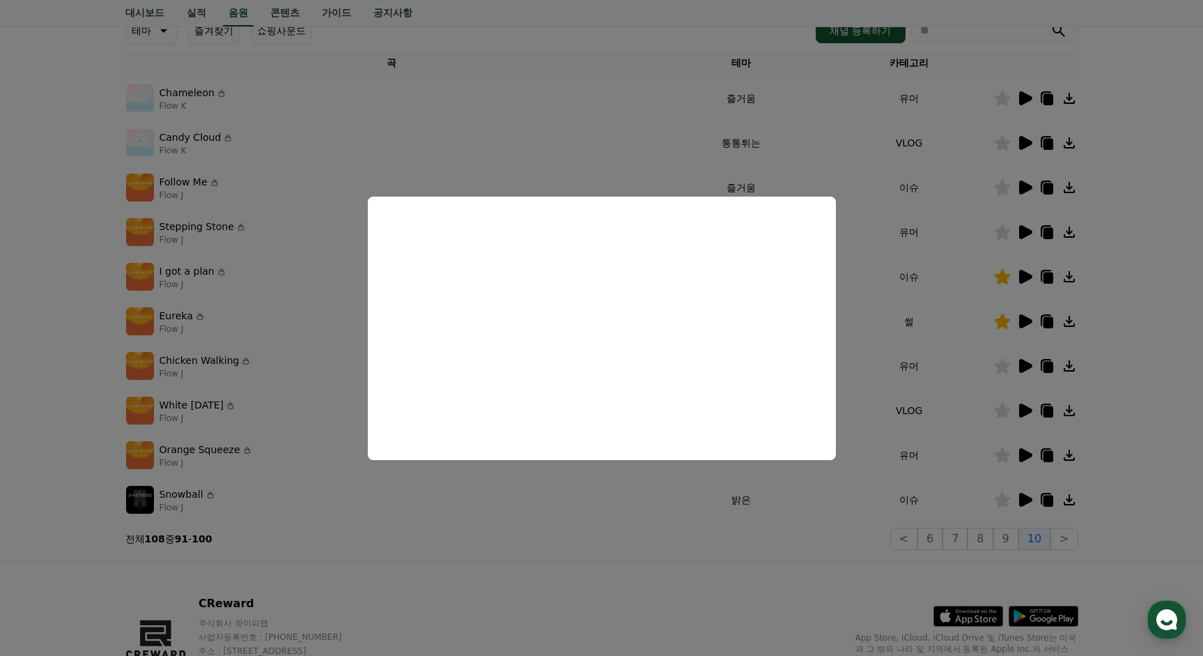
click at [1031, 269] on button "close modal" at bounding box center [601, 328] width 1203 height 656
click at [1022, 229] on icon at bounding box center [1025, 232] width 13 height 14
click at [1017, 362] on button "close modal" at bounding box center [601, 328] width 1203 height 656
click at [1024, 369] on icon at bounding box center [1025, 366] width 13 height 14
click at [1008, 460] on button "close modal" at bounding box center [601, 328] width 1203 height 656
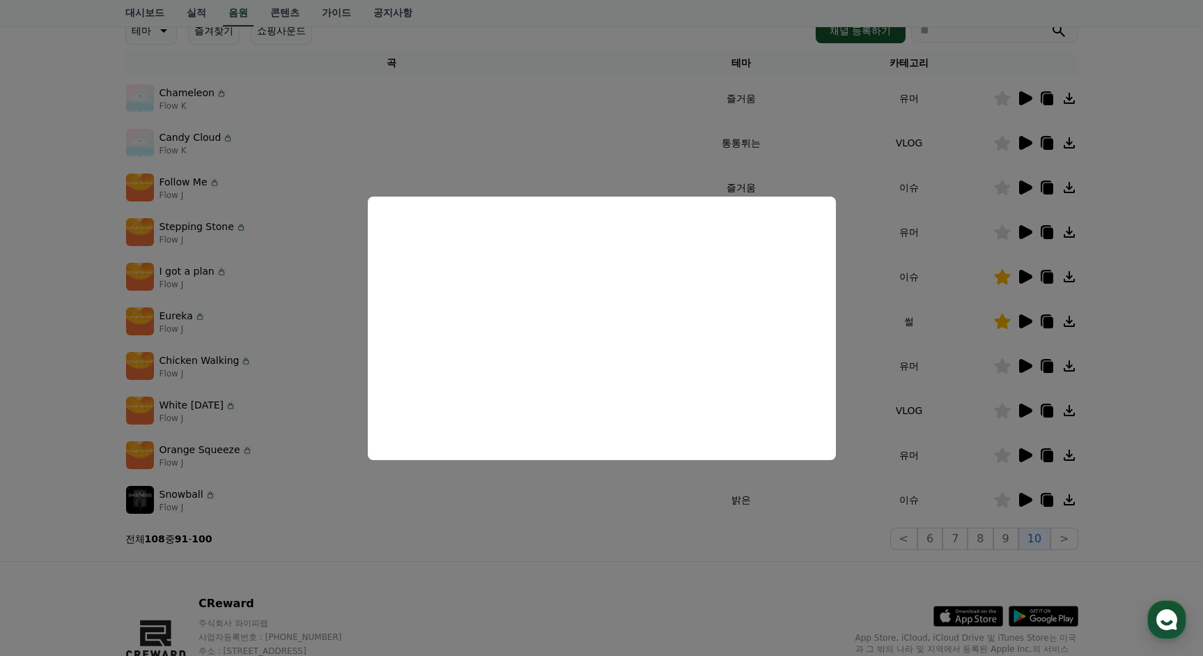
click at [1023, 456] on icon at bounding box center [1025, 455] width 13 height 14
click at [1022, 497] on button "close modal" at bounding box center [601, 328] width 1203 height 656
click at [1024, 500] on icon at bounding box center [1025, 500] width 13 height 14
drag, startPoint x: 1111, startPoint y: 511, endPoint x: 1079, endPoint y: 525, distance: 34.9
click at [1111, 511] on button "close modal" at bounding box center [601, 328] width 1203 height 656
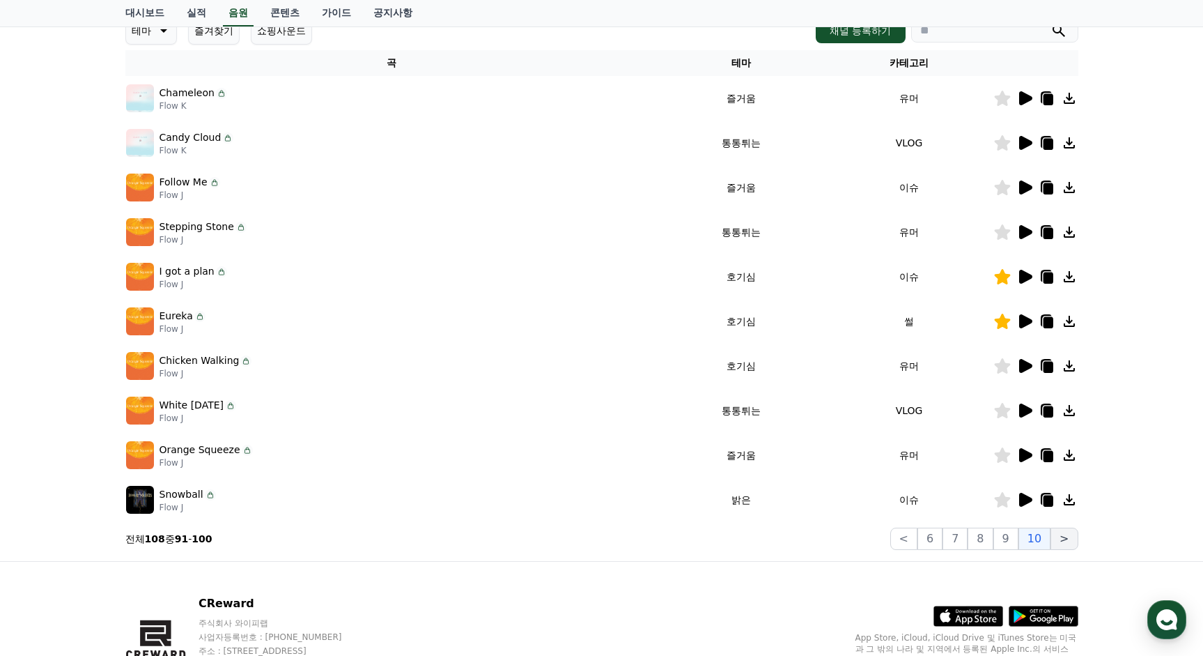
click at [1065, 536] on button ">" at bounding box center [1064, 538] width 27 height 22
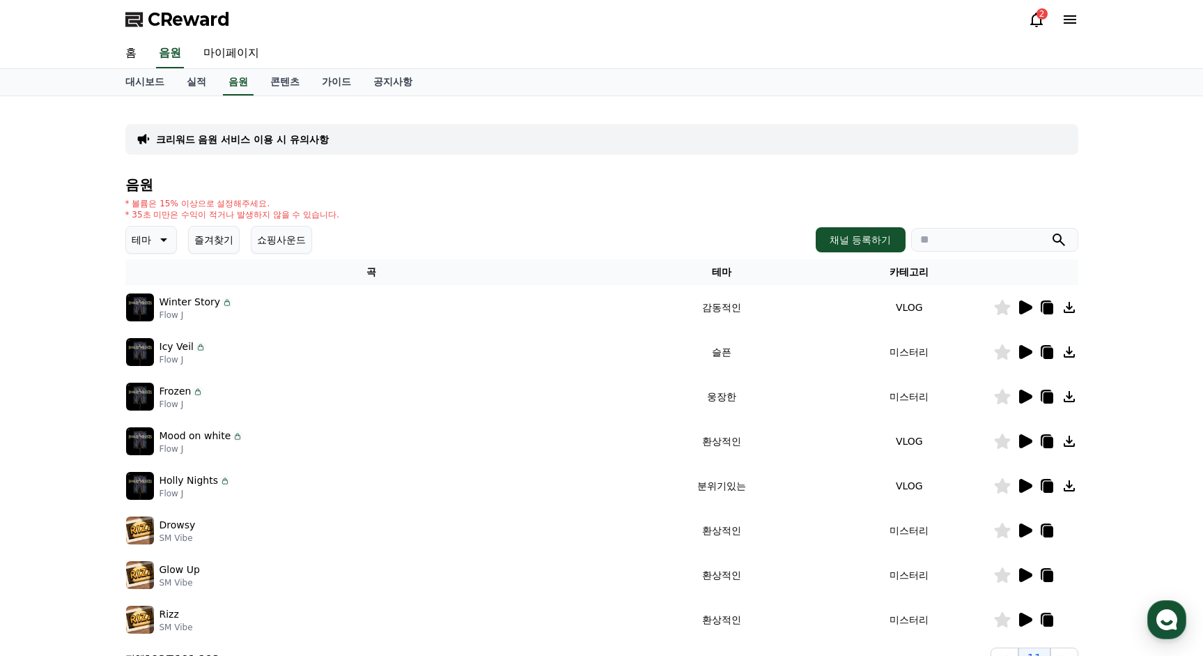
click at [206, 237] on button "즐겨찾기" at bounding box center [214, 240] width 52 height 28
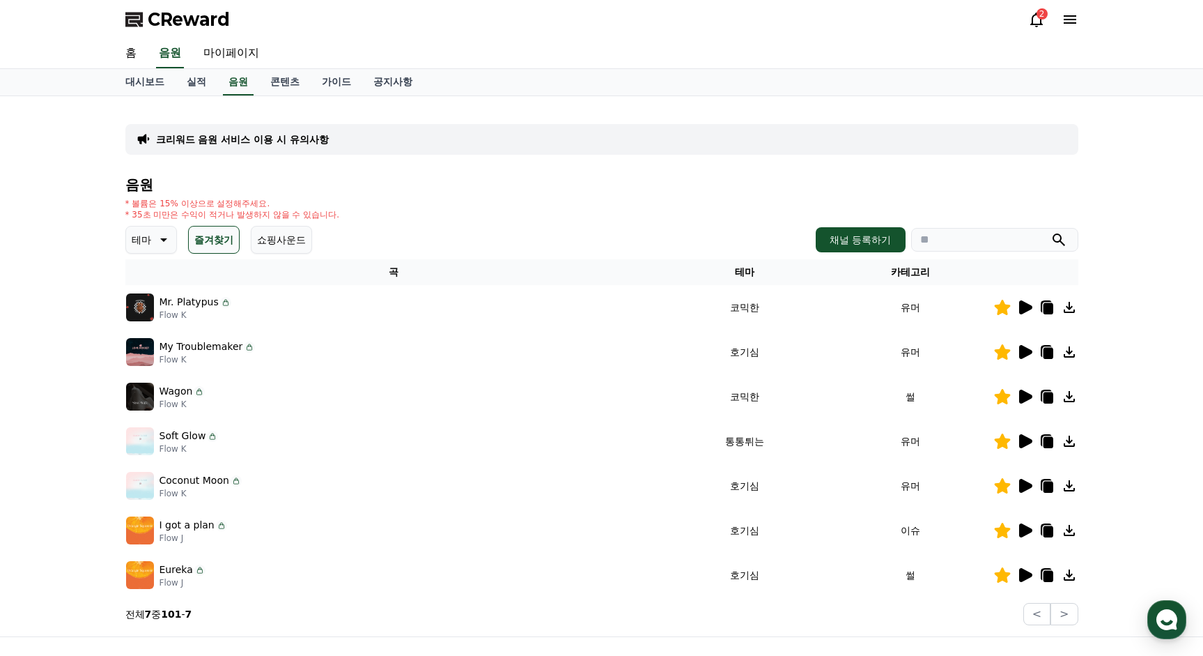
click at [1024, 310] on icon at bounding box center [1025, 307] width 13 height 14
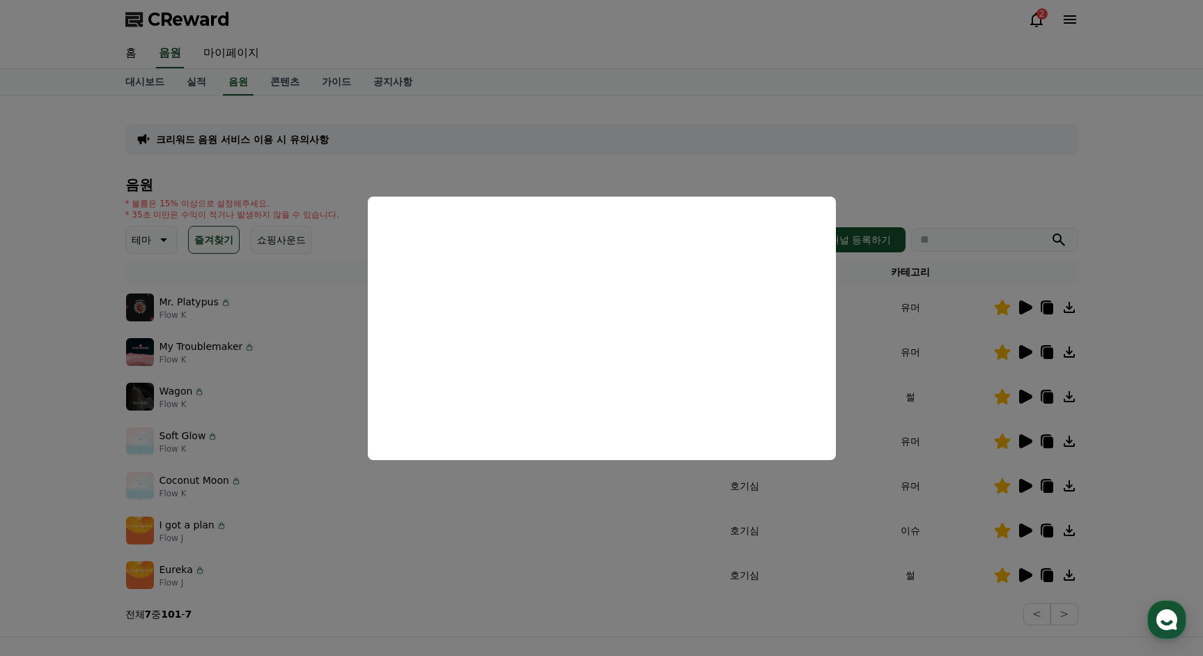
click at [1026, 355] on button "close modal" at bounding box center [601, 328] width 1203 height 656
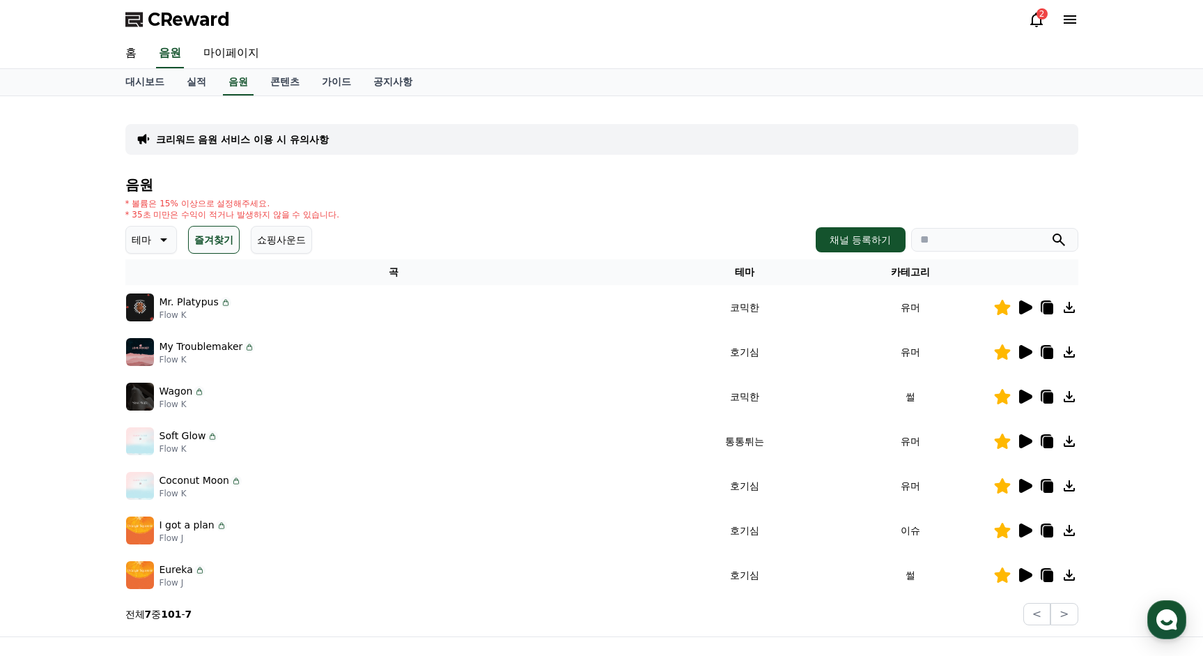
click at [1028, 350] on icon at bounding box center [1025, 352] width 13 height 14
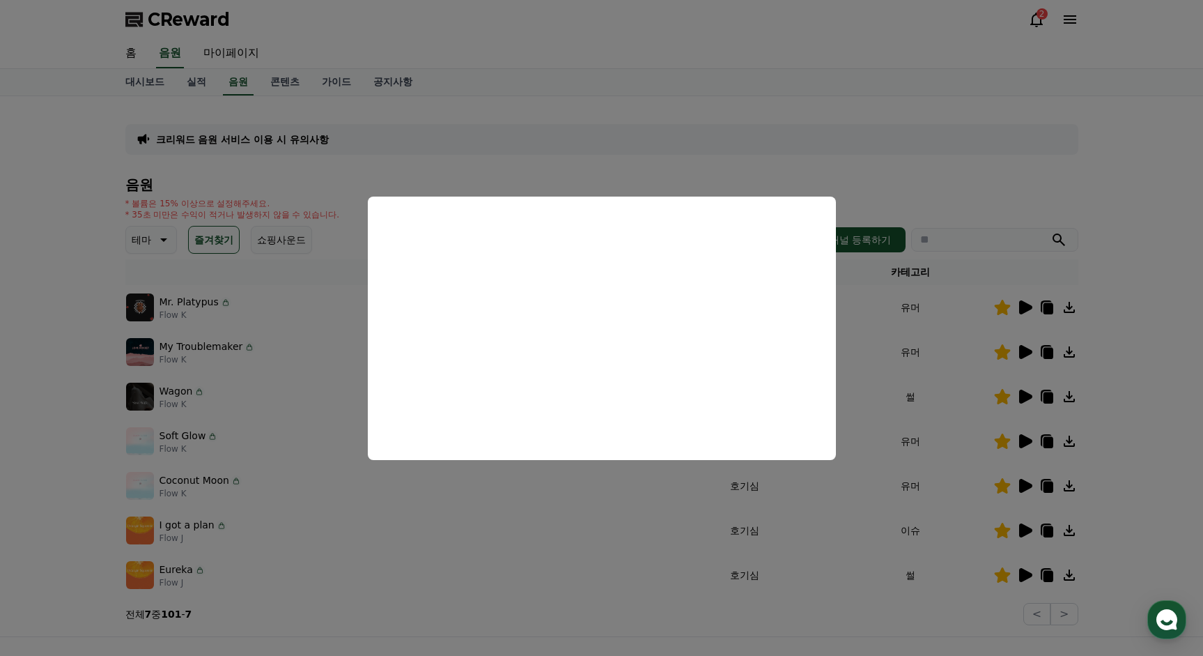
click at [1100, 474] on button "close modal" at bounding box center [601, 328] width 1203 height 656
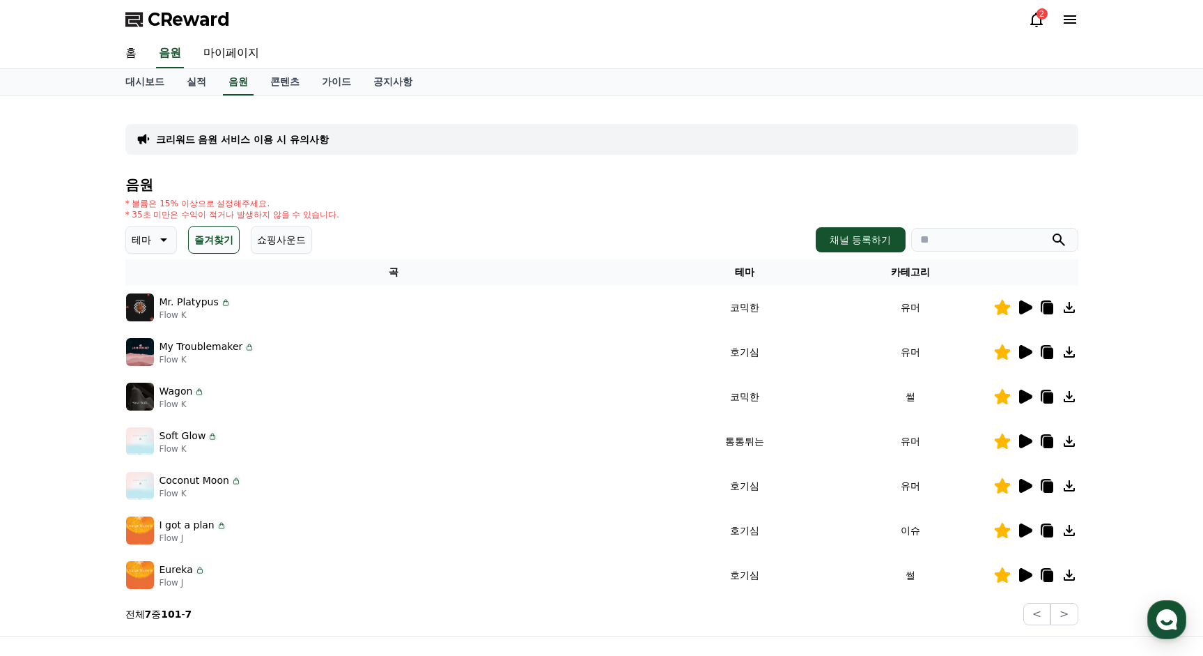
click at [1048, 358] on icon at bounding box center [1048, 353] width 10 height 11
drag, startPoint x: 180, startPoint y: 346, endPoint x: 263, endPoint y: 350, distance: 82.3
click at [238, 346] on div "My Troublemaker Flow K" at bounding box center [393, 352] width 535 height 28
